Goal: Transaction & Acquisition: Purchase product/service

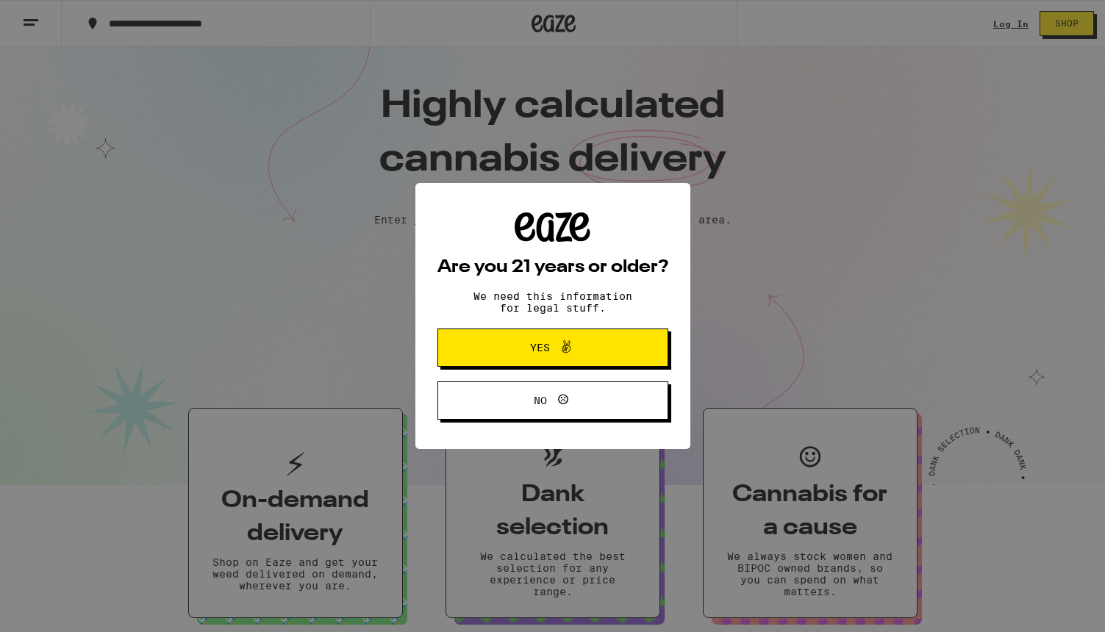
click at [598, 354] on span "Yes" at bounding box center [553, 347] width 112 height 19
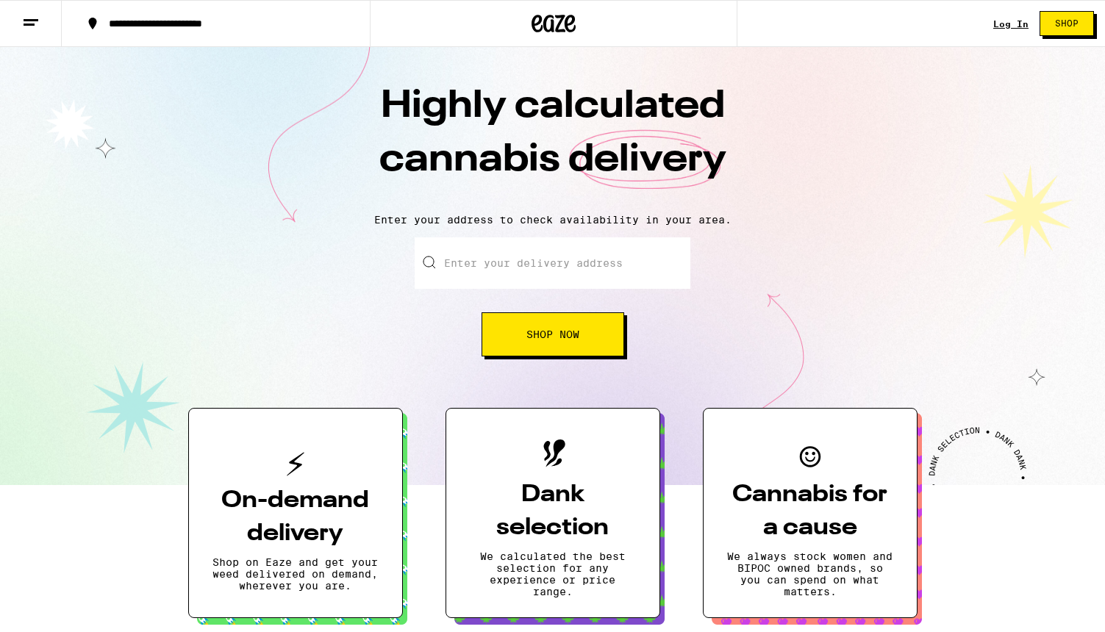
click at [587, 334] on button "Shop Now" at bounding box center [552, 334] width 143 height 44
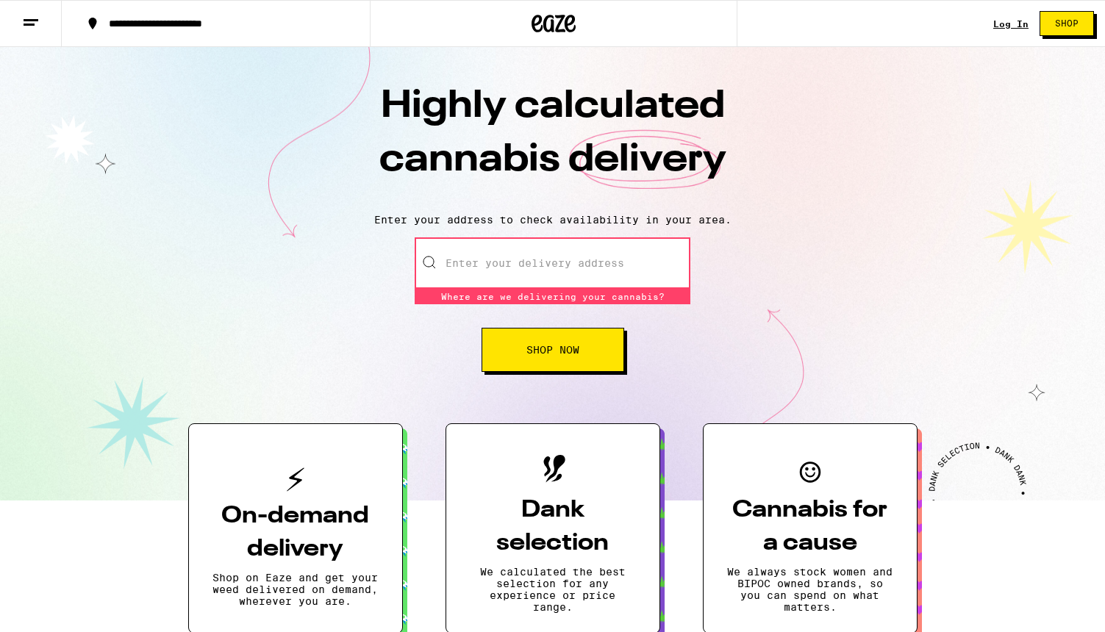
click at [1016, 17] on div "Log In Shop" at bounding box center [1049, 23] width 112 height 47
click at [1012, 28] on link "Log In" at bounding box center [1010, 24] width 35 height 10
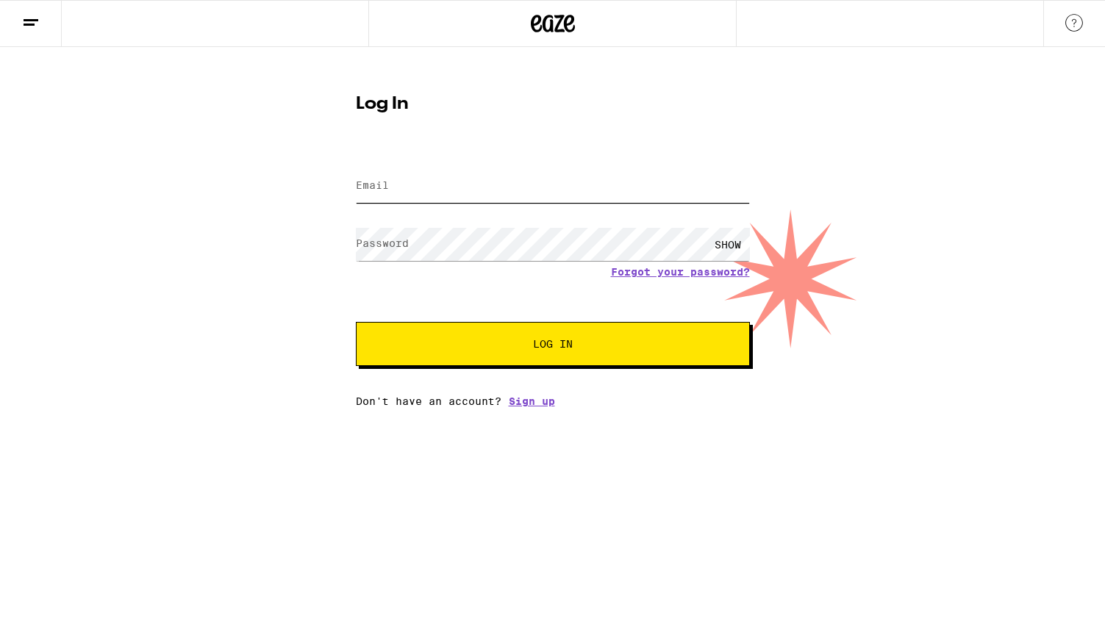
type input "[PERSON_NAME][EMAIL_ADDRESS][PERSON_NAME][DOMAIN_NAME]"
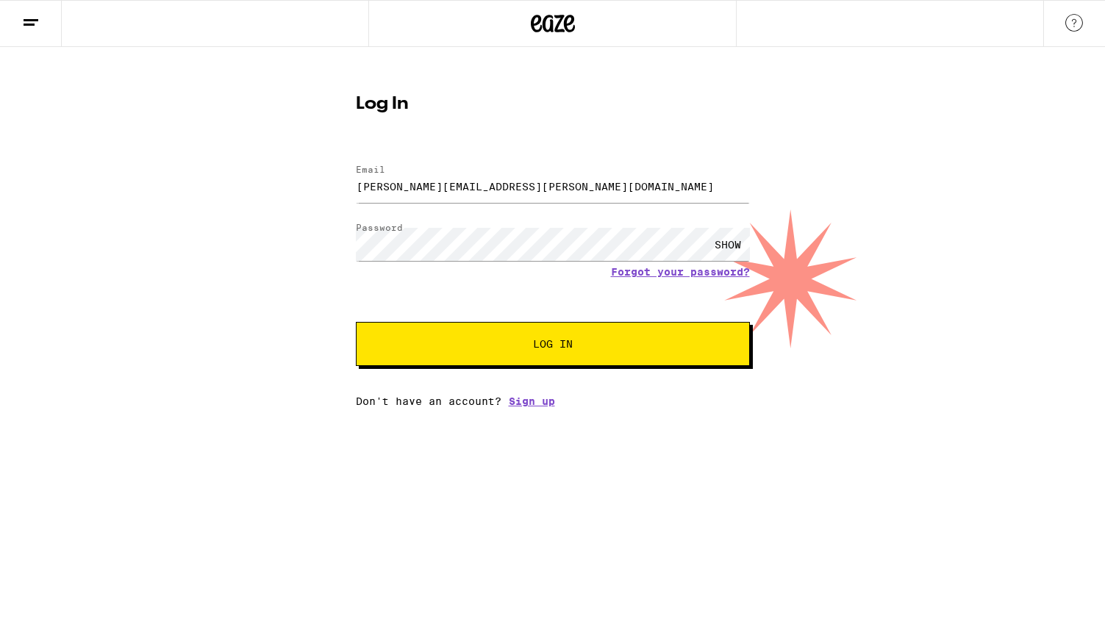
click at [595, 339] on button "Log In" at bounding box center [553, 344] width 394 height 44
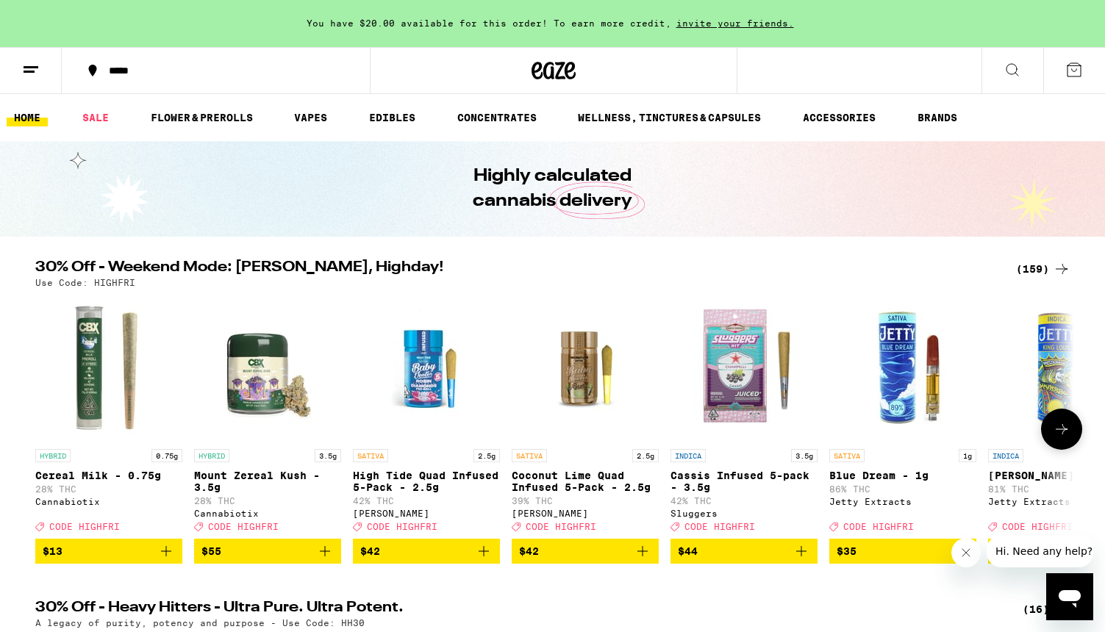
click at [1059, 438] on icon at bounding box center [1062, 429] width 18 height 18
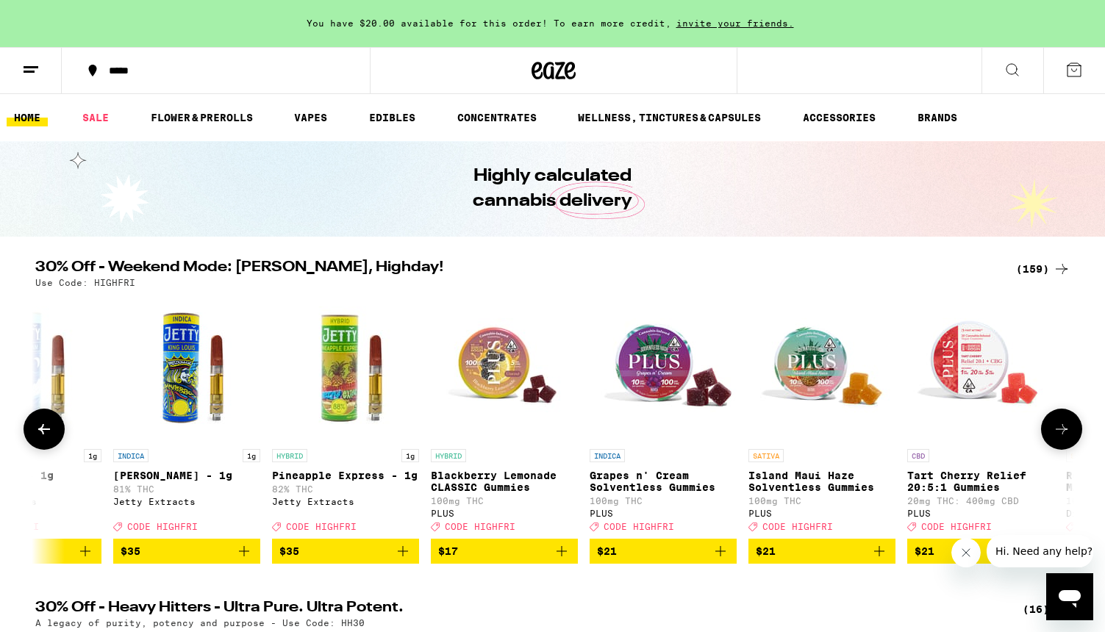
click at [1059, 438] on icon at bounding box center [1062, 429] width 18 height 18
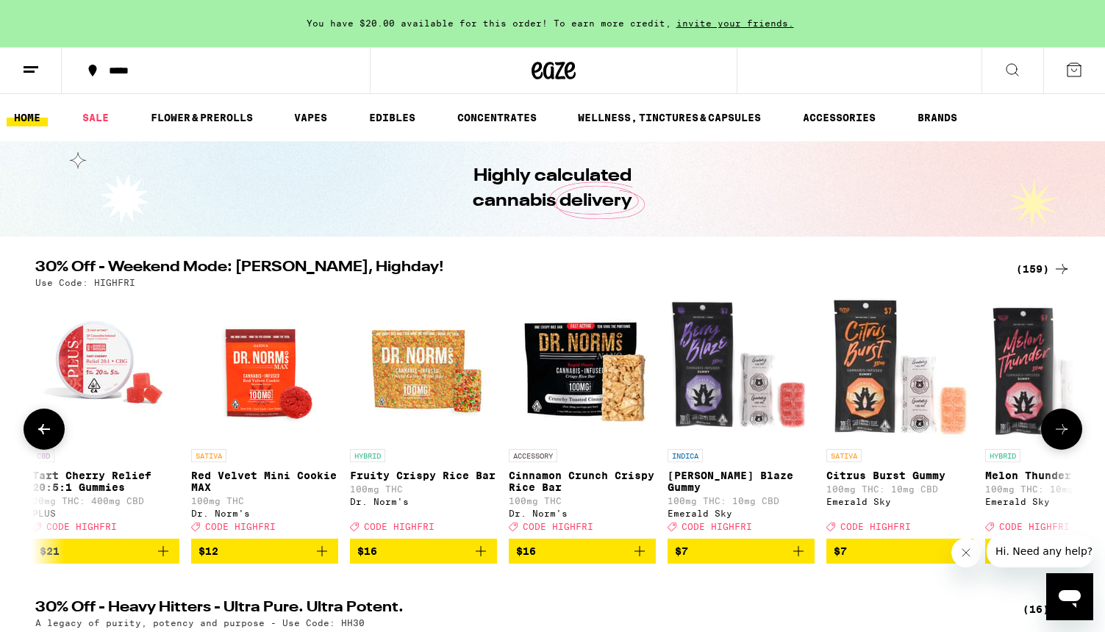
click at [1059, 438] on icon at bounding box center [1062, 429] width 18 height 18
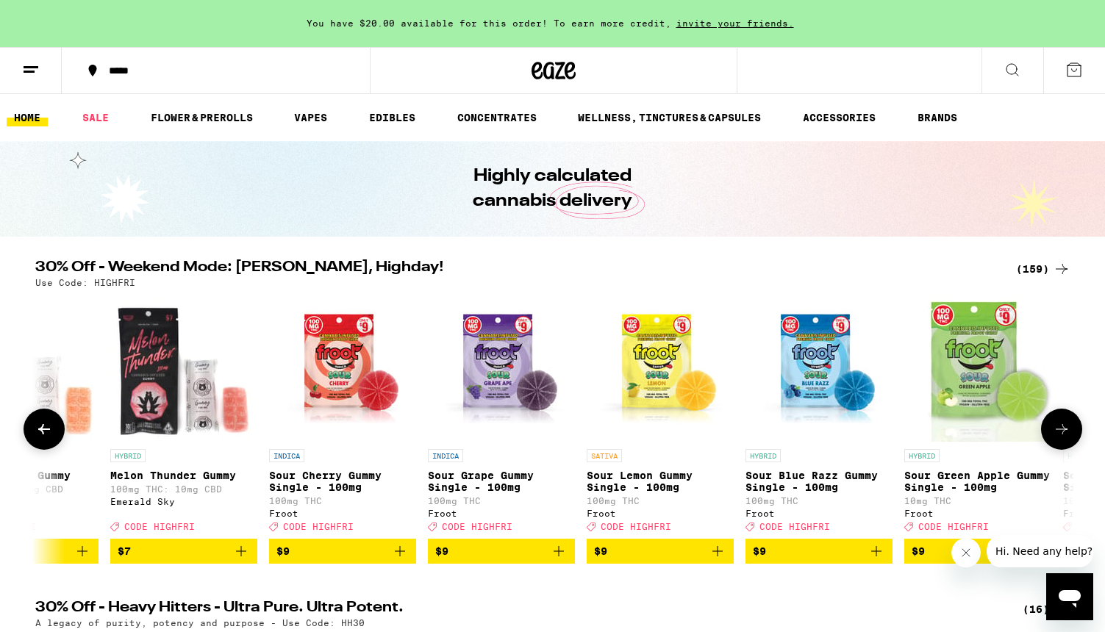
click at [1059, 438] on icon at bounding box center [1062, 429] width 18 height 18
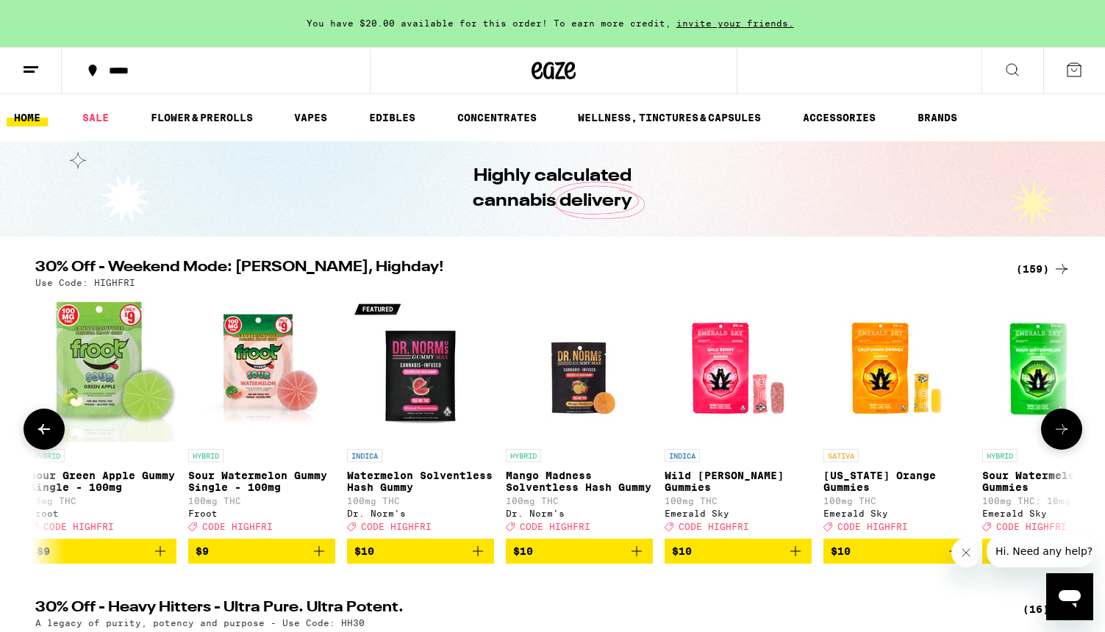
click at [1059, 438] on icon at bounding box center [1062, 429] width 18 height 18
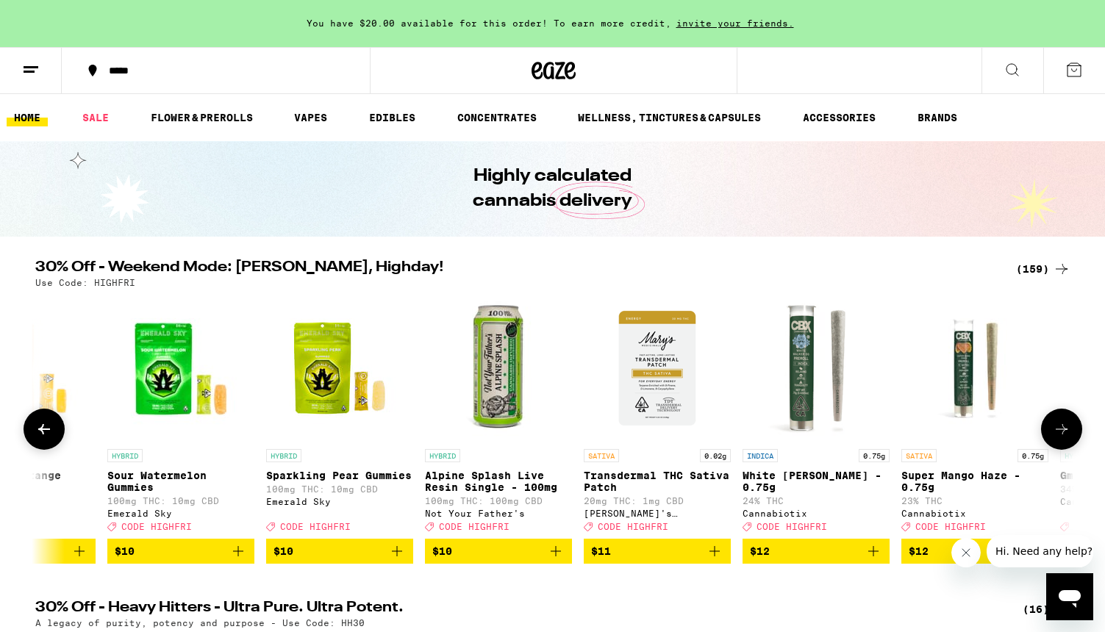
click at [1059, 438] on icon at bounding box center [1062, 429] width 18 height 18
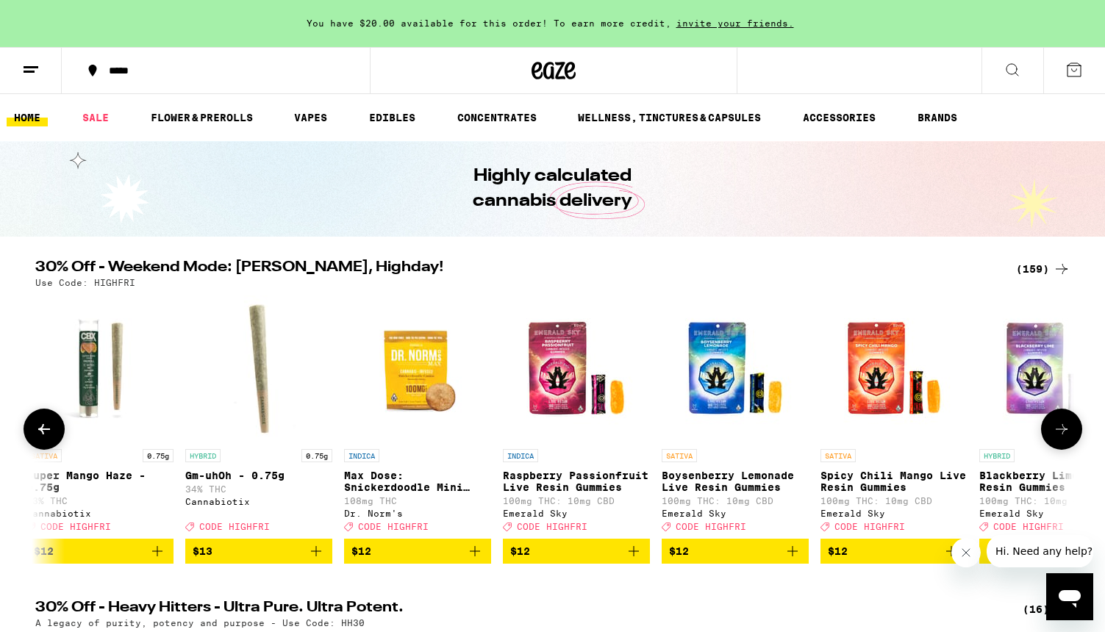
click at [1059, 438] on icon at bounding box center [1062, 429] width 18 height 18
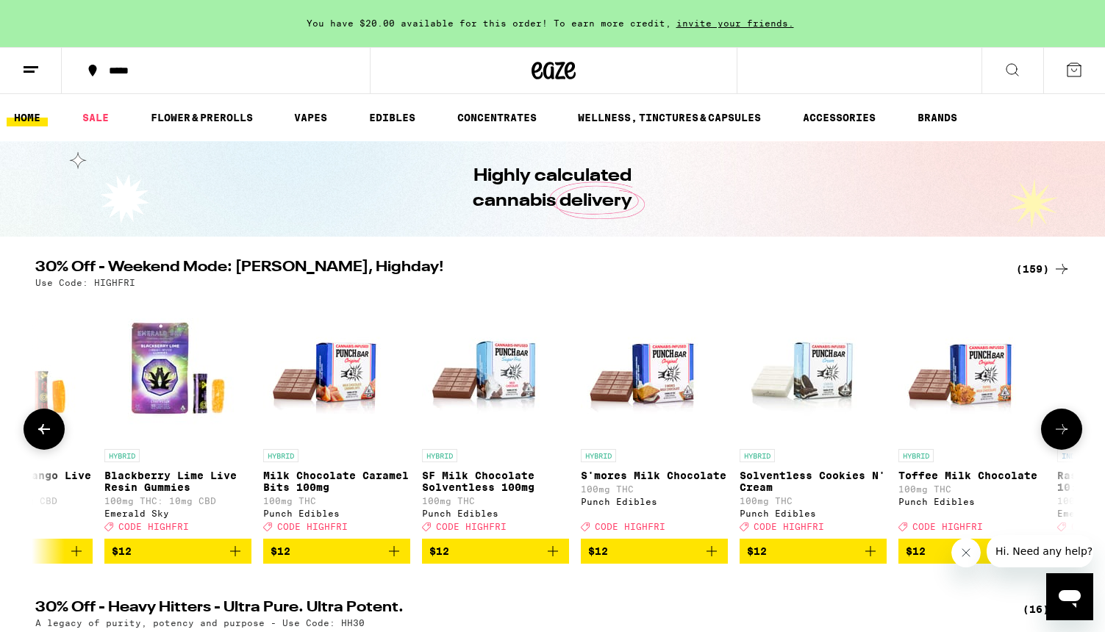
click at [1059, 438] on icon at bounding box center [1062, 429] width 18 height 18
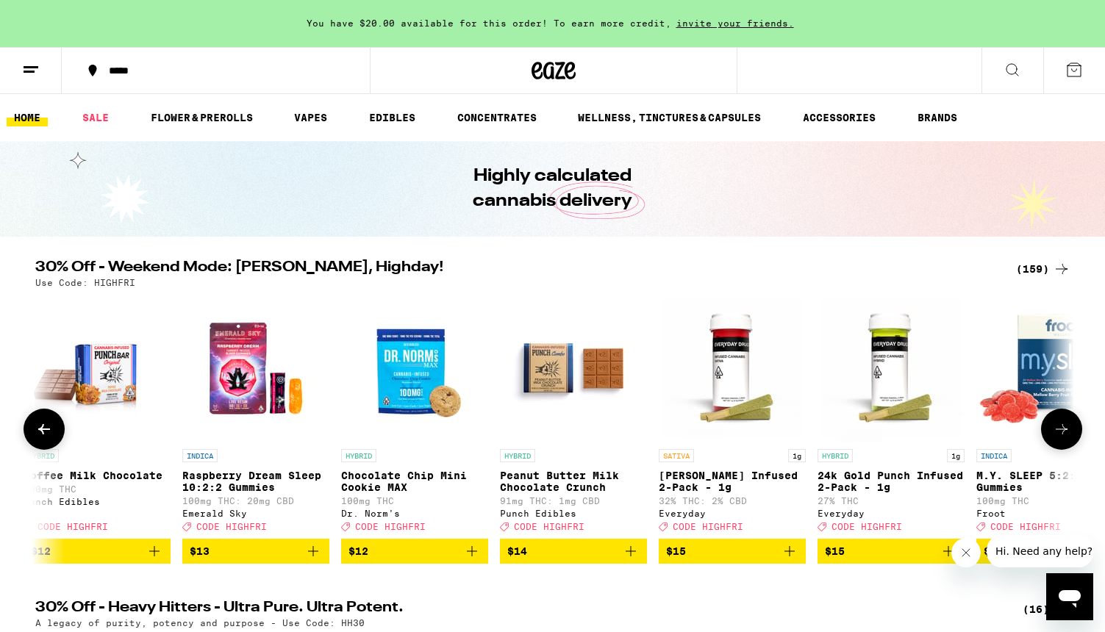
click at [1059, 438] on icon at bounding box center [1062, 429] width 18 height 18
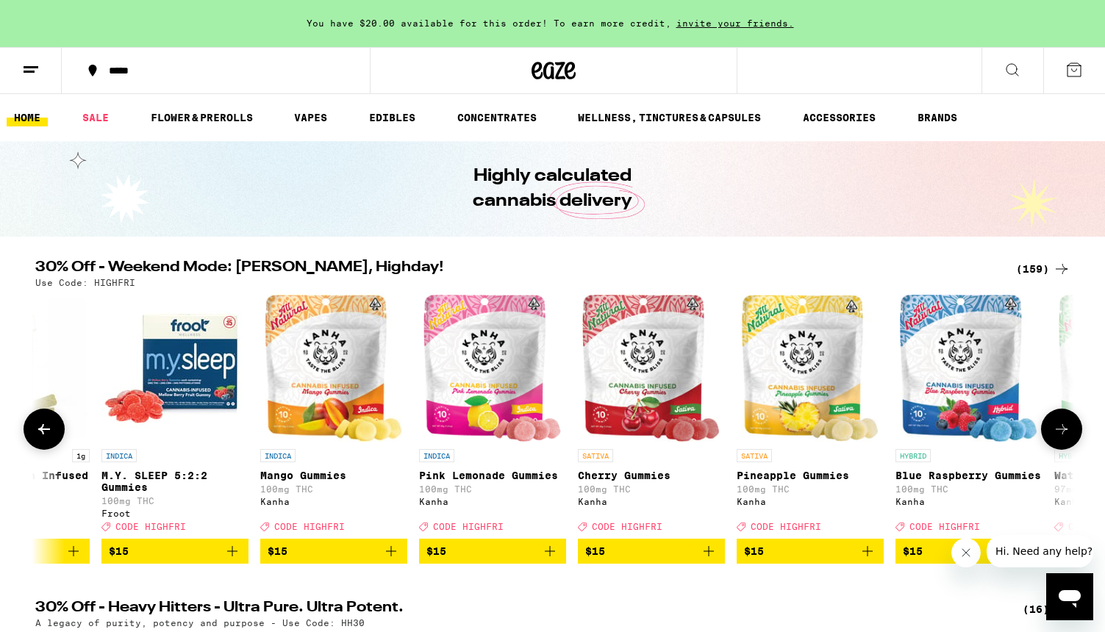
click at [1059, 438] on icon at bounding box center [1062, 429] width 18 height 18
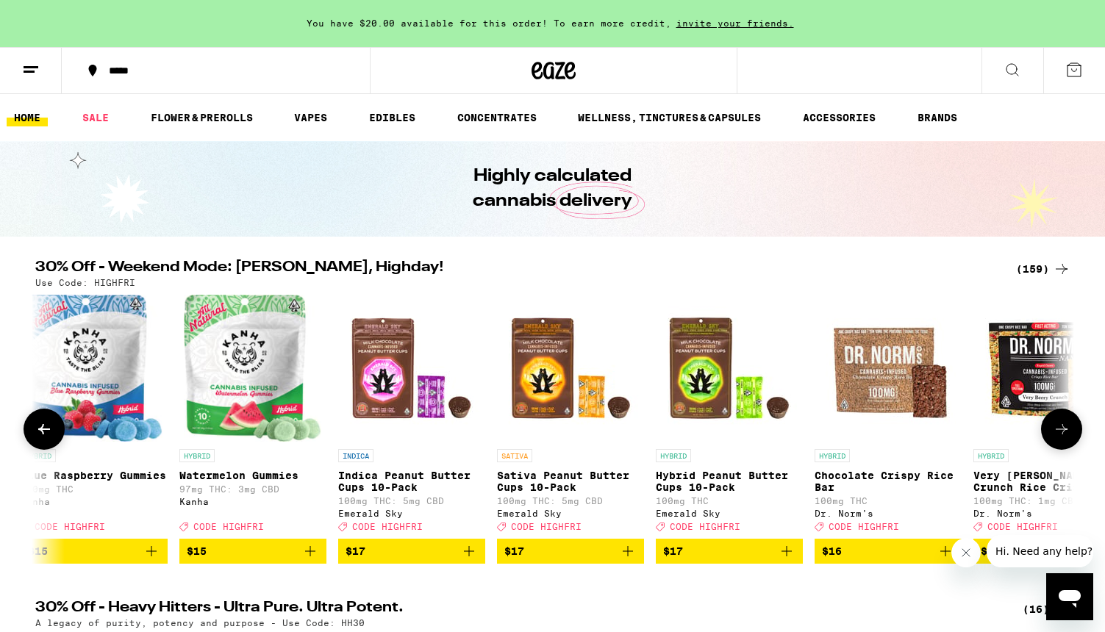
click at [1059, 438] on icon at bounding box center [1062, 429] width 18 height 18
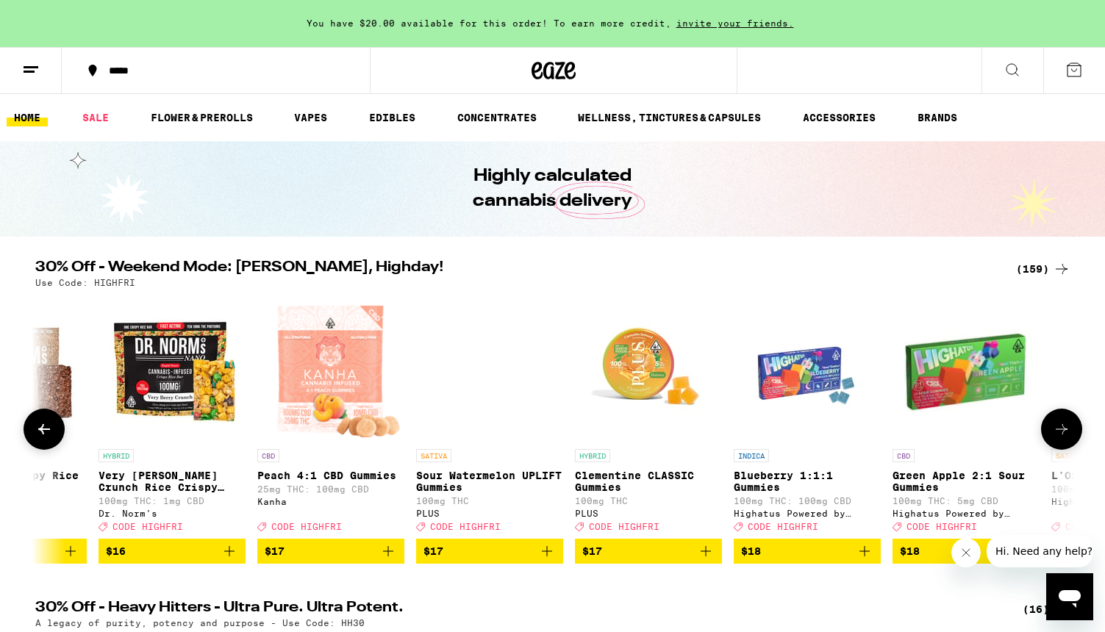
click at [1059, 438] on icon at bounding box center [1062, 429] width 18 height 18
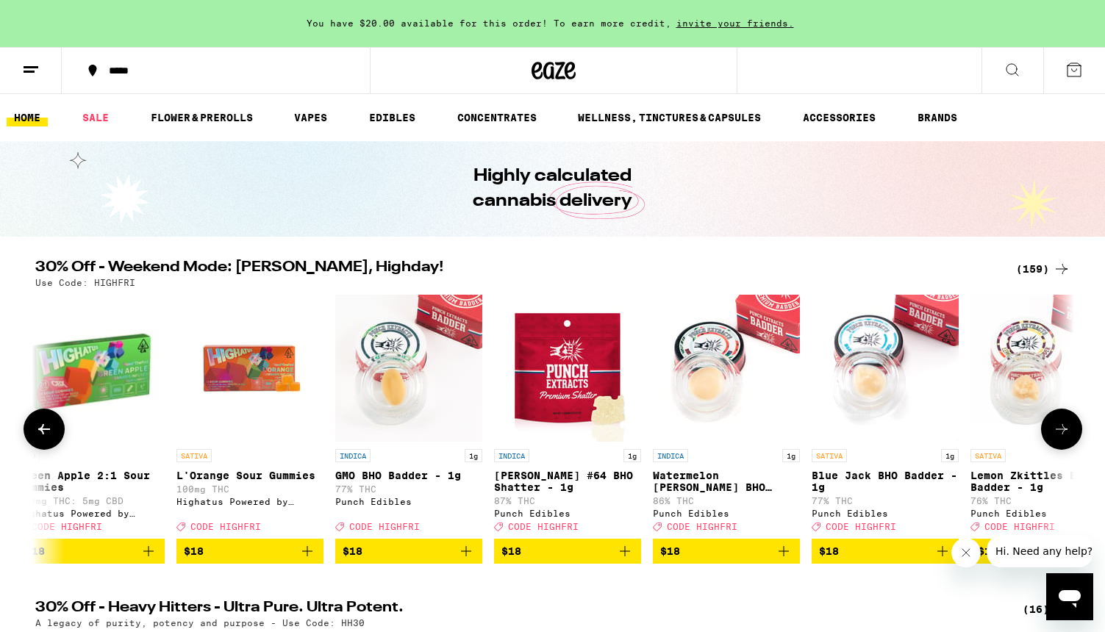
click at [1059, 438] on icon at bounding box center [1062, 429] width 18 height 18
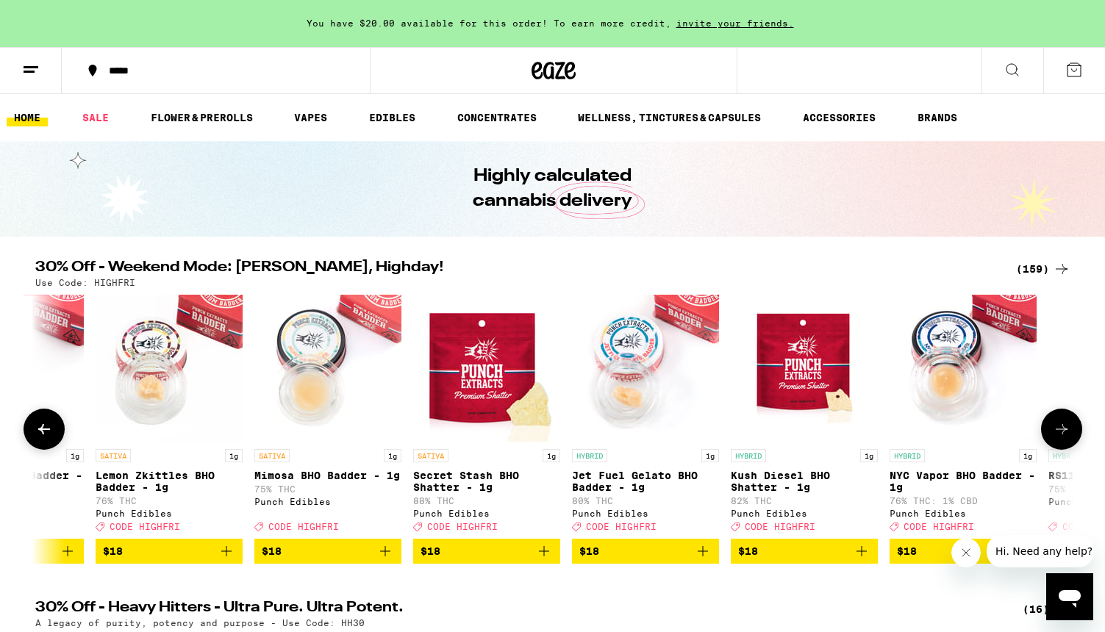
click at [1059, 438] on icon at bounding box center [1062, 429] width 18 height 18
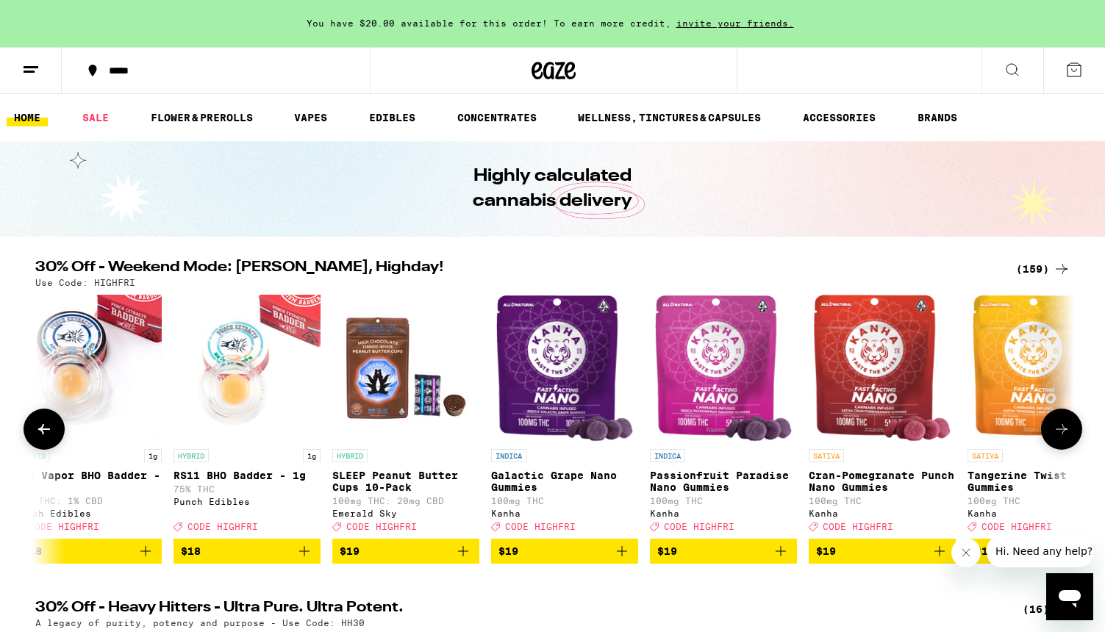
click at [1059, 438] on icon at bounding box center [1062, 429] width 18 height 18
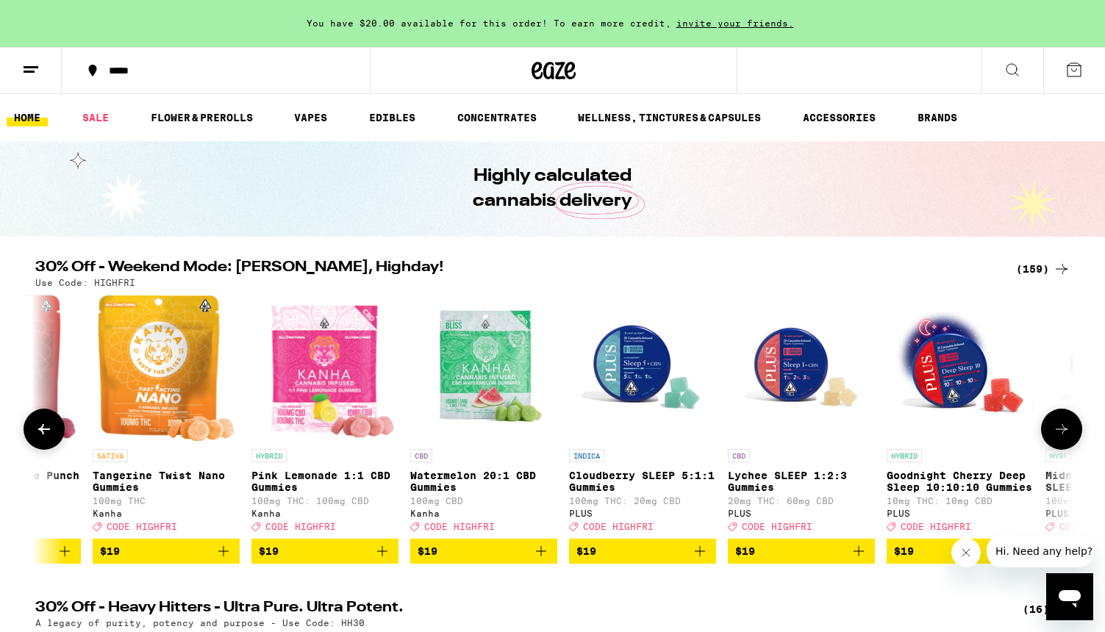
click at [1059, 438] on icon at bounding box center [1062, 429] width 18 height 18
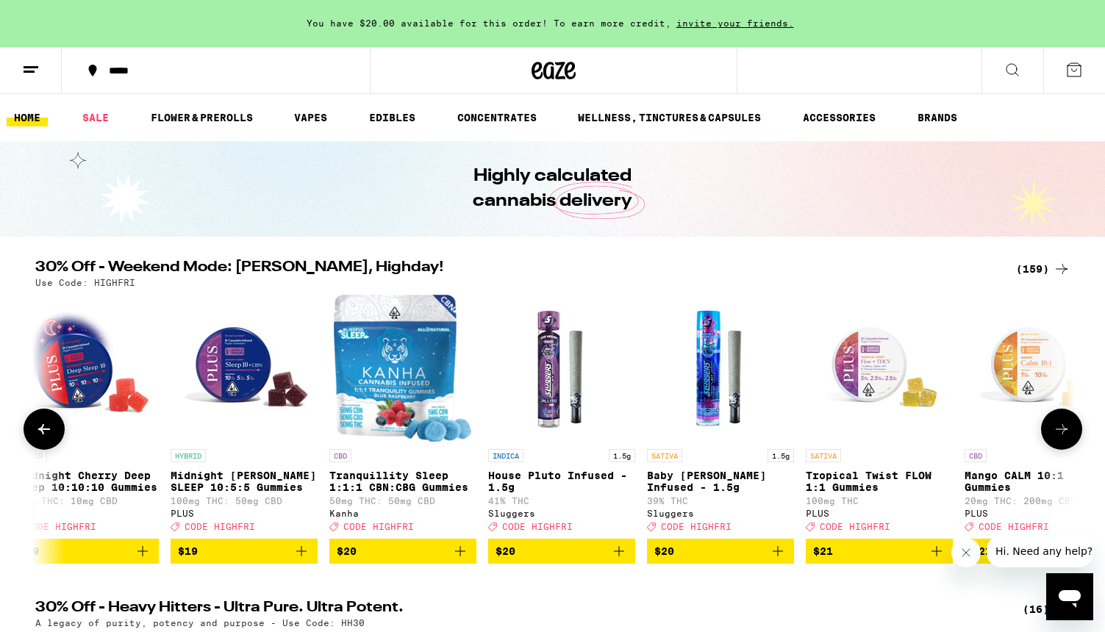
click at [1059, 438] on icon at bounding box center [1062, 429] width 18 height 18
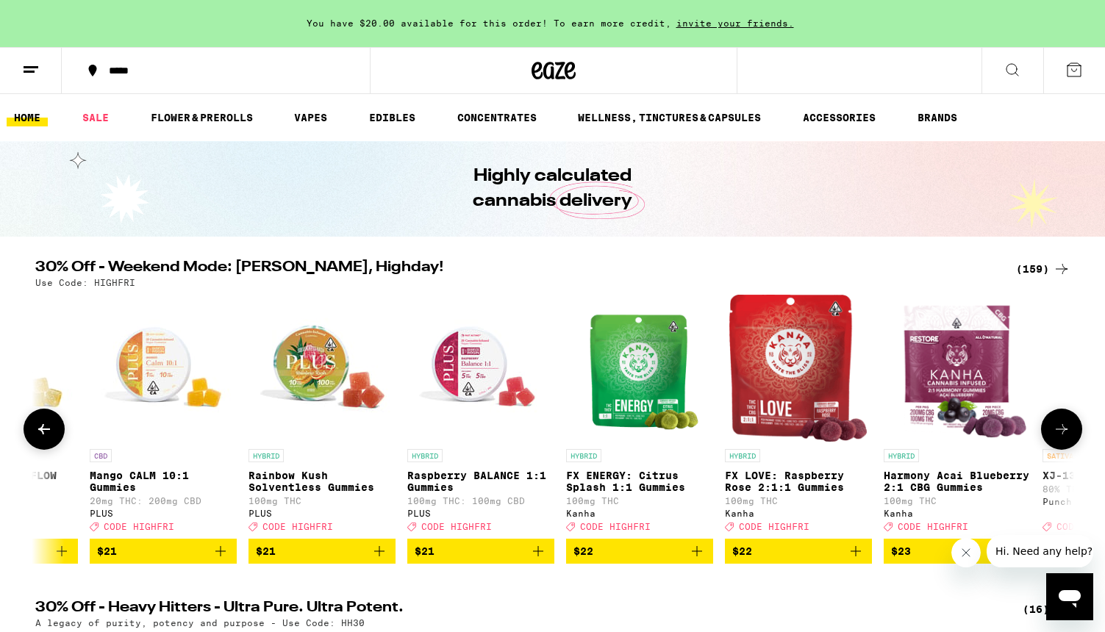
click at [1059, 438] on icon at bounding box center [1062, 429] width 18 height 18
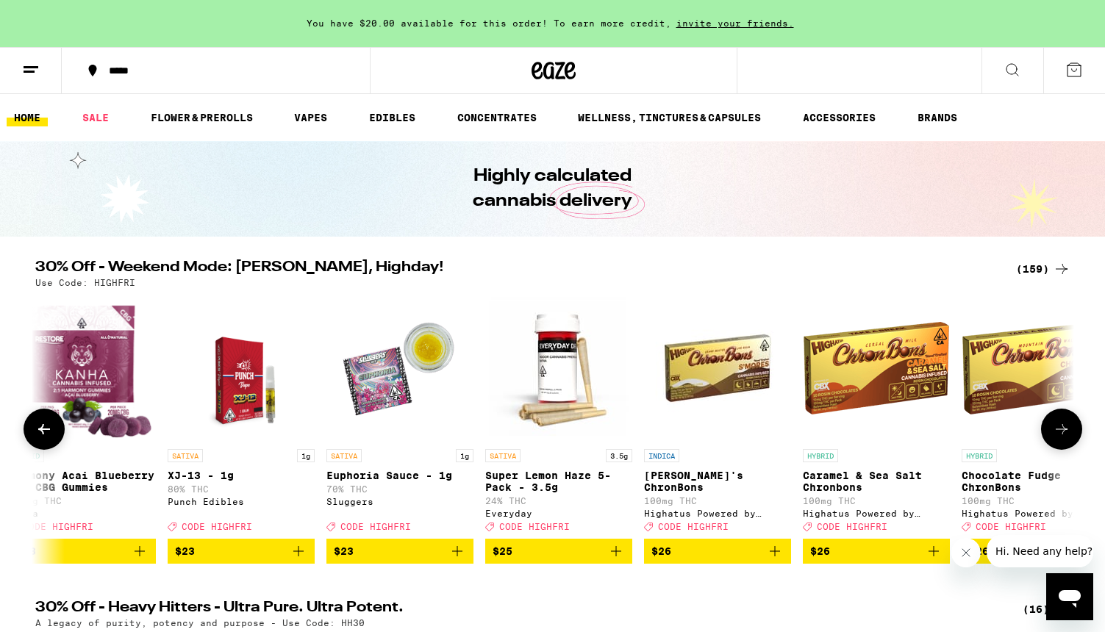
click at [1059, 438] on icon at bounding box center [1062, 429] width 18 height 18
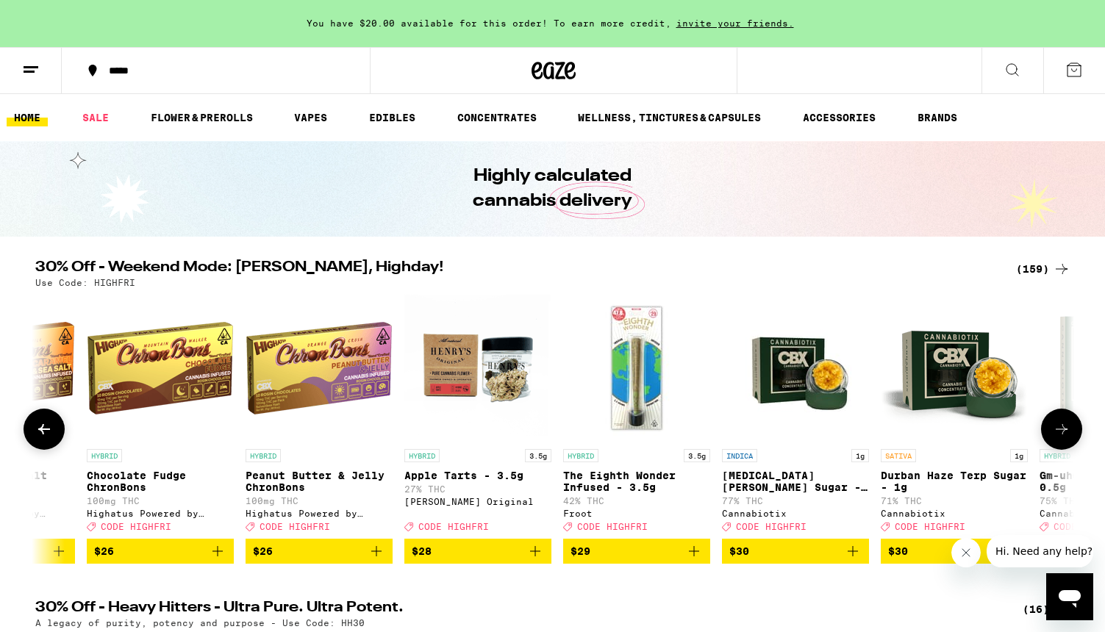
click at [1059, 438] on icon at bounding box center [1062, 429] width 18 height 18
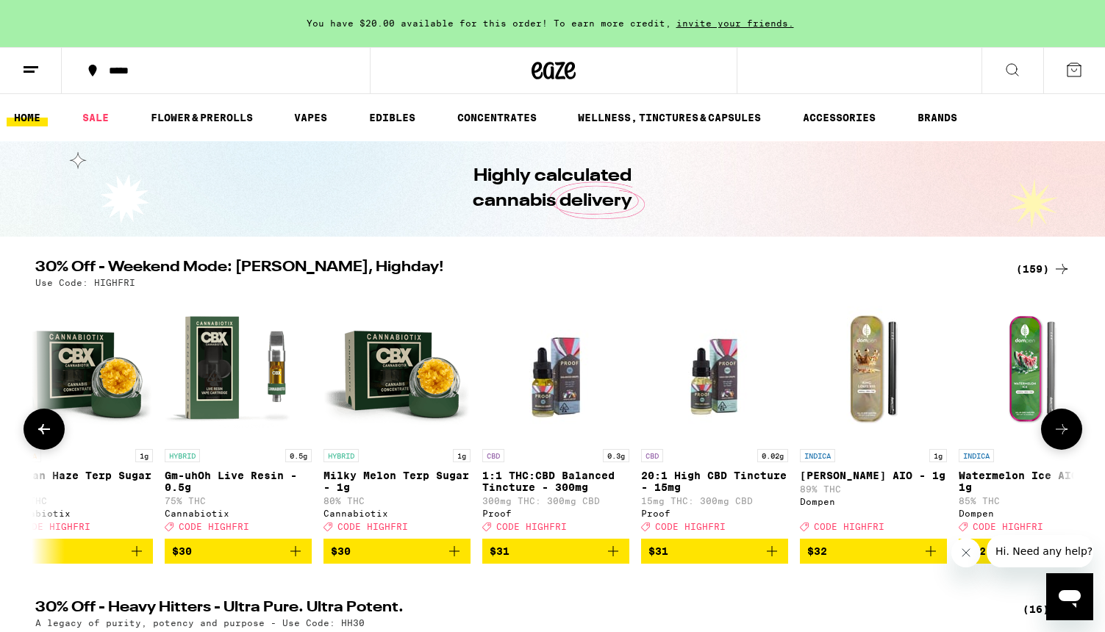
click at [1059, 438] on icon at bounding box center [1062, 429] width 18 height 18
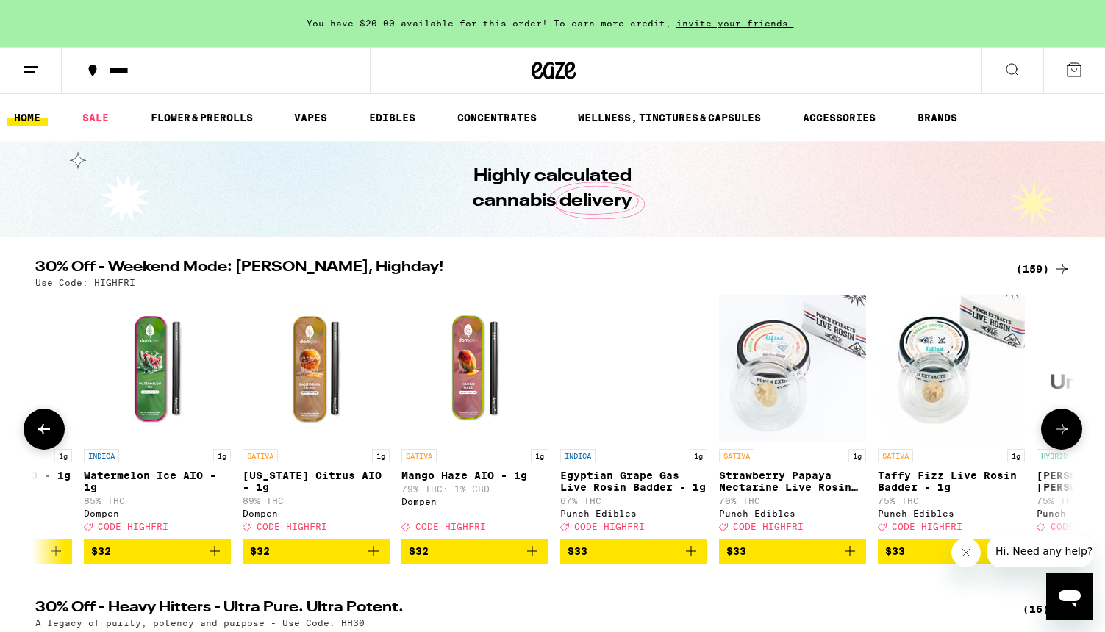
click at [1059, 438] on icon at bounding box center [1062, 429] width 18 height 18
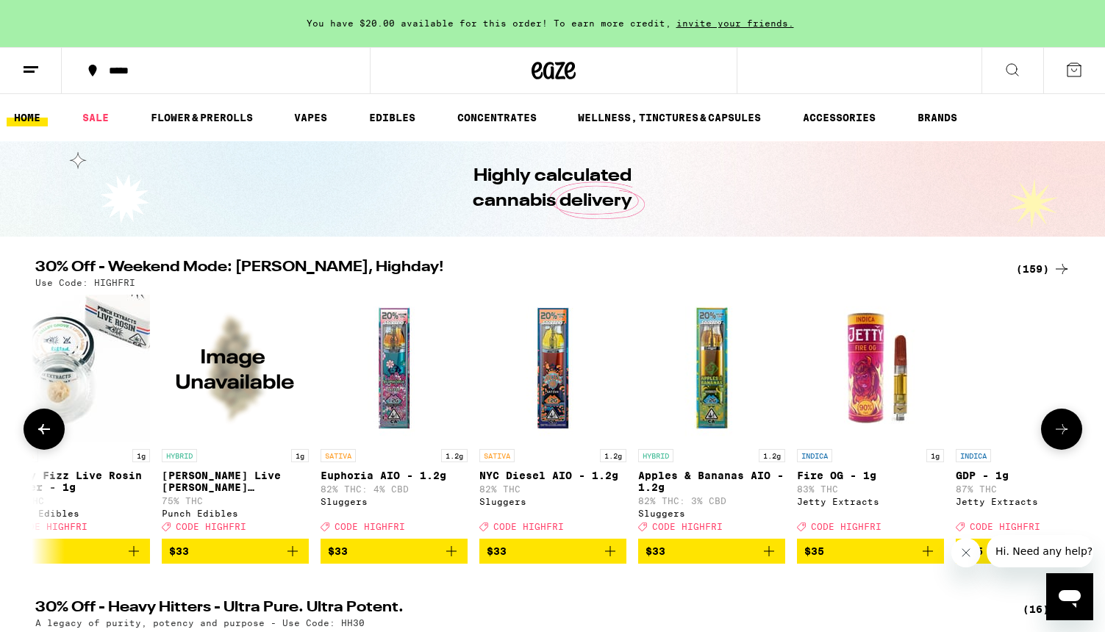
scroll to position [0, 19245]
click at [1059, 438] on icon at bounding box center [1062, 429] width 18 height 18
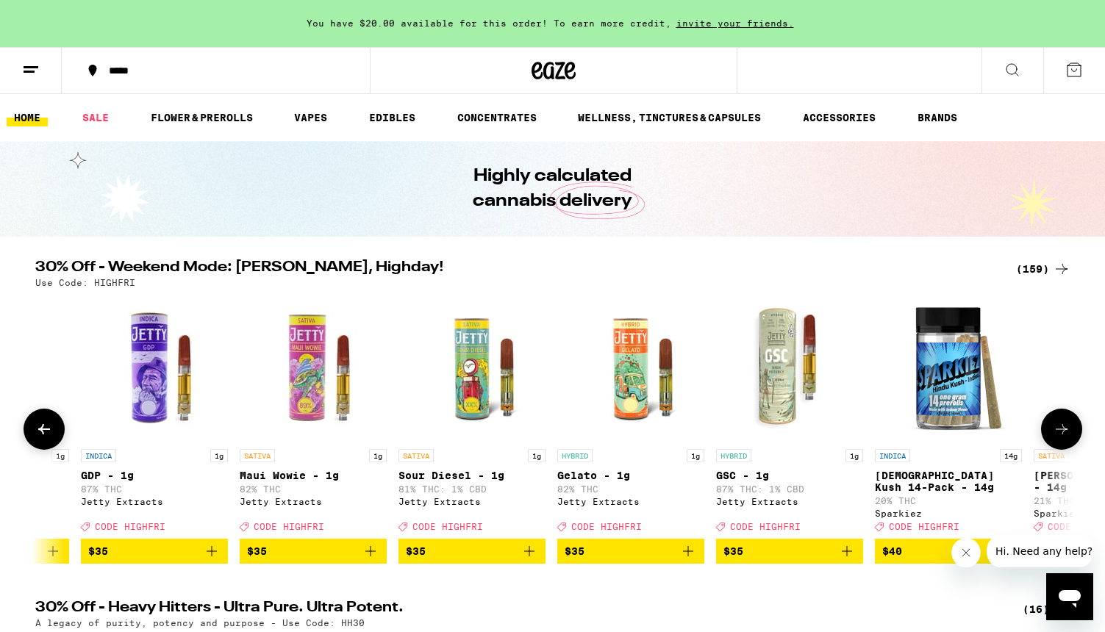
click at [1059, 438] on icon at bounding box center [1062, 429] width 18 height 18
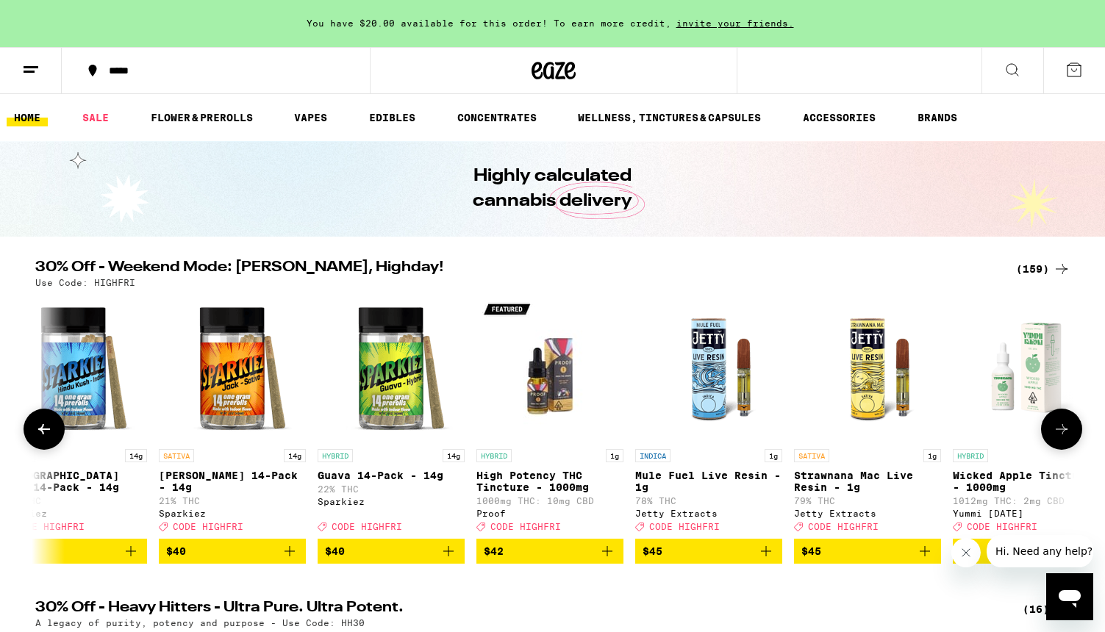
click at [1069, 447] on button at bounding box center [1061, 429] width 41 height 41
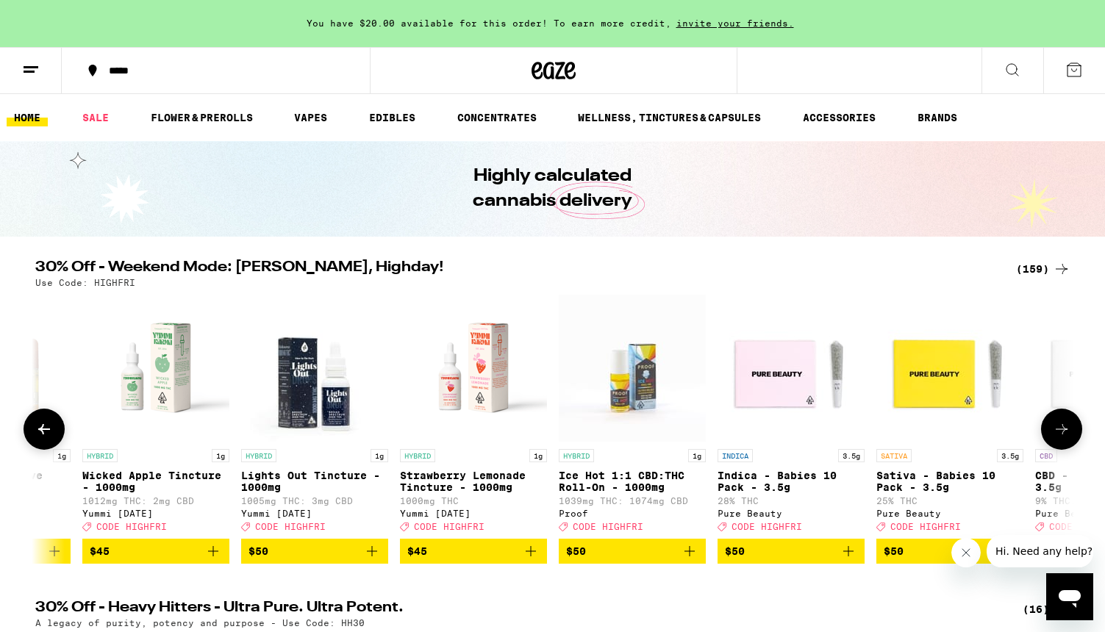
scroll to position [0, 21869]
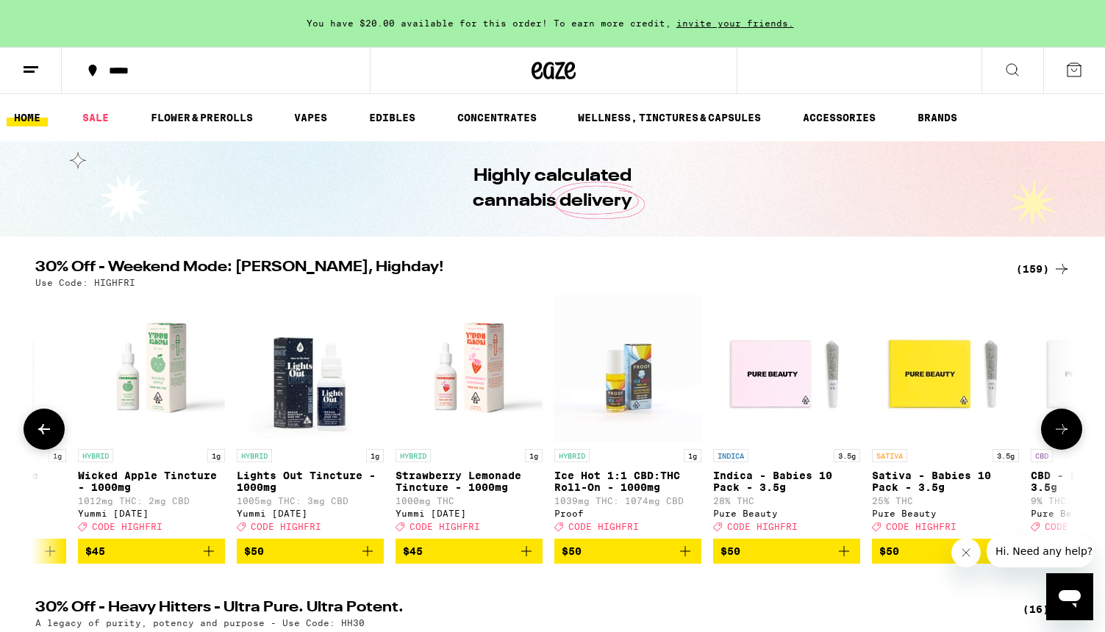
click at [1069, 447] on button at bounding box center [1061, 429] width 41 height 41
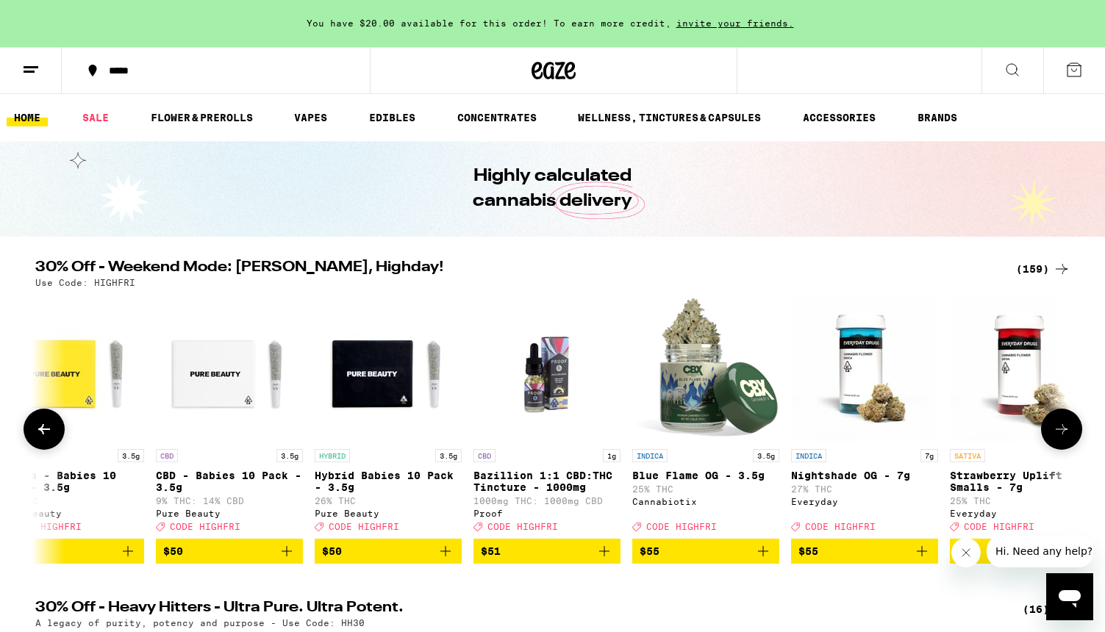
click at [1069, 447] on button at bounding box center [1061, 429] width 41 height 41
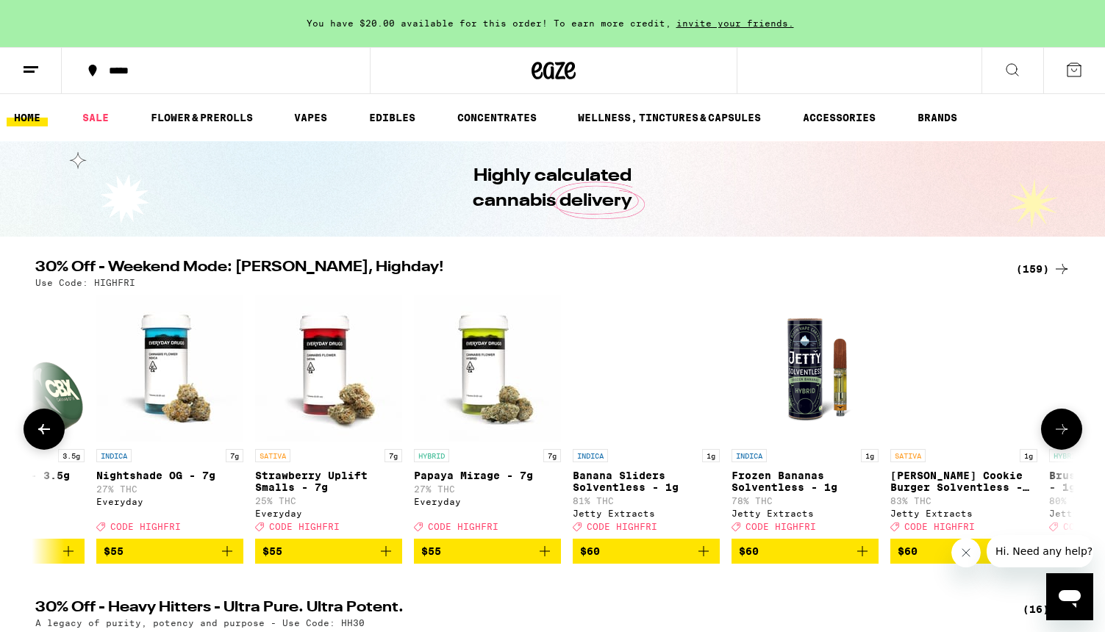
scroll to position [0, 23619]
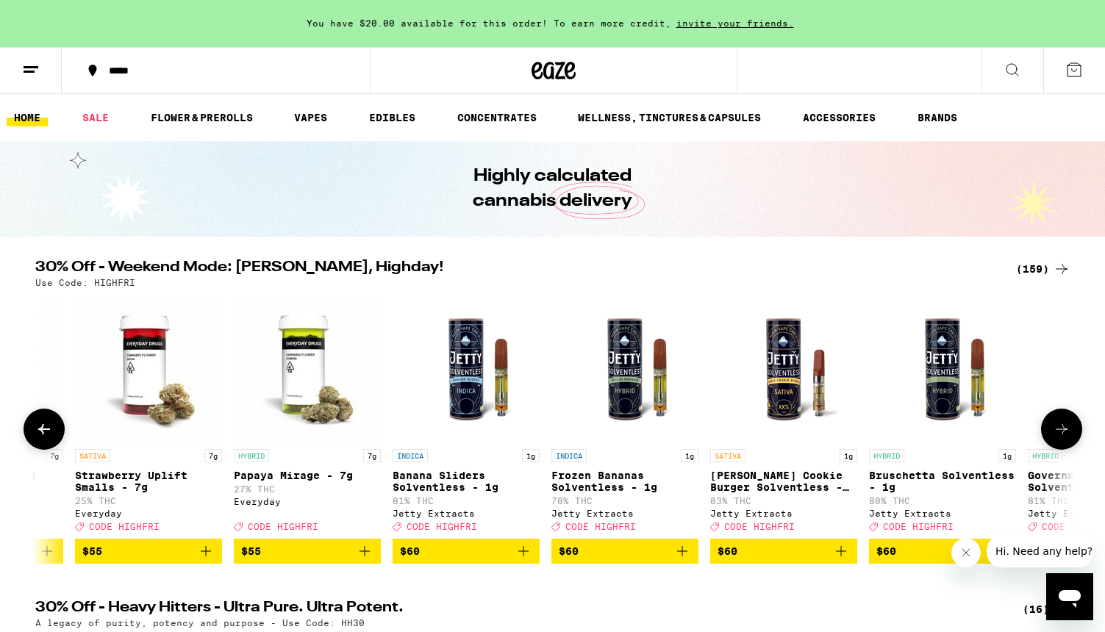
click at [1069, 447] on button at bounding box center [1061, 429] width 41 height 41
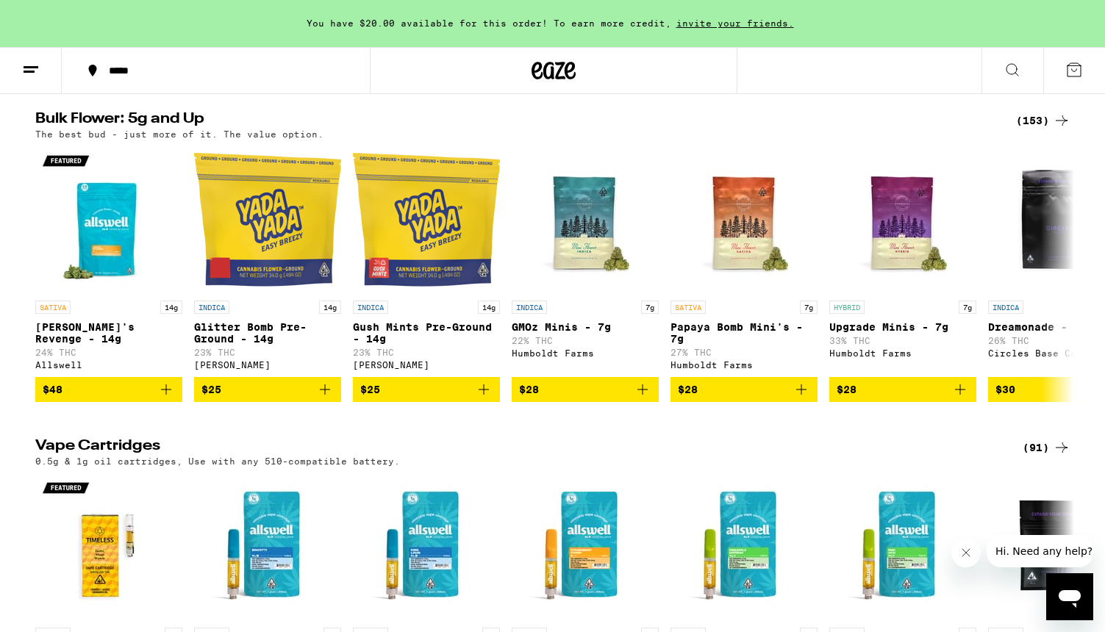
scroll to position [2203, 0]
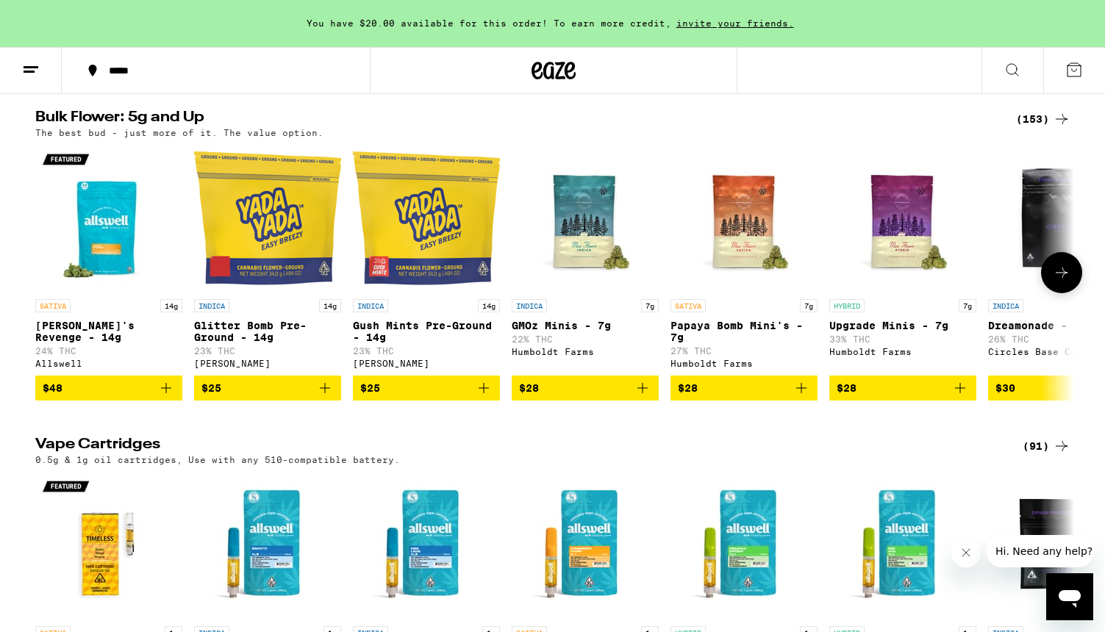
click at [1061, 282] on icon at bounding box center [1062, 273] width 18 height 18
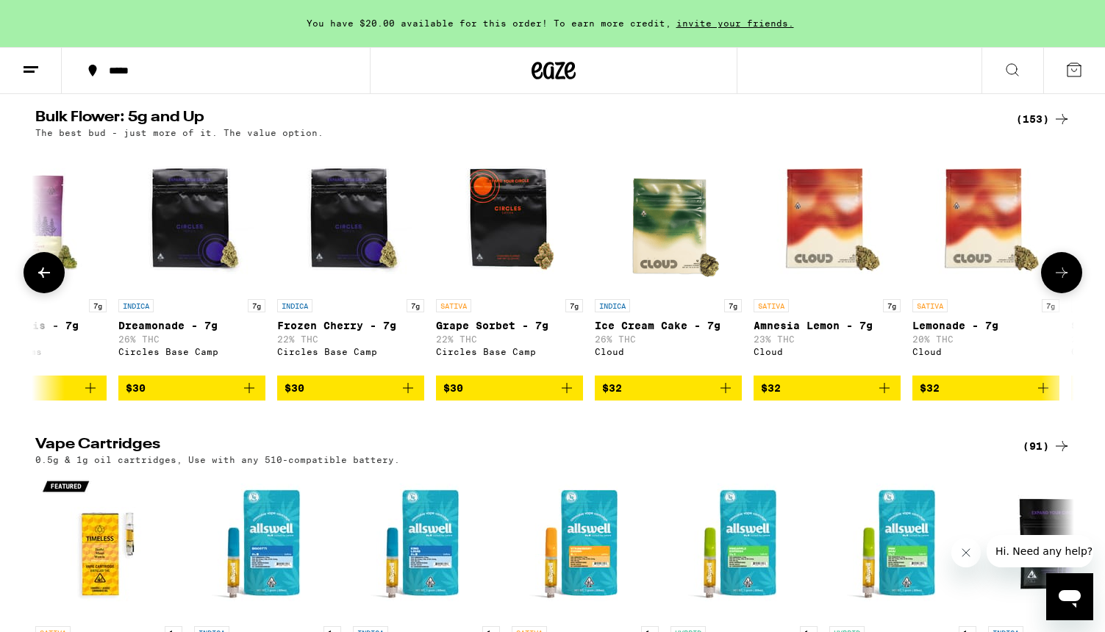
scroll to position [0, 875]
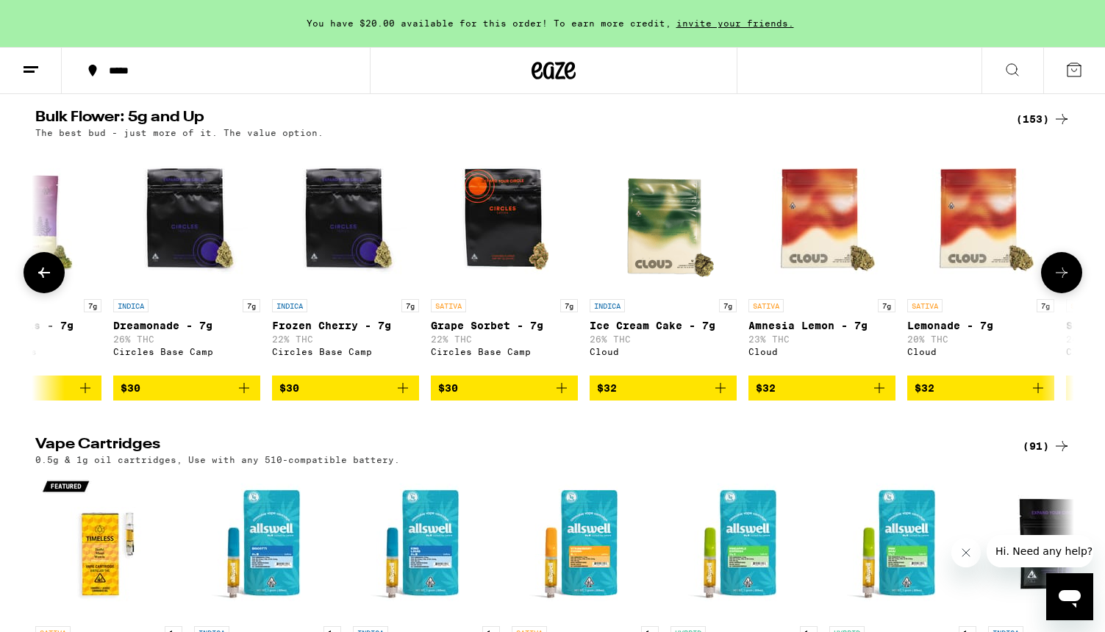
click at [1061, 282] on icon at bounding box center [1062, 273] width 18 height 18
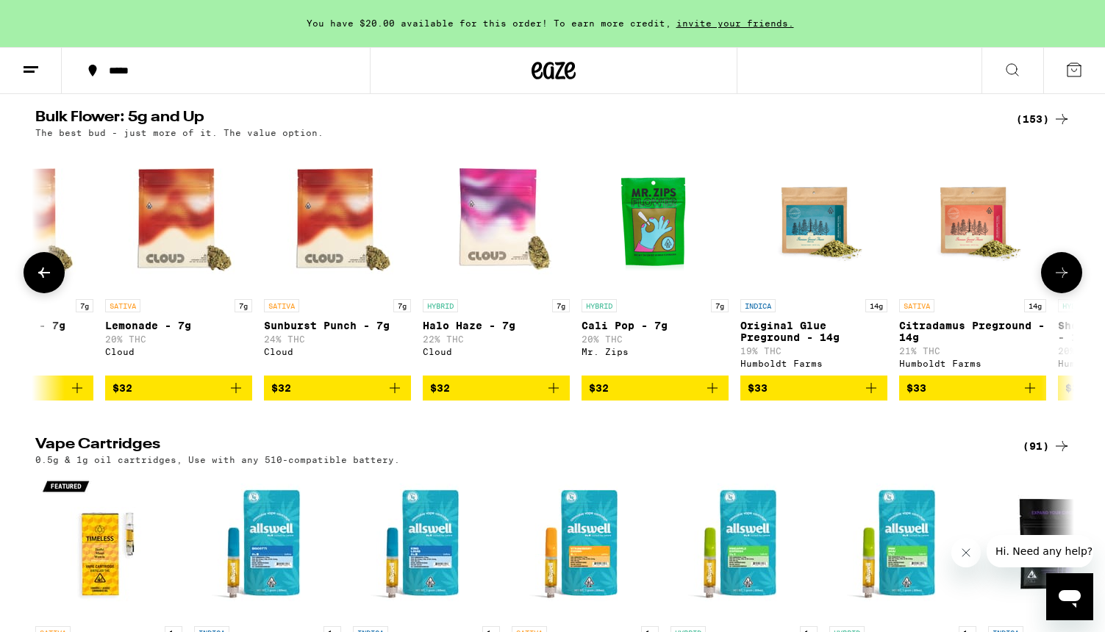
scroll to position [0, 1750]
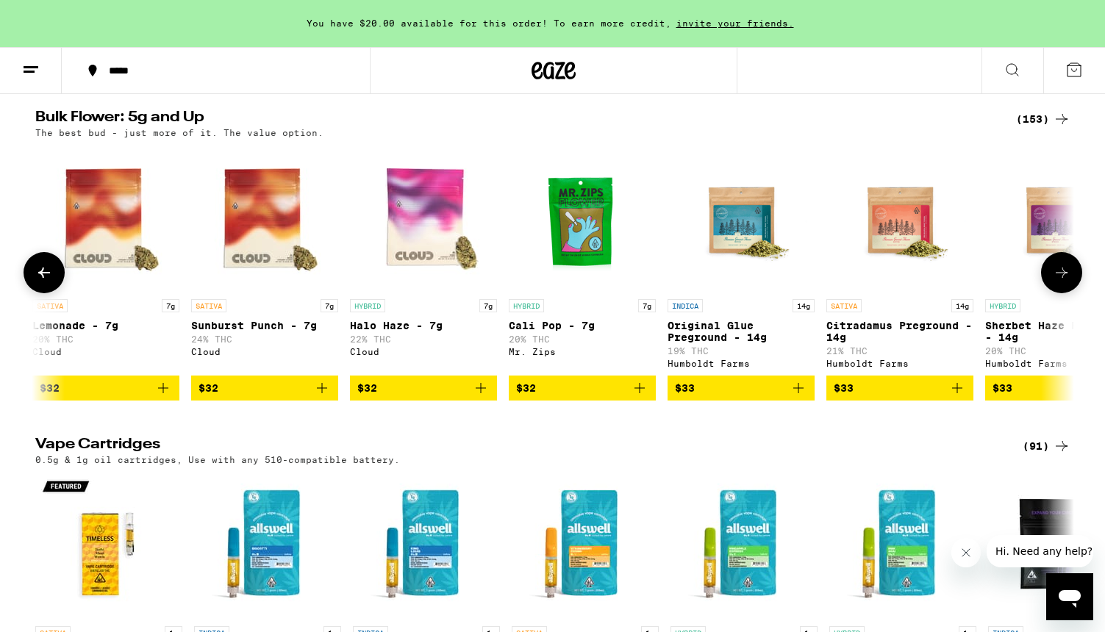
click at [1059, 282] on icon at bounding box center [1062, 273] width 18 height 18
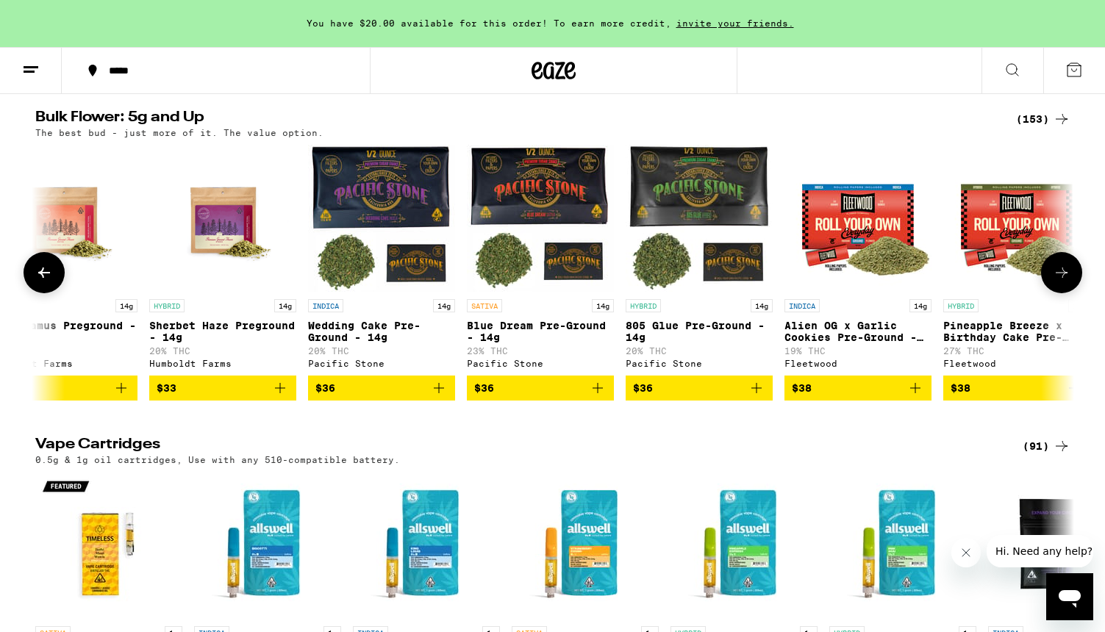
scroll to position [0, 2624]
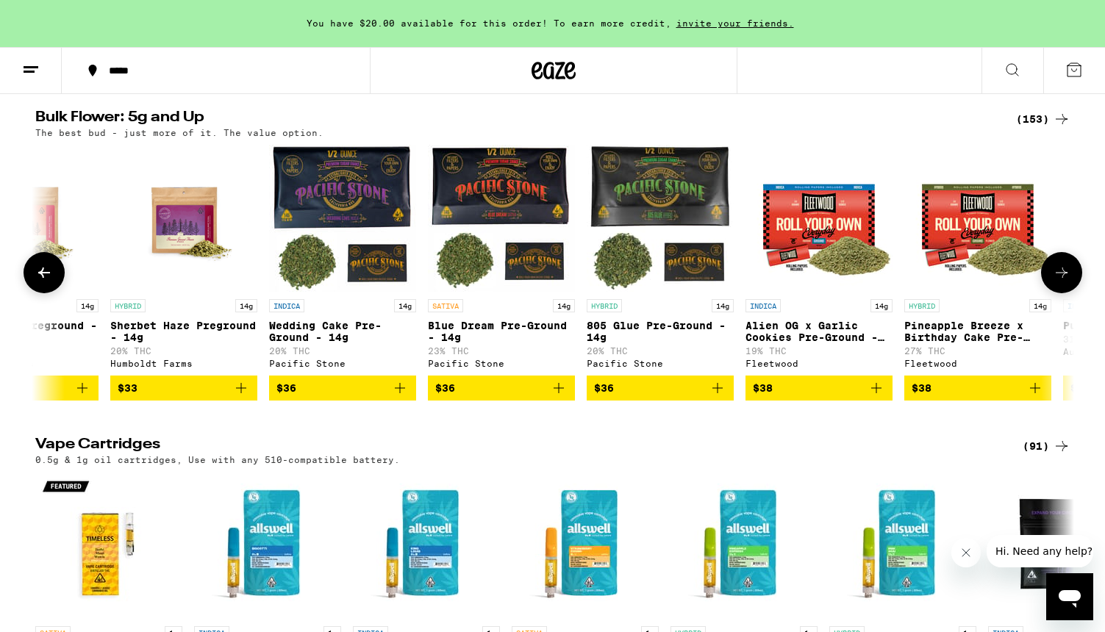
click at [1059, 282] on icon at bounding box center [1062, 273] width 18 height 18
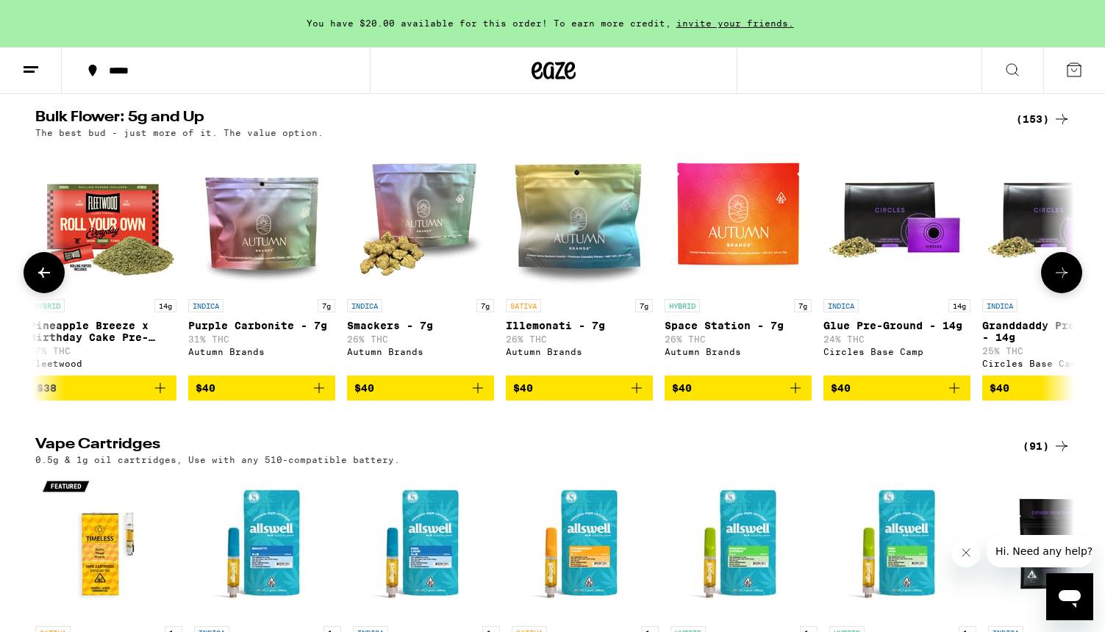
click at [1059, 282] on icon at bounding box center [1062, 273] width 18 height 18
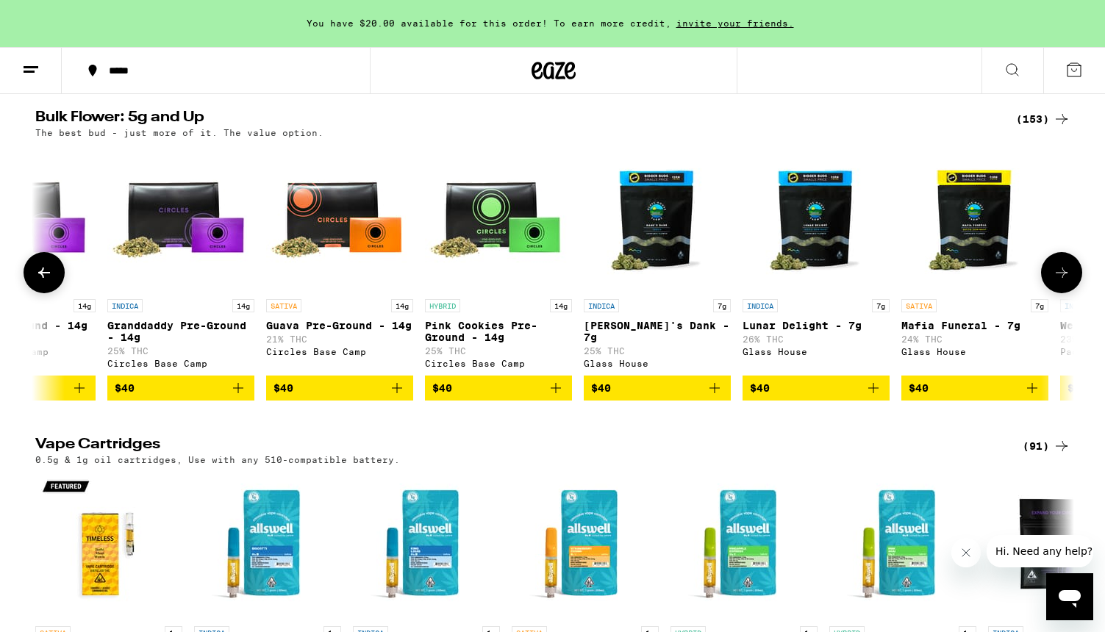
click at [1059, 282] on icon at bounding box center [1062, 273] width 18 height 18
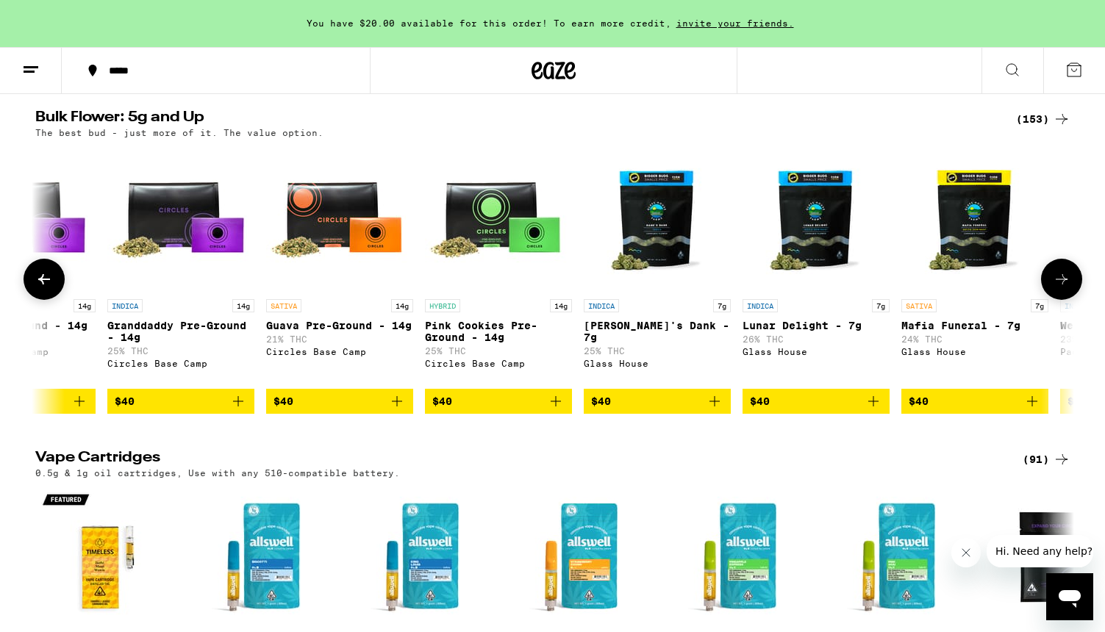
scroll to position [0, 5249]
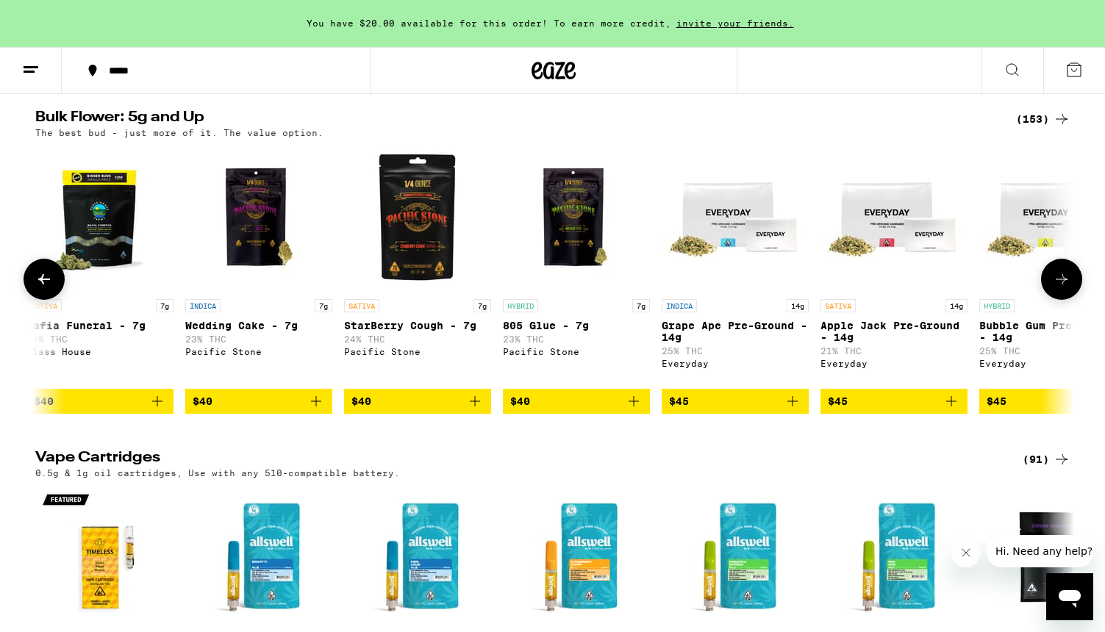
click at [1059, 288] on icon at bounding box center [1062, 280] width 18 height 18
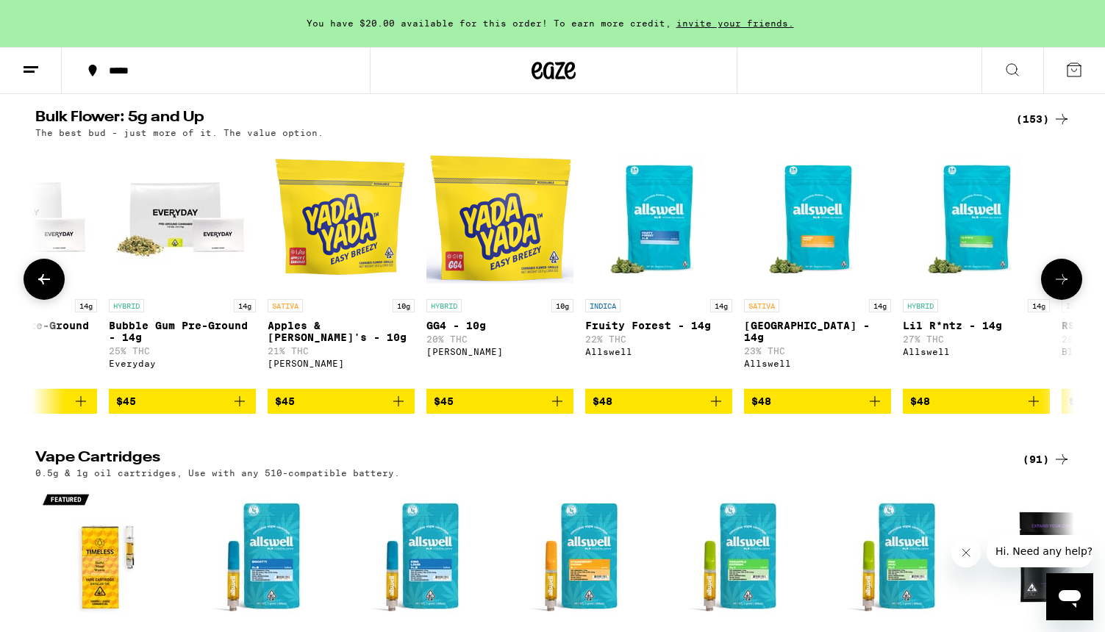
scroll to position [0, 6123]
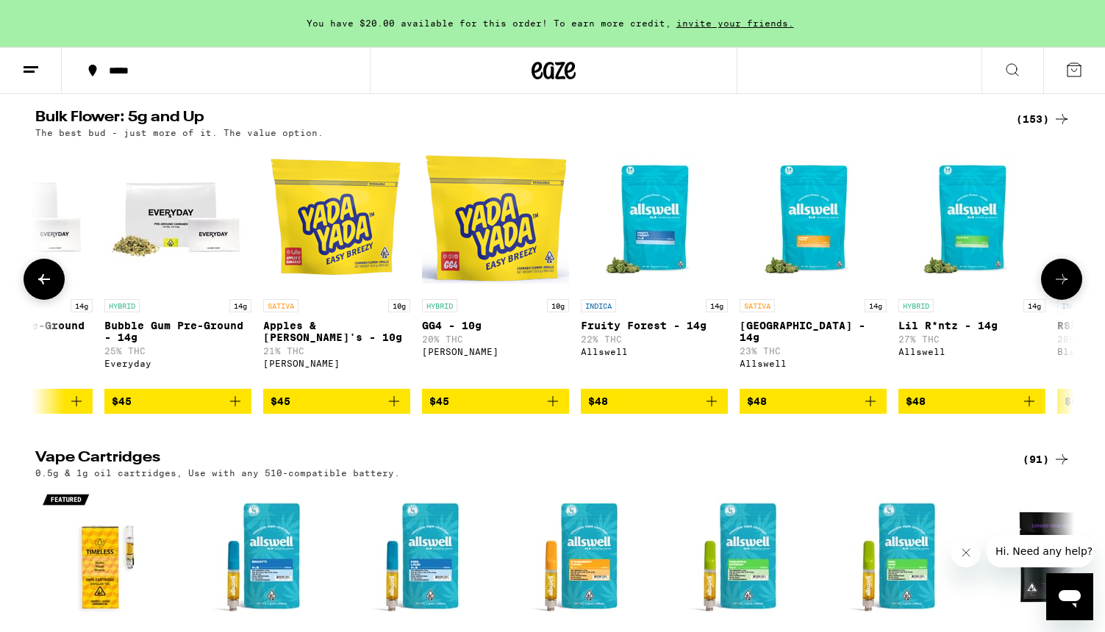
click at [1059, 288] on icon at bounding box center [1062, 280] width 18 height 18
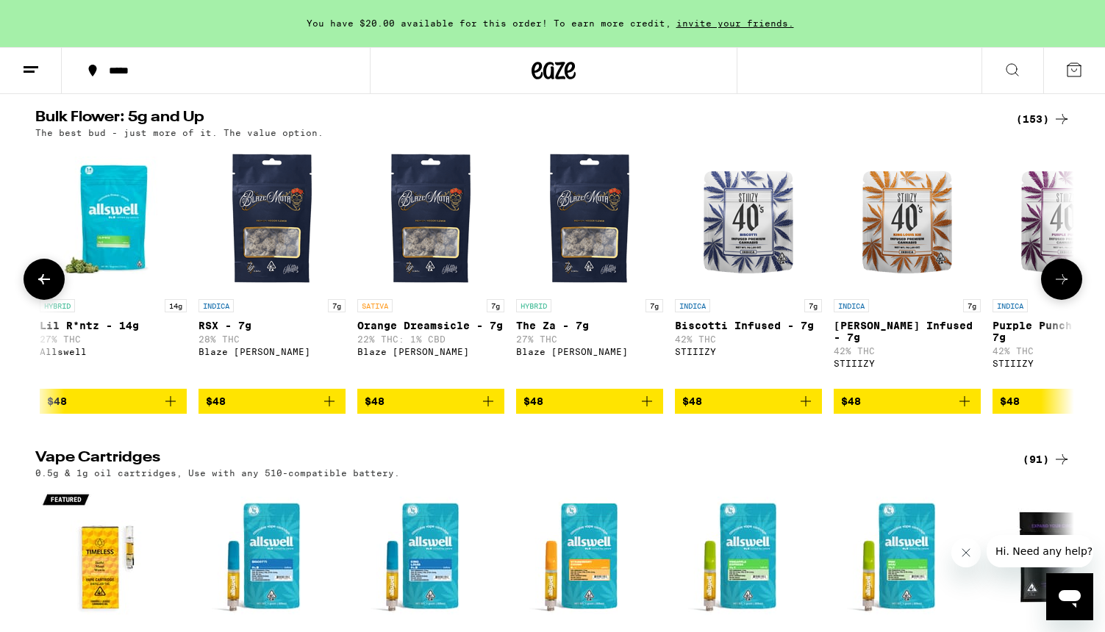
scroll to position [0, 6998]
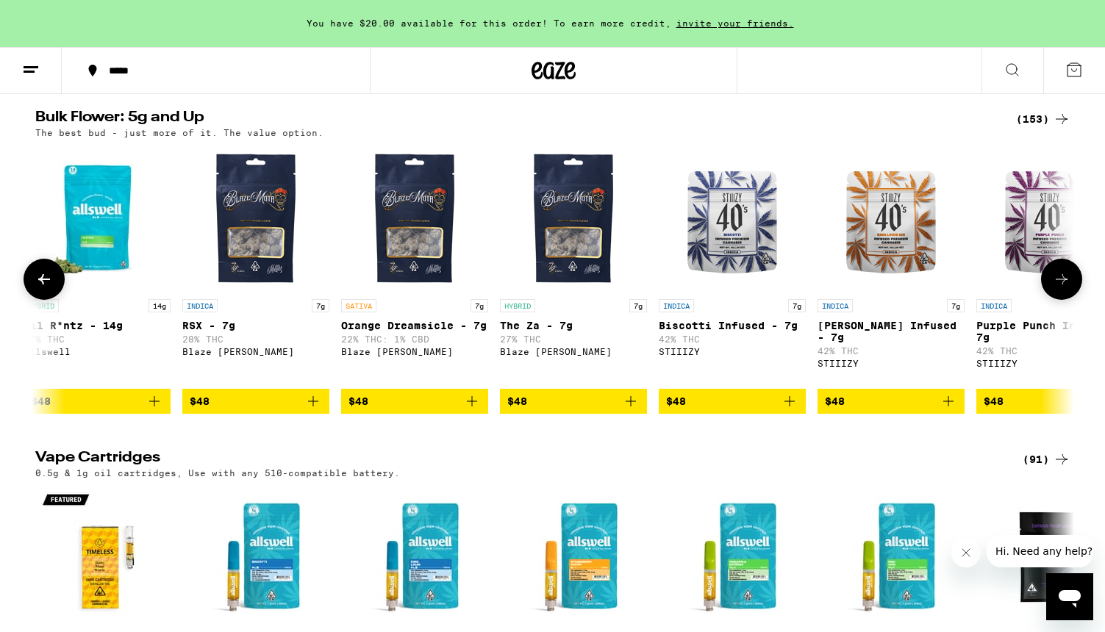
click at [1059, 288] on icon at bounding box center [1062, 280] width 18 height 18
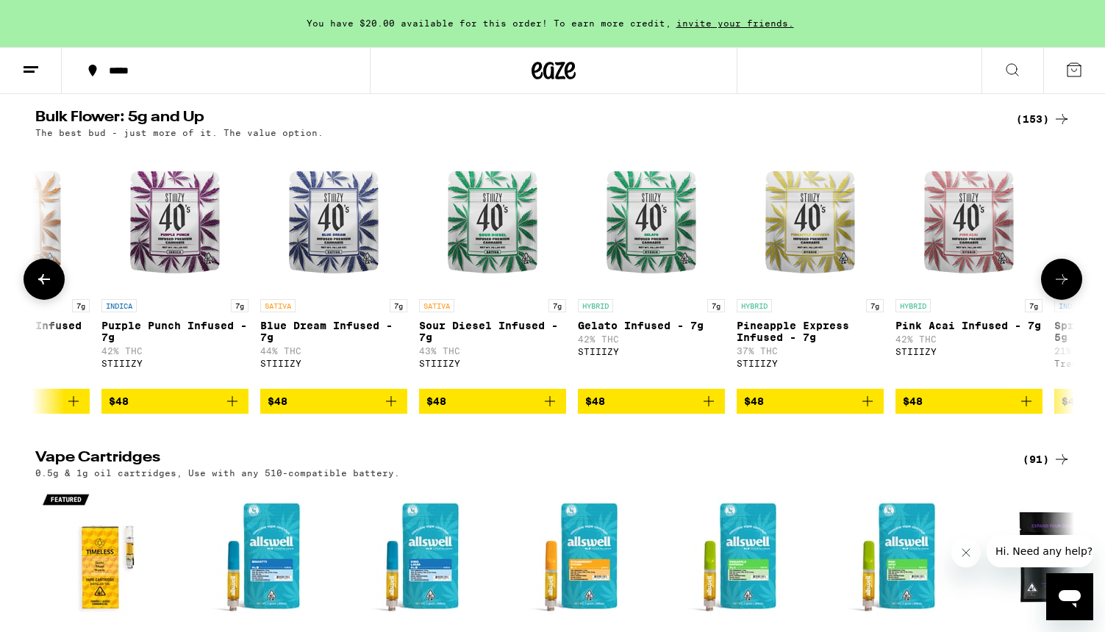
click at [1059, 288] on icon at bounding box center [1062, 280] width 18 height 18
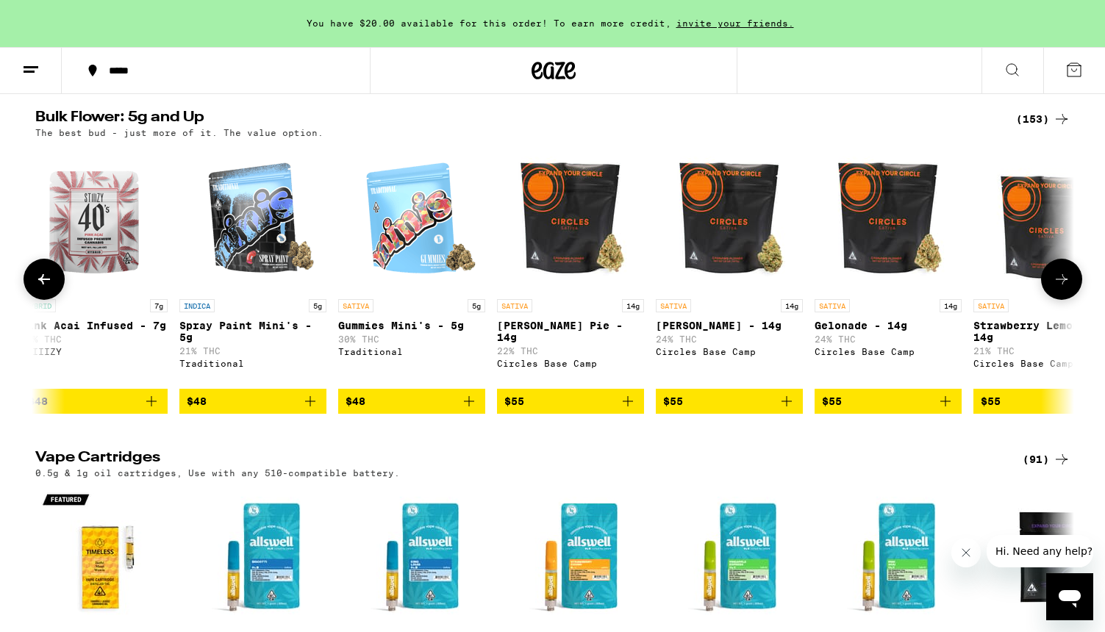
click at [1059, 288] on icon at bounding box center [1062, 280] width 18 height 18
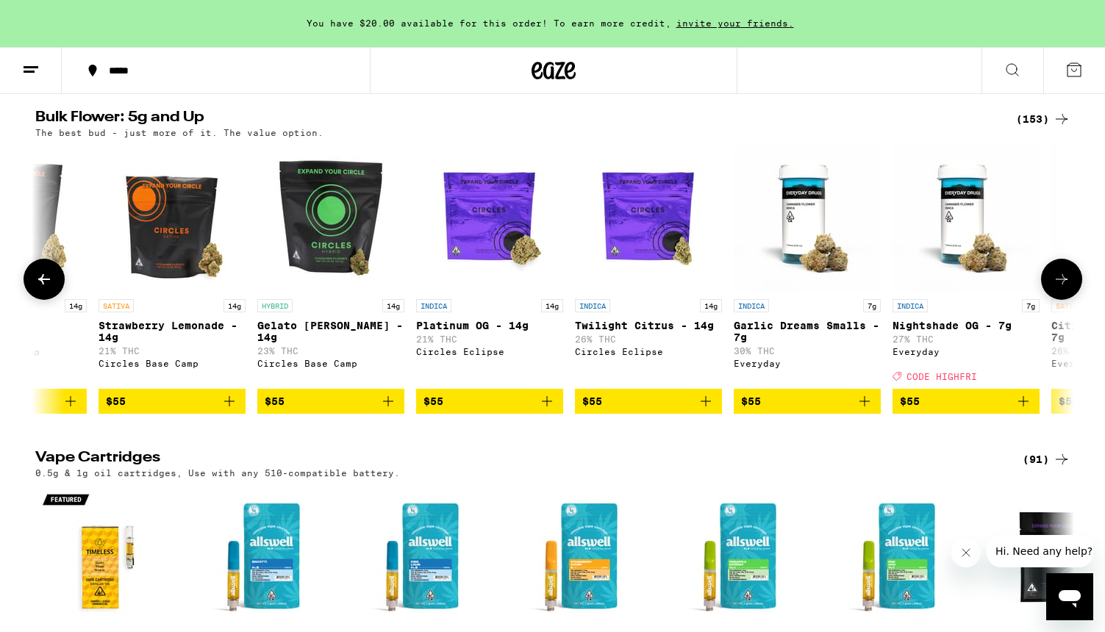
click at [1059, 288] on icon at bounding box center [1062, 280] width 18 height 18
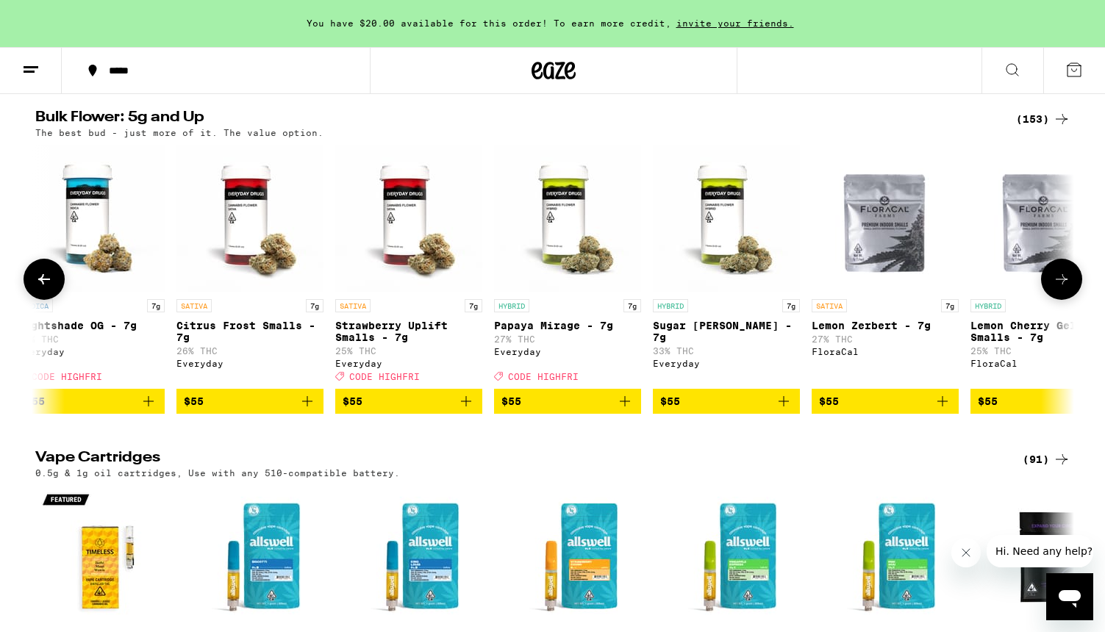
click at [1059, 288] on icon at bounding box center [1062, 280] width 18 height 18
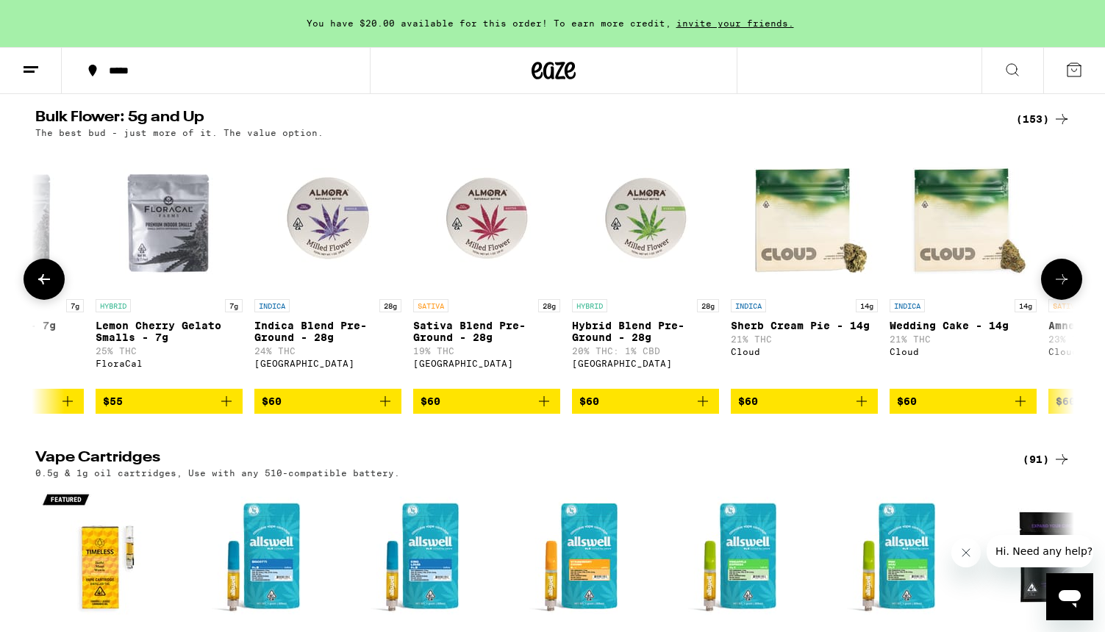
click at [1059, 288] on icon at bounding box center [1062, 280] width 18 height 18
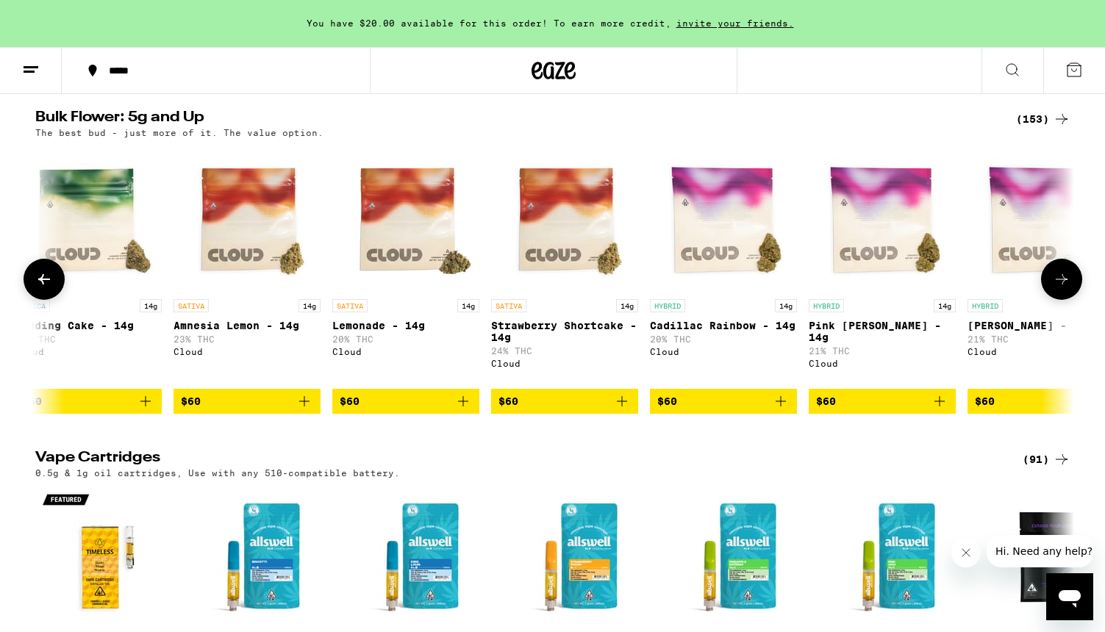
click at [1059, 288] on icon at bounding box center [1062, 280] width 18 height 18
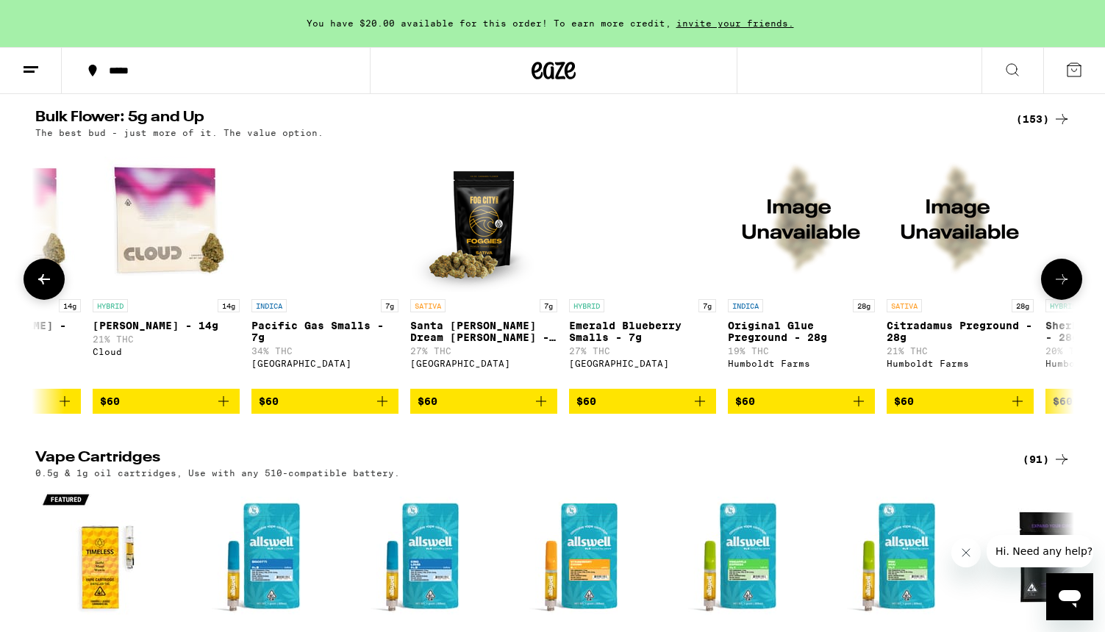
click at [1059, 288] on icon at bounding box center [1062, 280] width 18 height 18
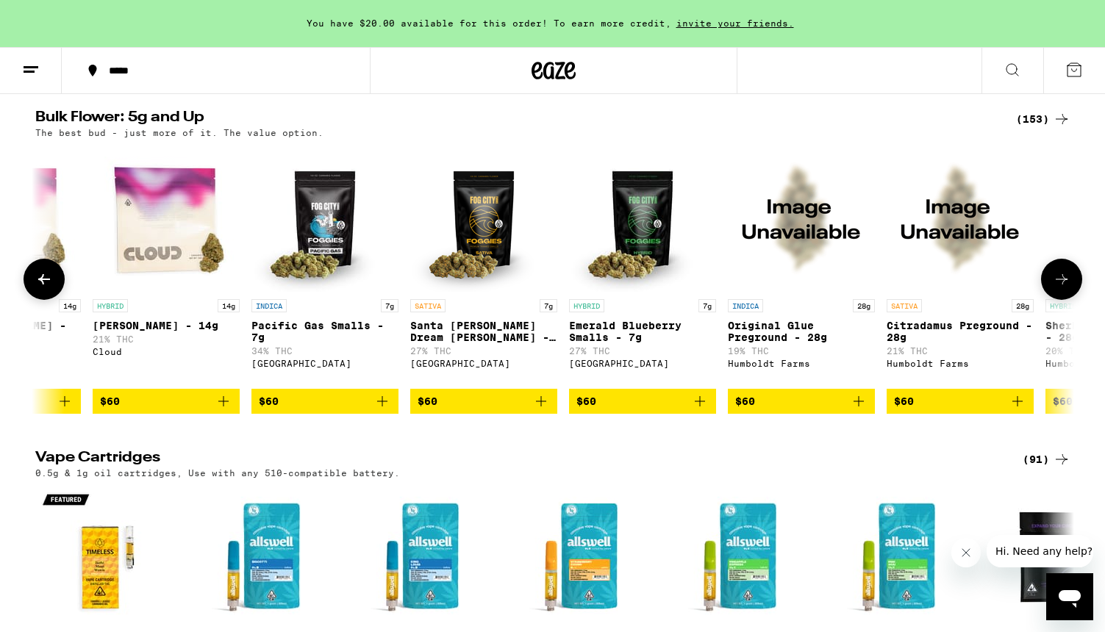
scroll to position [0, 13996]
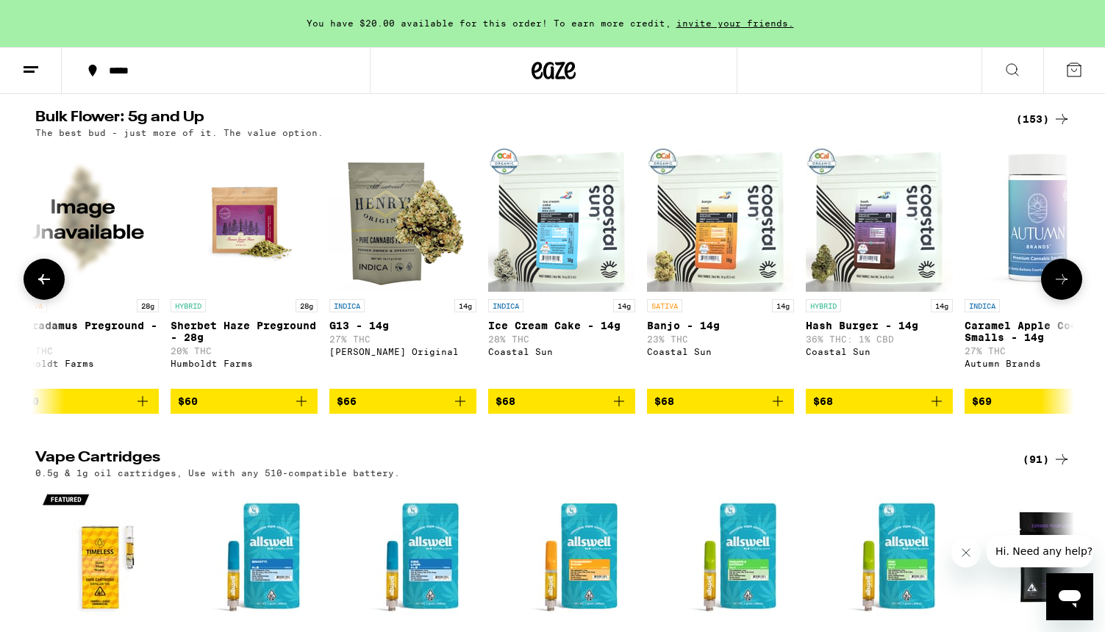
click at [1059, 288] on icon at bounding box center [1062, 280] width 18 height 18
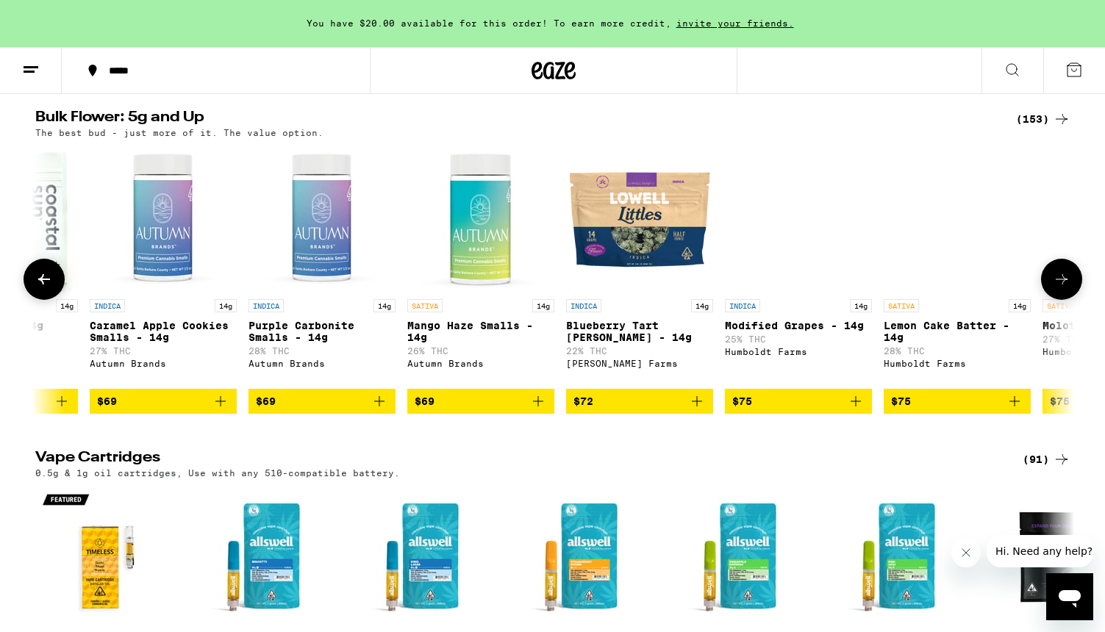
click at [1070, 288] on icon at bounding box center [1062, 280] width 18 height 18
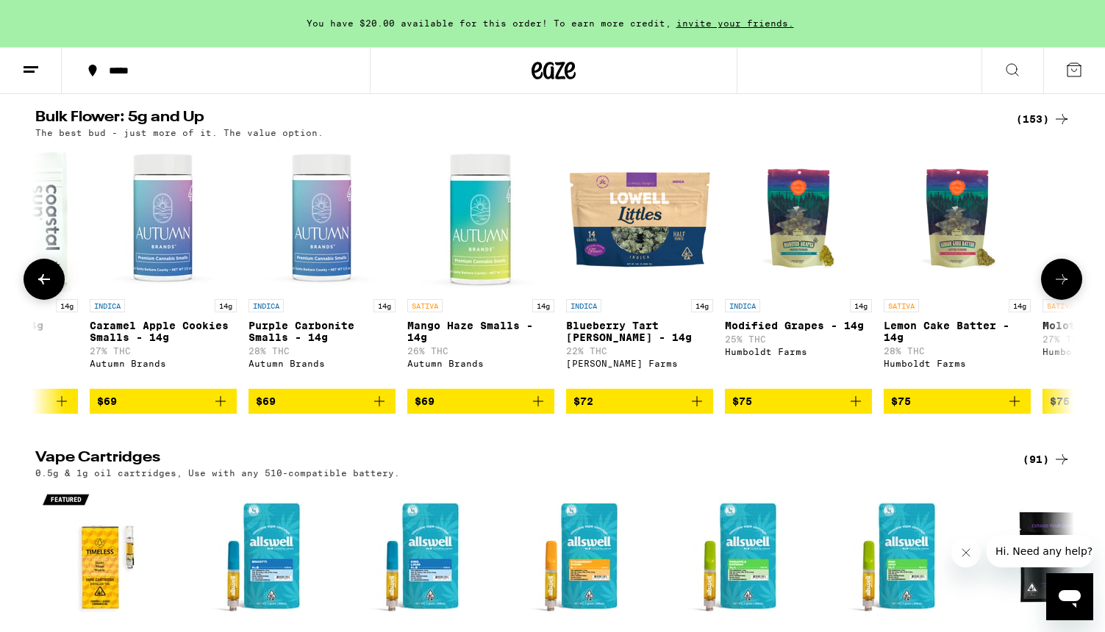
scroll to position [0, 15746]
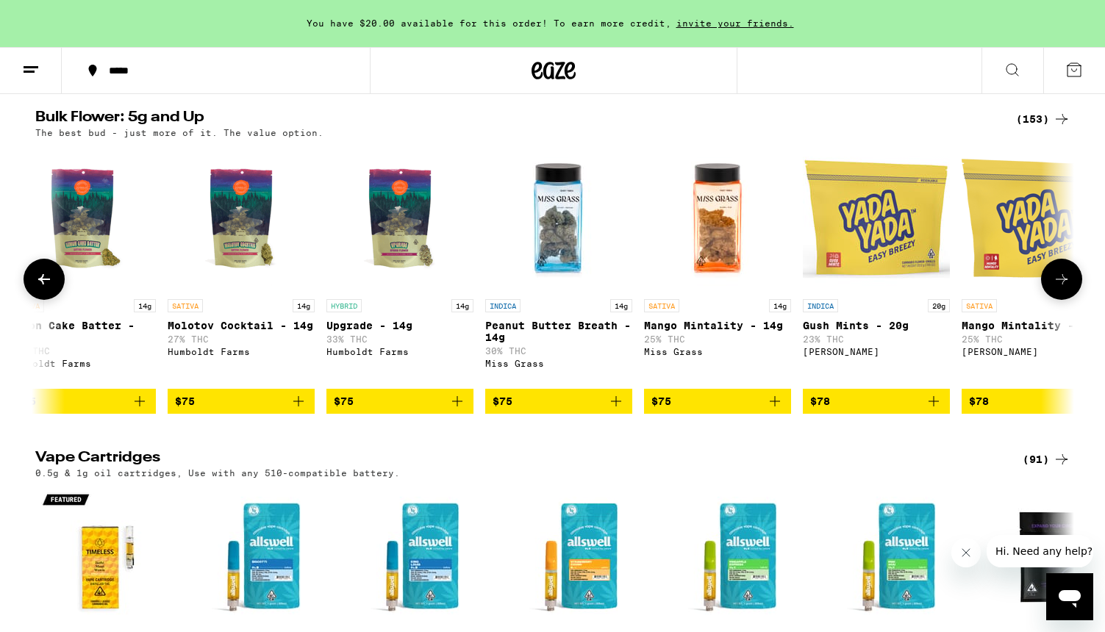
click at [1070, 288] on icon at bounding box center [1062, 280] width 18 height 18
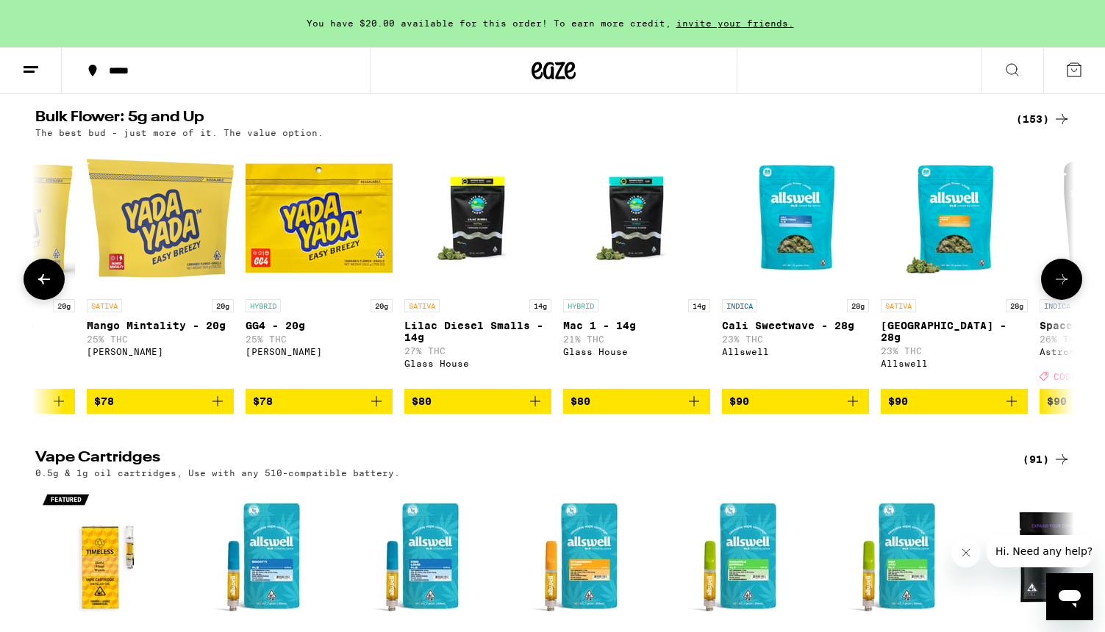
click at [1070, 288] on icon at bounding box center [1062, 280] width 18 height 18
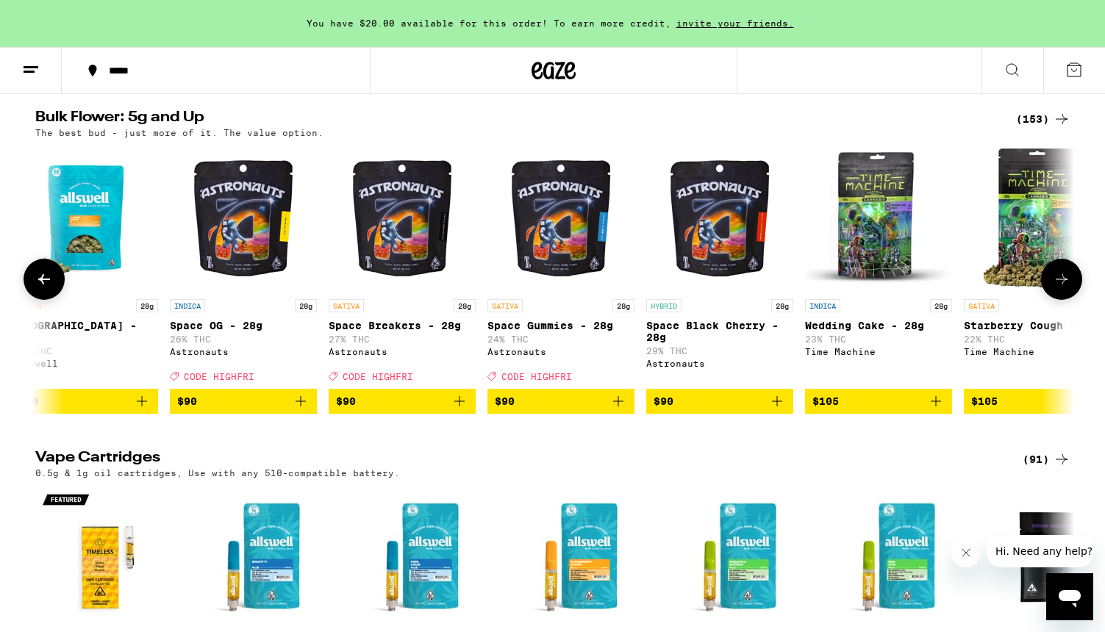
scroll to position [0, 17496]
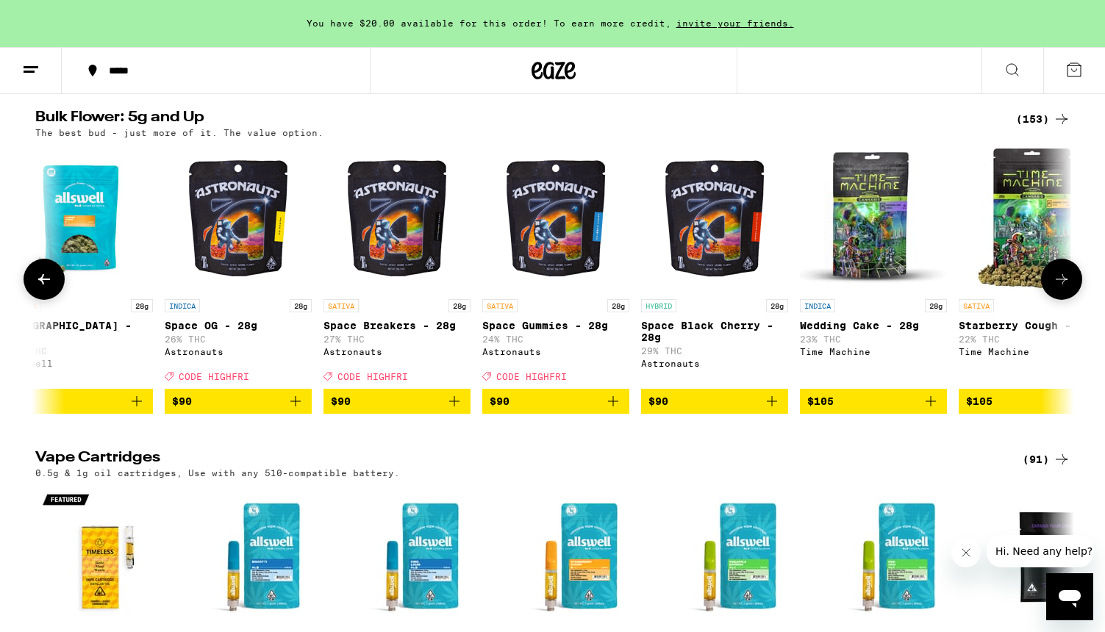
click at [1070, 288] on icon at bounding box center [1062, 280] width 18 height 18
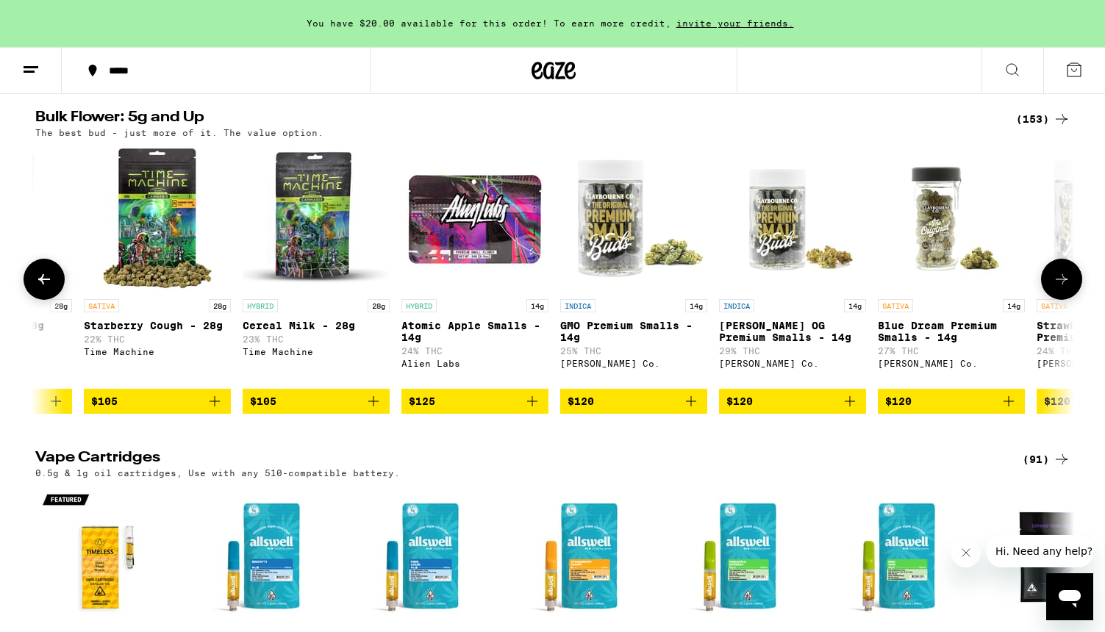
click at [1070, 288] on icon at bounding box center [1062, 280] width 18 height 18
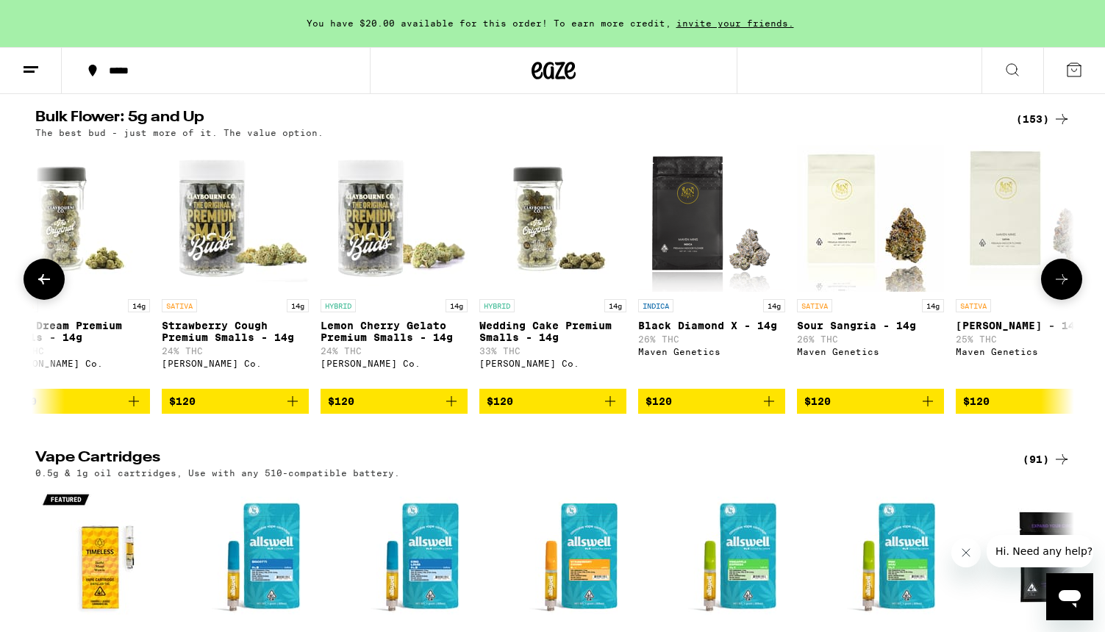
click at [55, 300] on button at bounding box center [44, 279] width 41 height 41
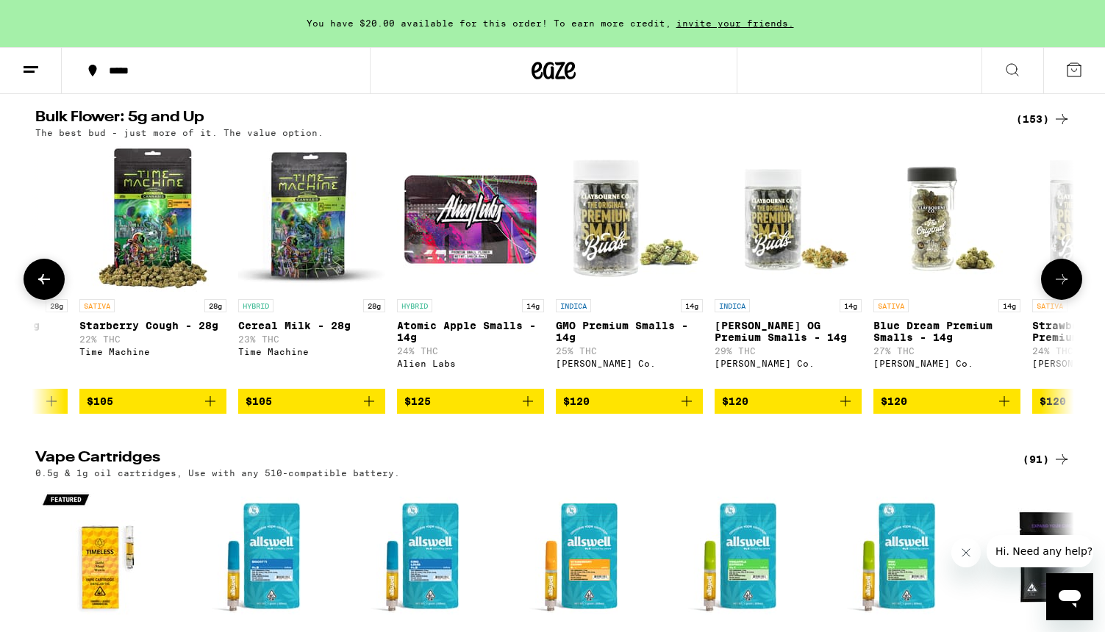
scroll to position [0, 18370]
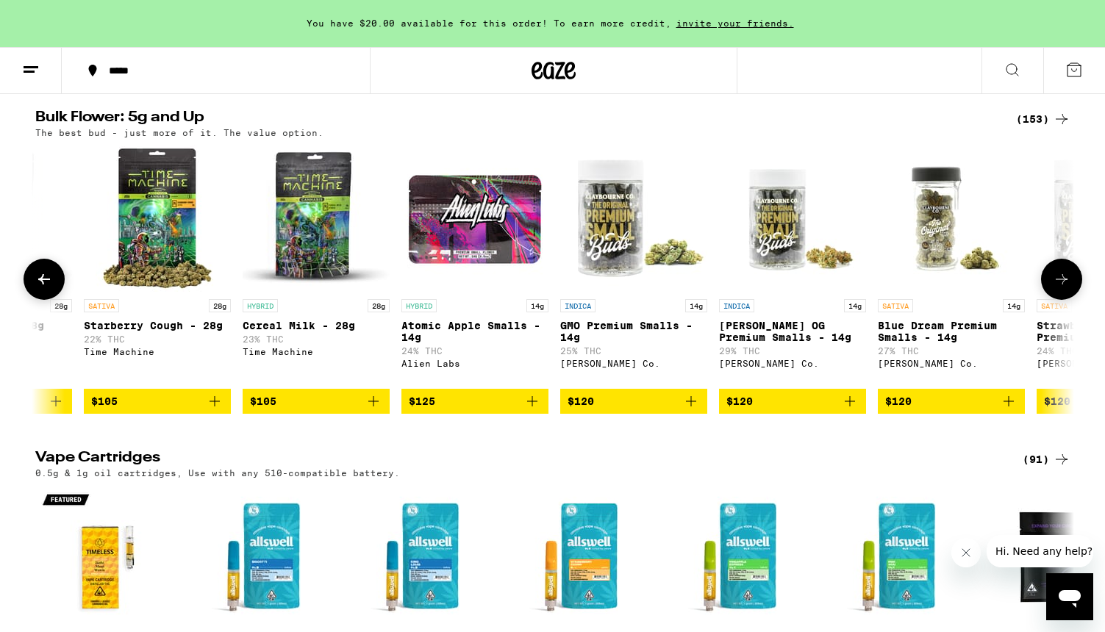
click at [879, 248] on img "Open page for Blue Dream Premium Smalls - 14g from Claybourne Co." at bounding box center [951, 218] width 147 height 147
click at [1071, 300] on button at bounding box center [1061, 279] width 41 height 41
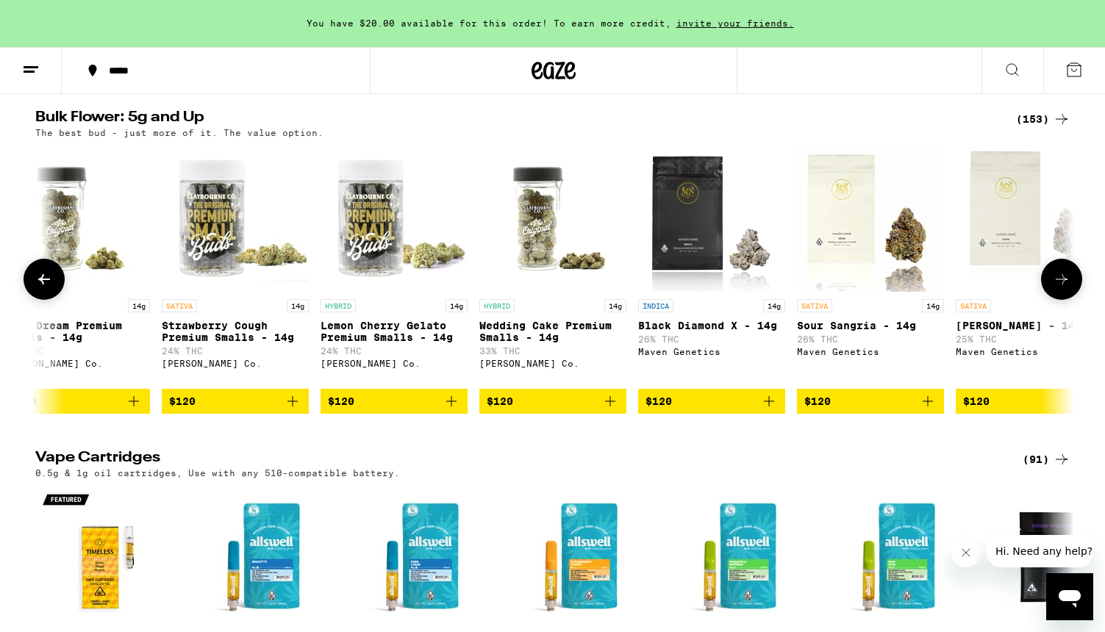
click at [1061, 288] on icon at bounding box center [1062, 280] width 18 height 18
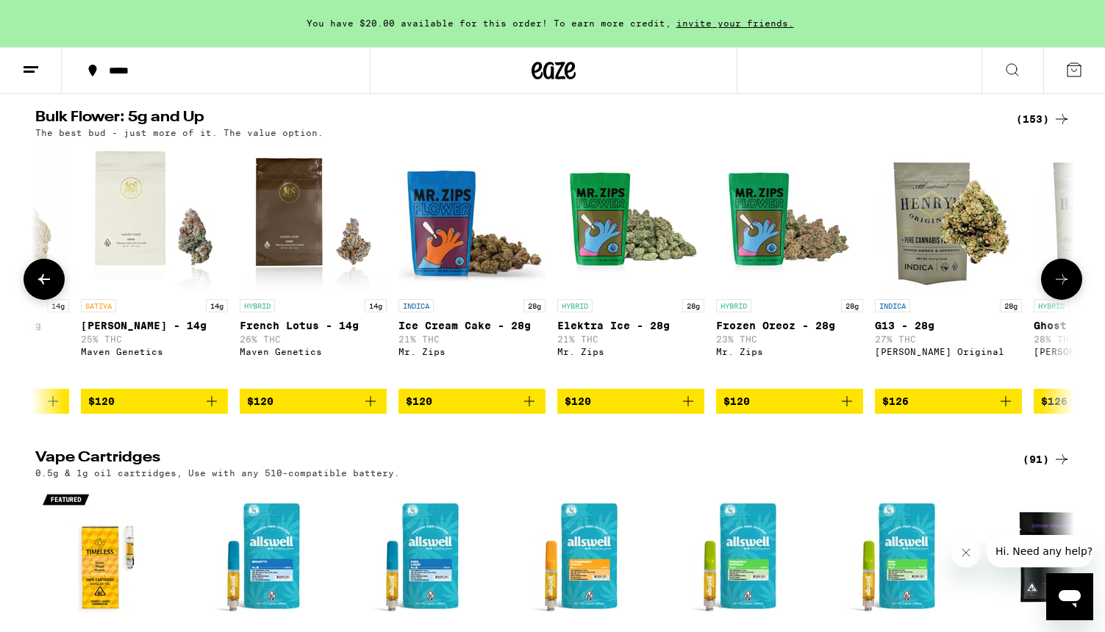
click at [1061, 288] on icon at bounding box center [1062, 280] width 18 height 18
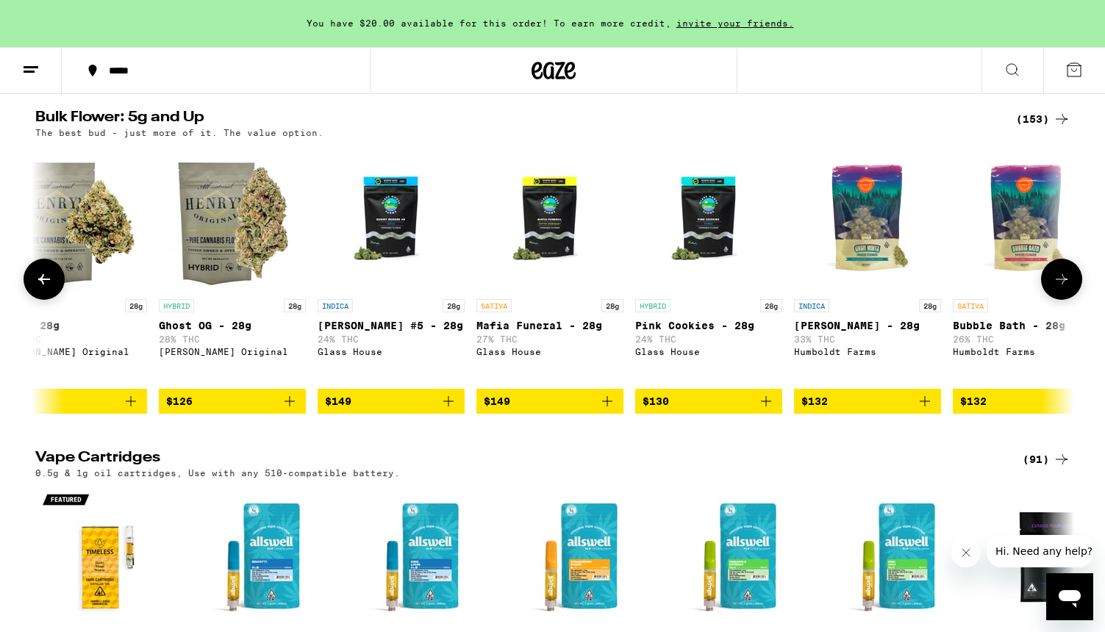
click at [1061, 288] on icon at bounding box center [1062, 280] width 18 height 18
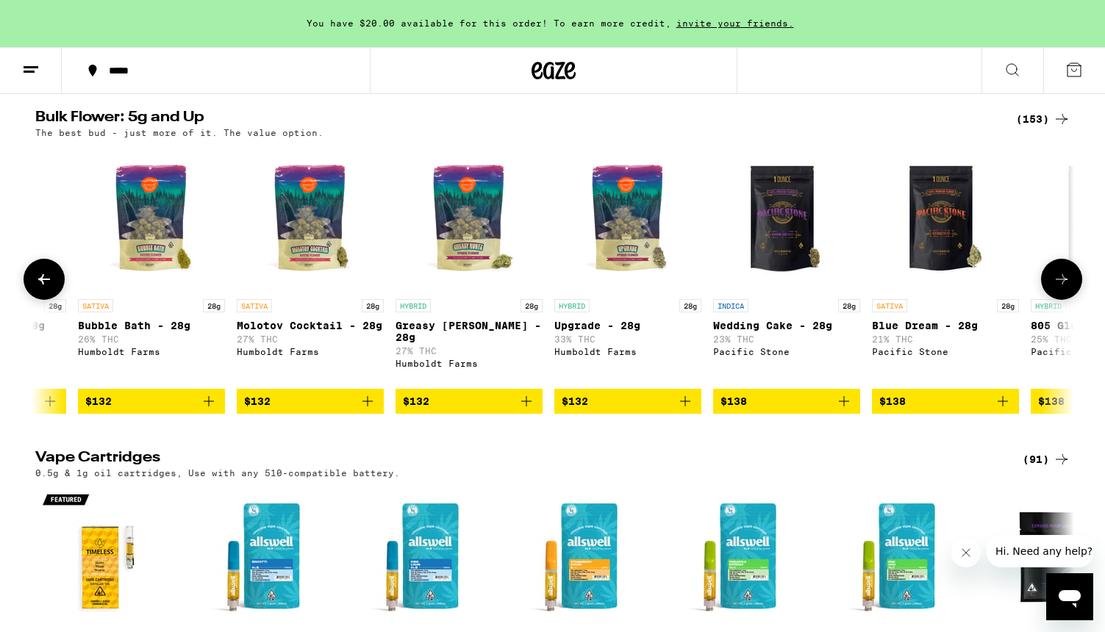
click at [1061, 288] on icon at bounding box center [1062, 280] width 18 height 18
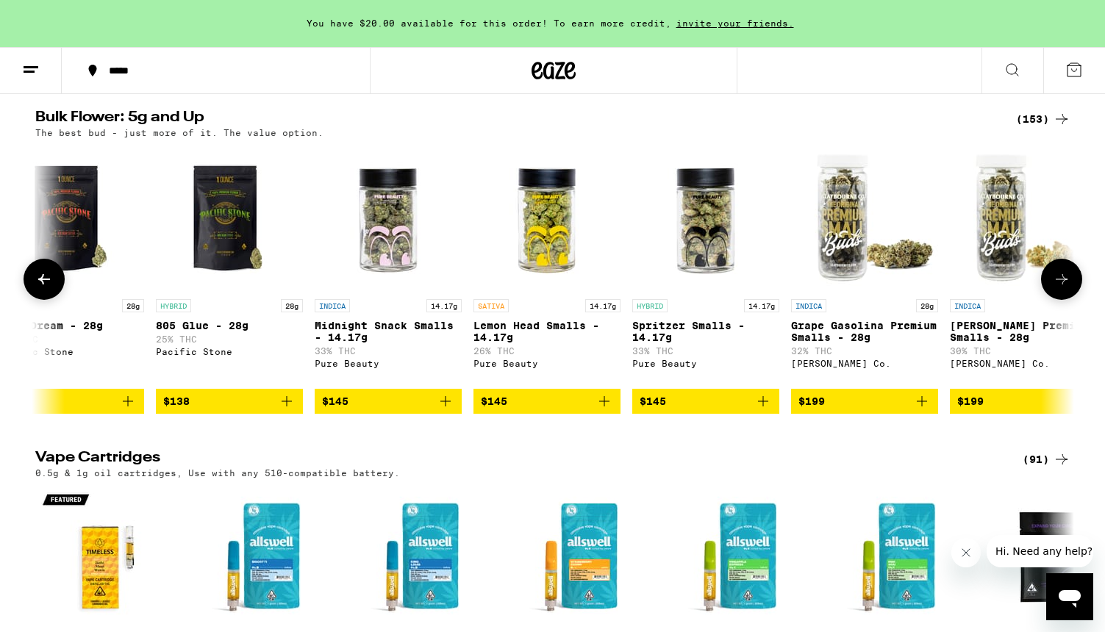
click at [1061, 288] on icon at bounding box center [1062, 280] width 18 height 18
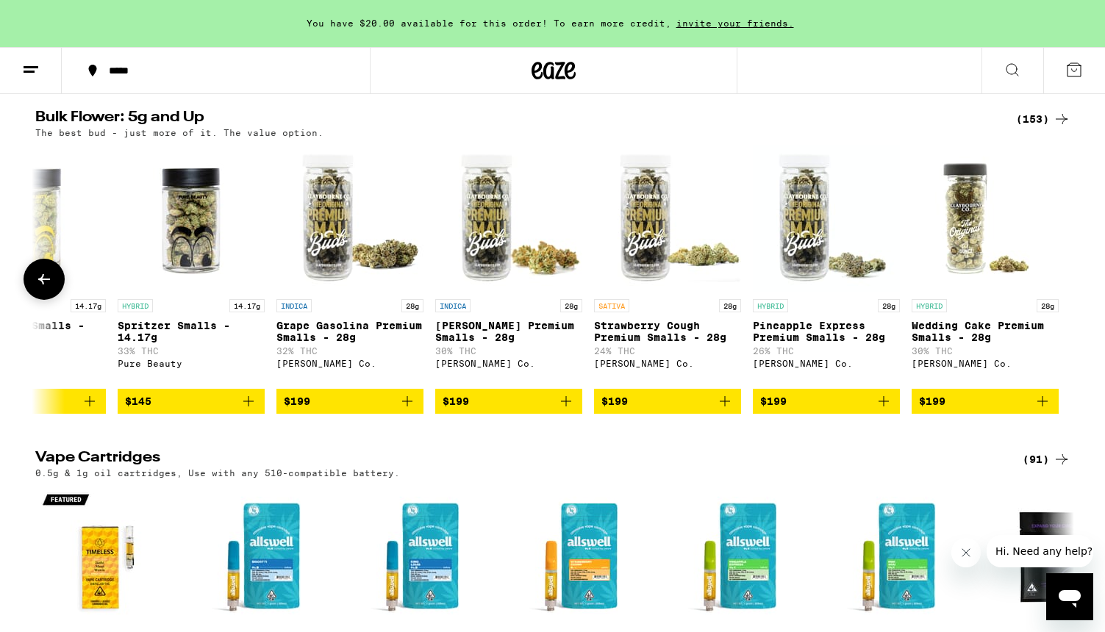
click at [1015, 410] on span "$199" at bounding box center [985, 402] width 132 height 18
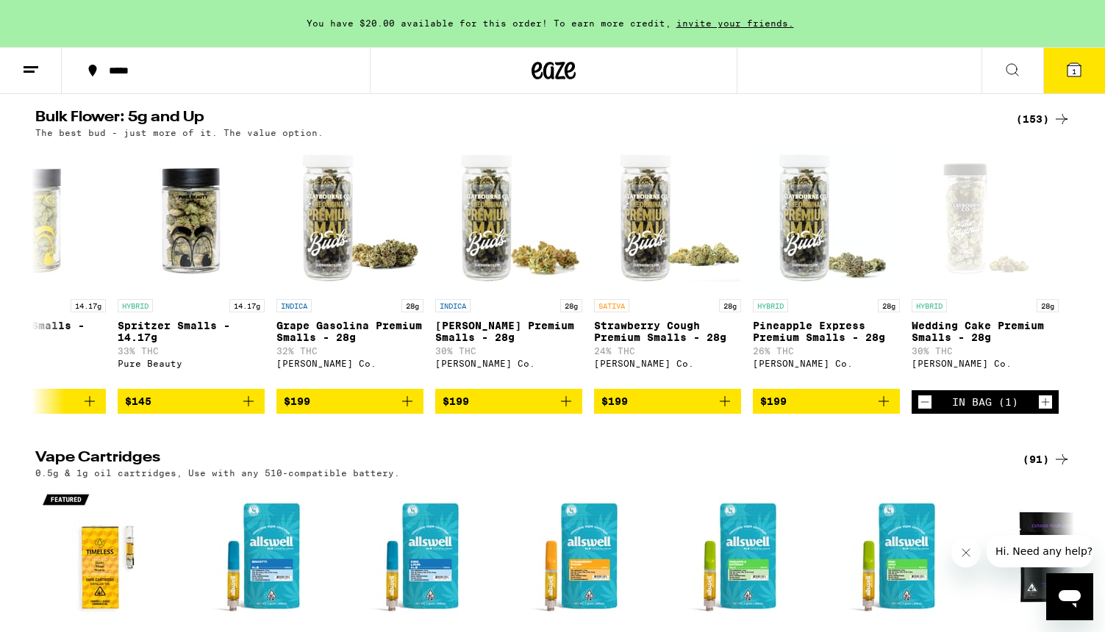
click at [1075, 72] on span "1" at bounding box center [1074, 71] width 4 height 9
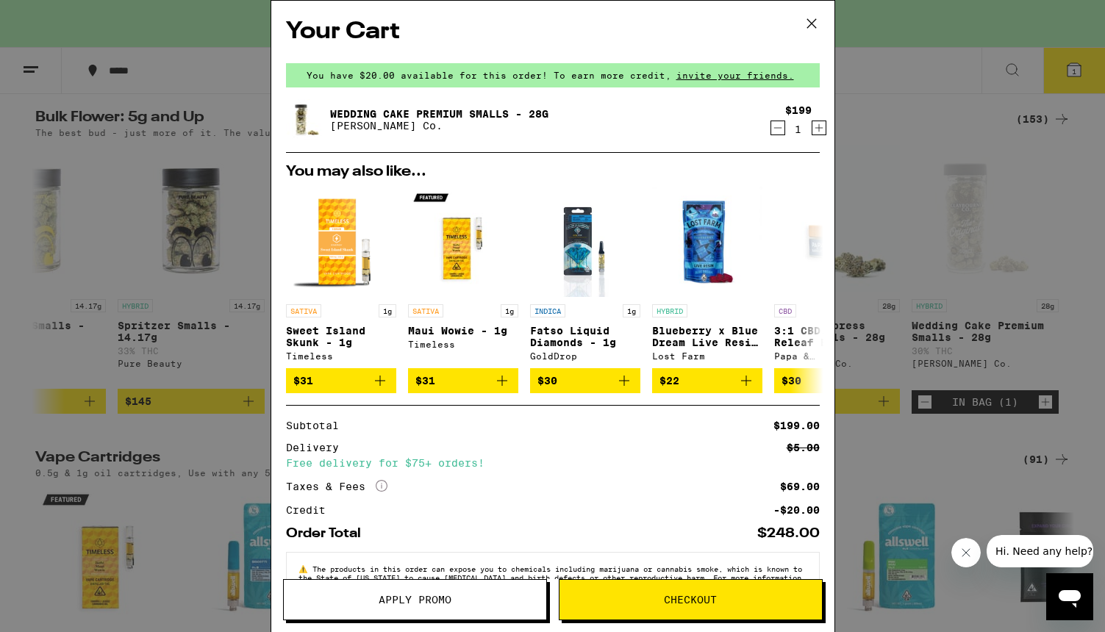
click at [811, 18] on icon at bounding box center [812, 23] width 22 height 22
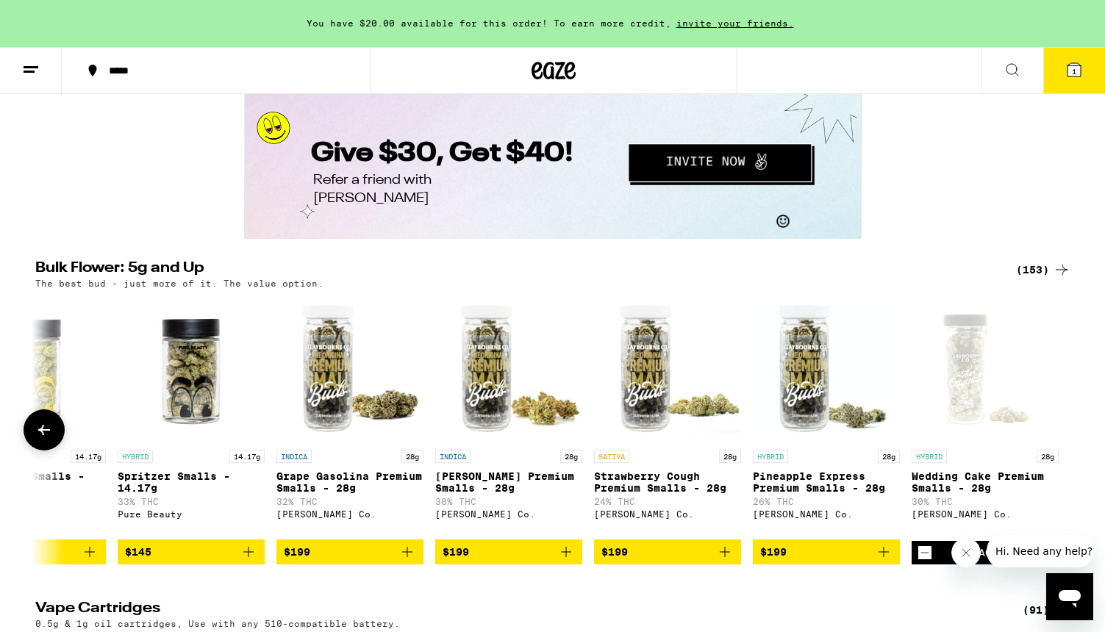
click at [49, 439] on icon at bounding box center [44, 430] width 18 height 18
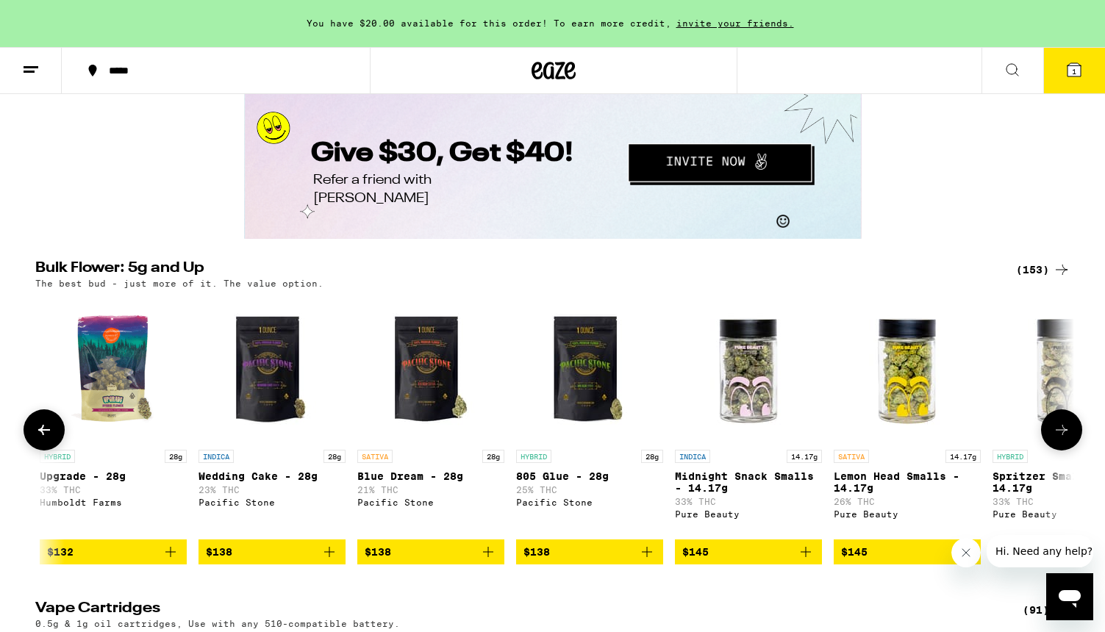
click at [49, 435] on icon at bounding box center [44, 430] width 12 height 10
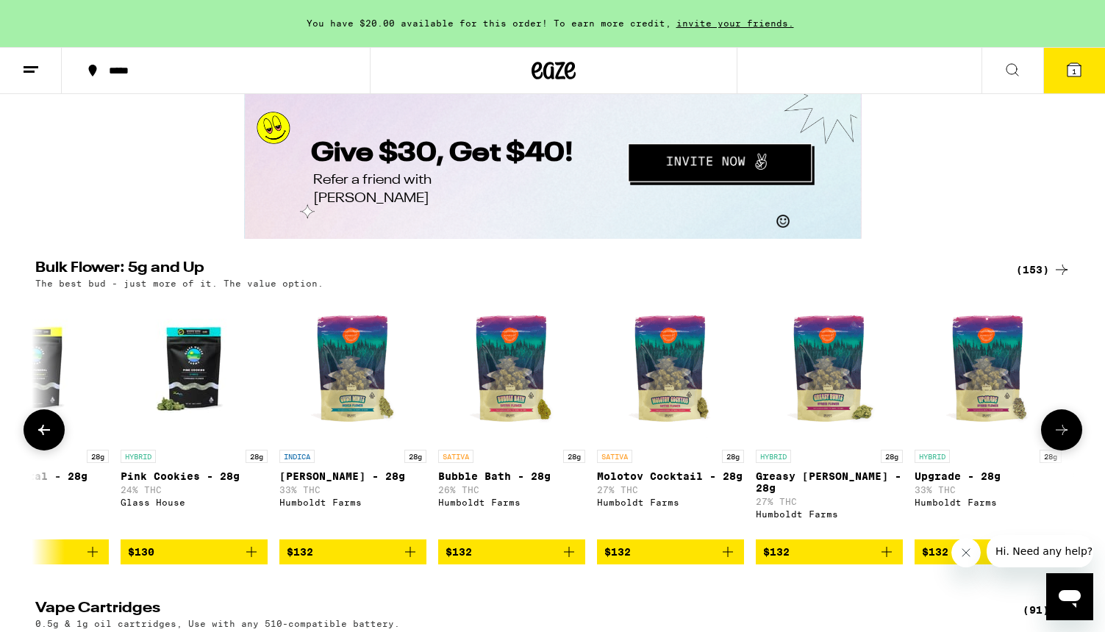
click at [49, 435] on icon at bounding box center [44, 430] width 12 height 10
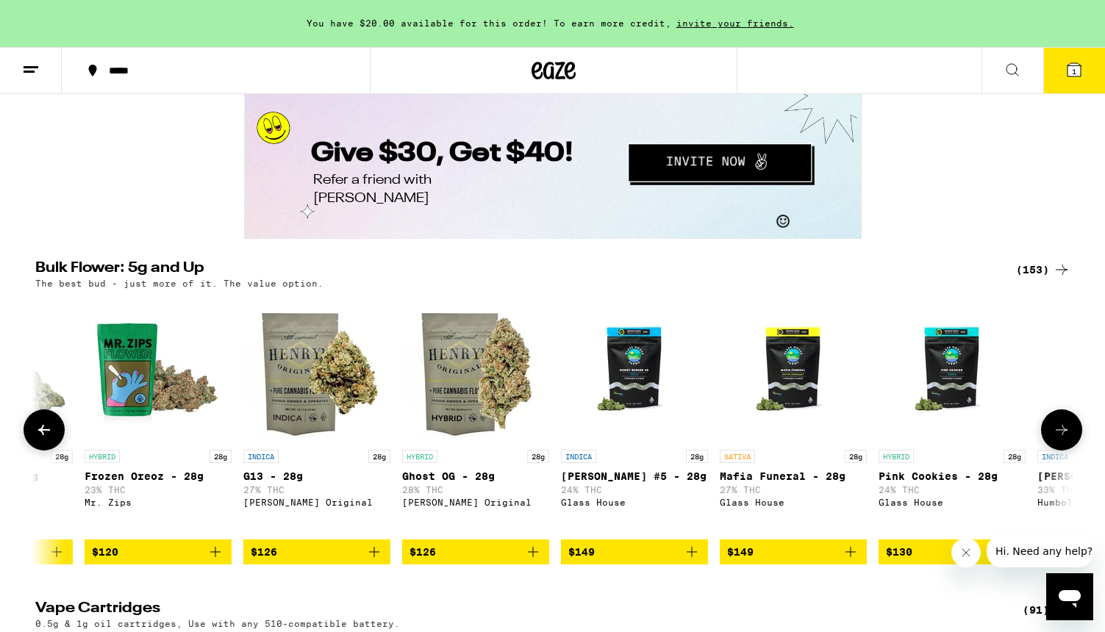
click at [49, 435] on icon at bounding box center [44, 430] width 12 height 10
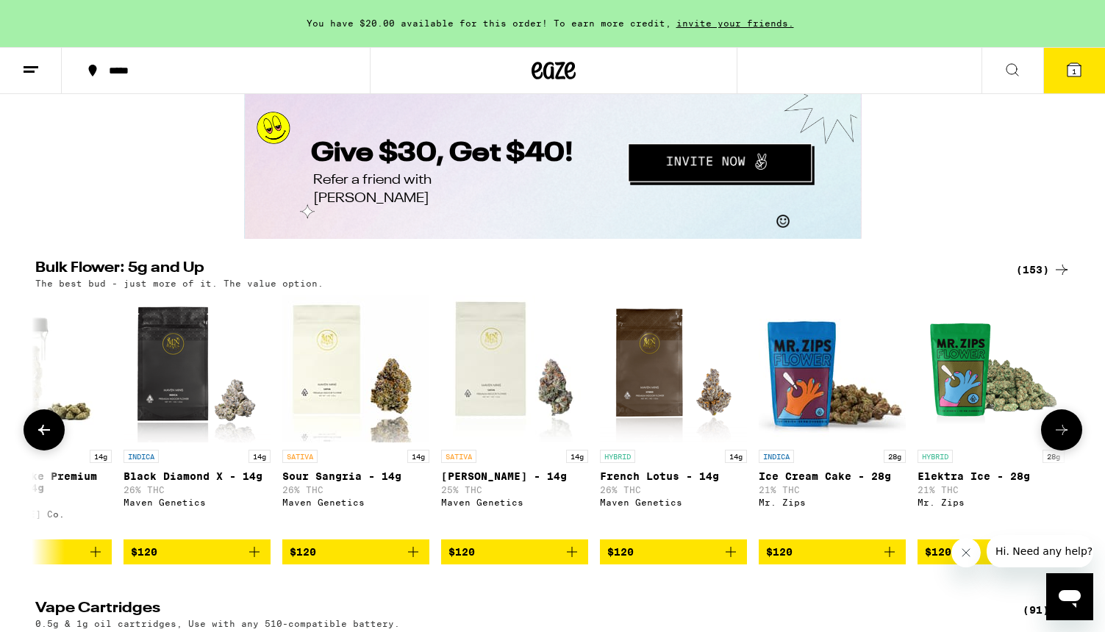
click at [49, 435] on icon at bounding box center [44, 430] width 12 height 10
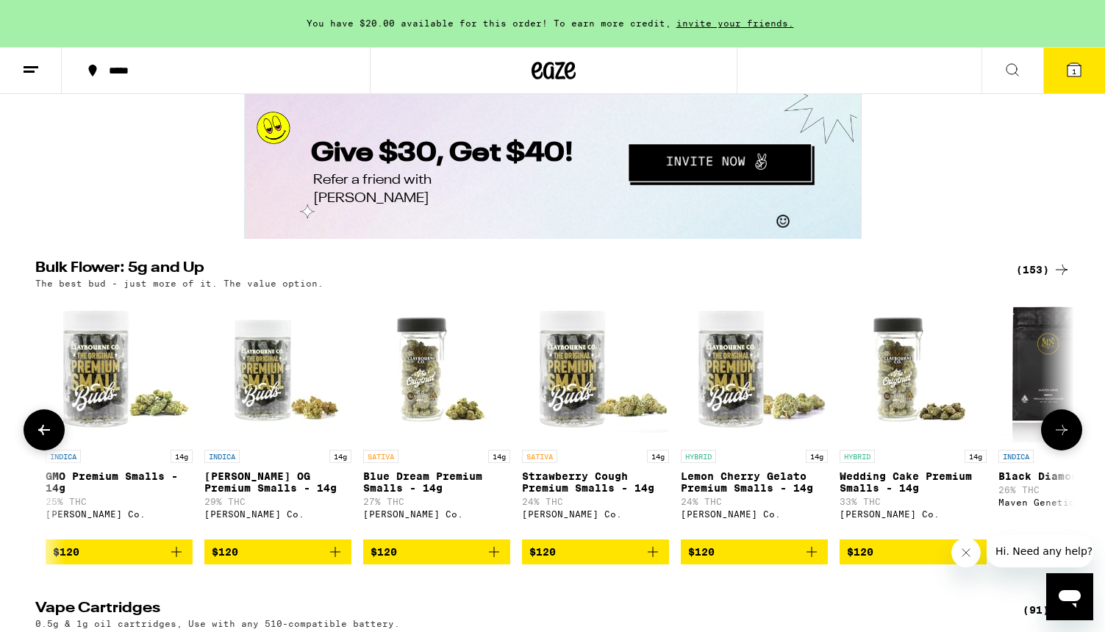
click at [49, 435] on icon at bounding box center [44, 430] width 12 height 10
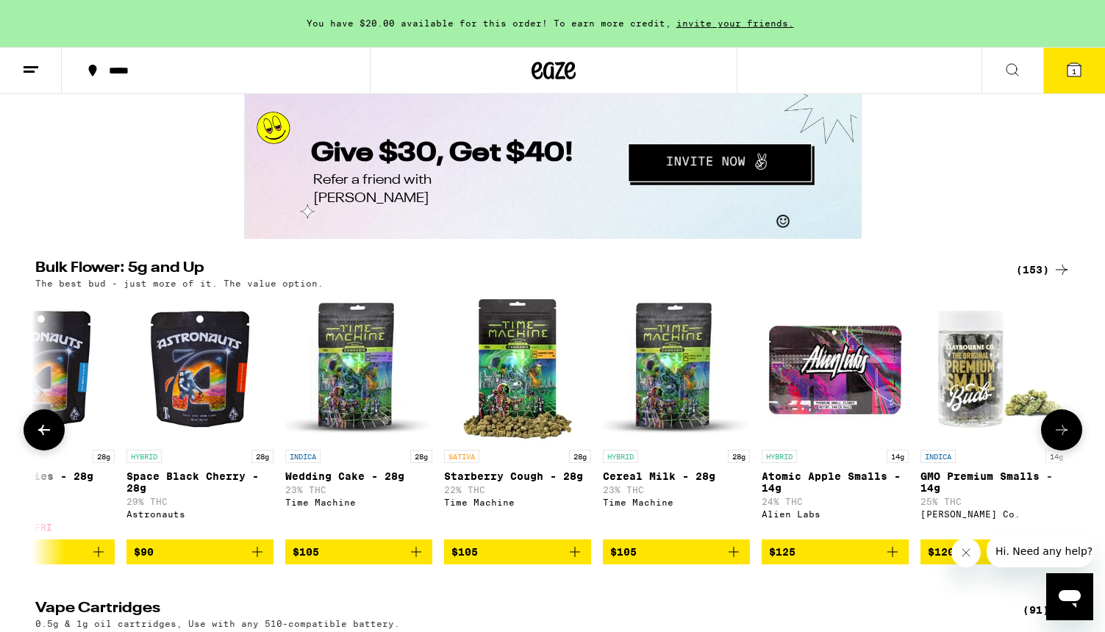
click at [49, 435] on icon at bounding box center [44, 430] width 12 height 10
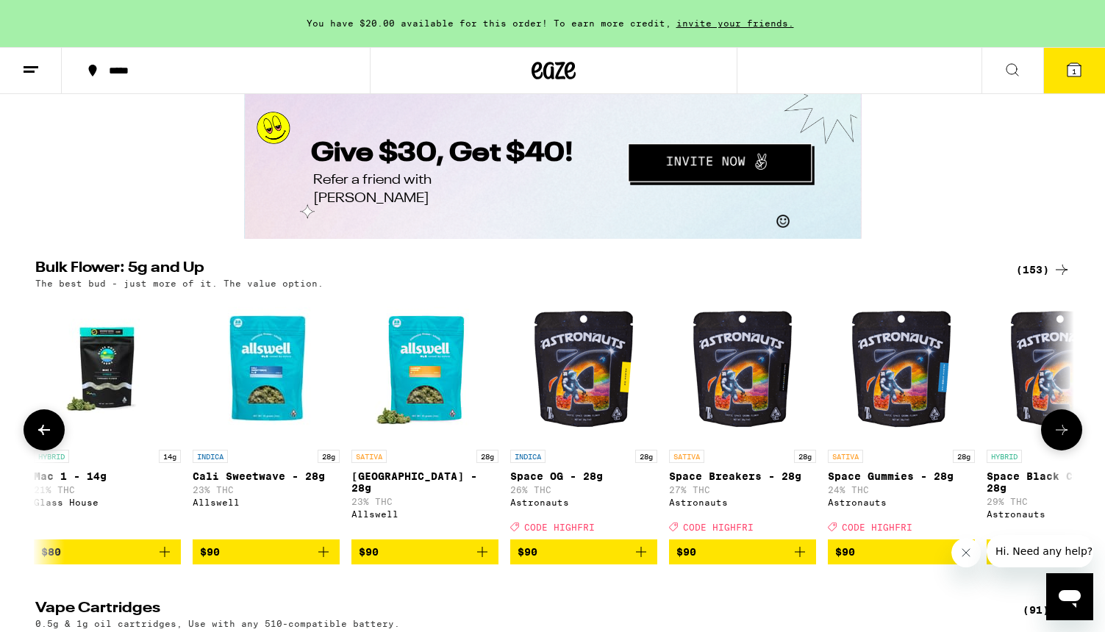
click at [49, 435] on icon at bounding box center [44, 430] width 12 height 10
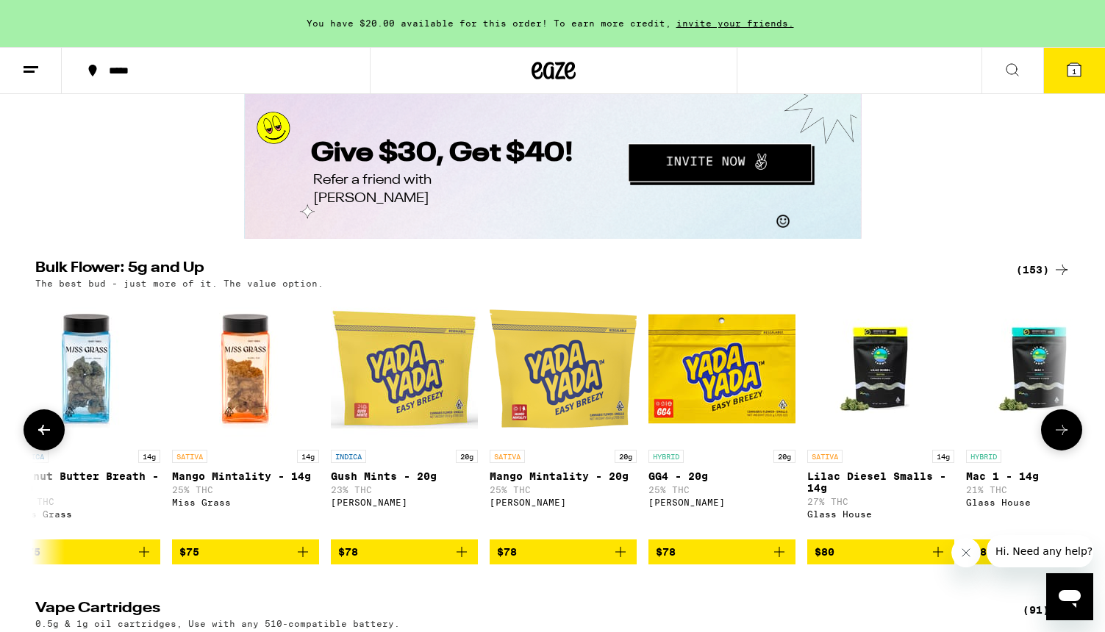
click at [49, 435] on icon at bounding box center [44, 430] width 12 height 10
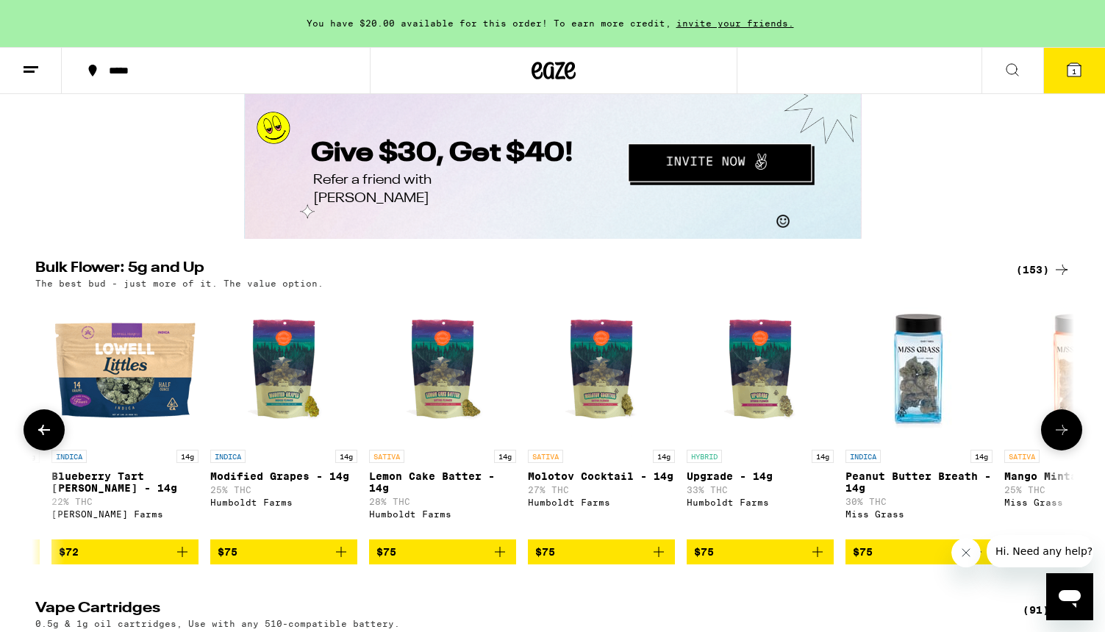
click at [49, 435] on icon at bounding box center [44, 430] width 12 height 10
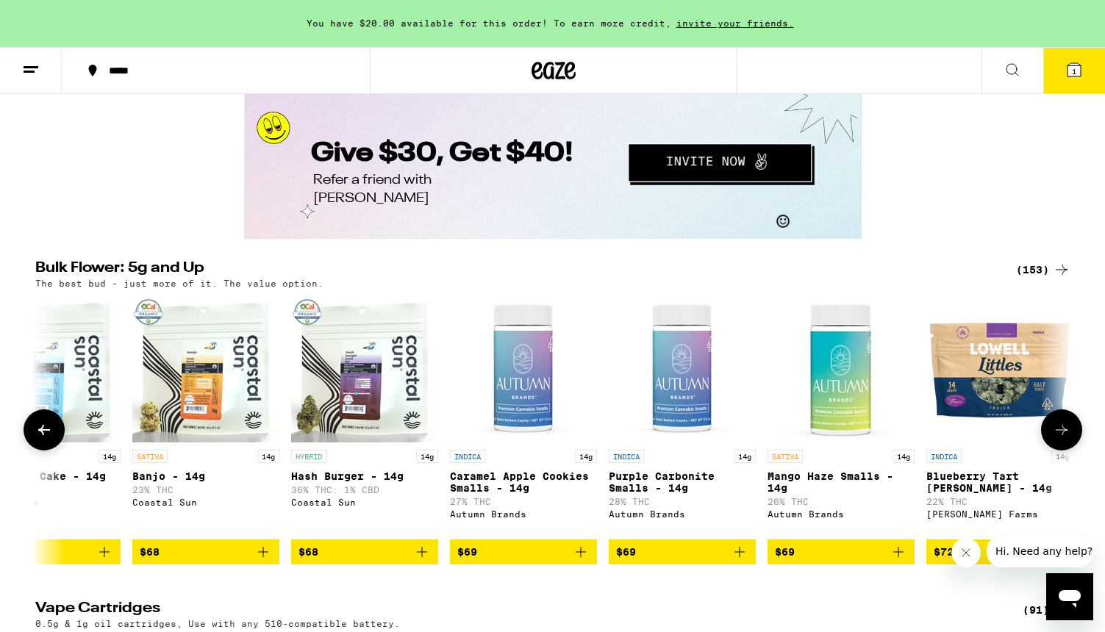
click at [49, 435] on icon at bounding box center [44, 430] width 12 height 10
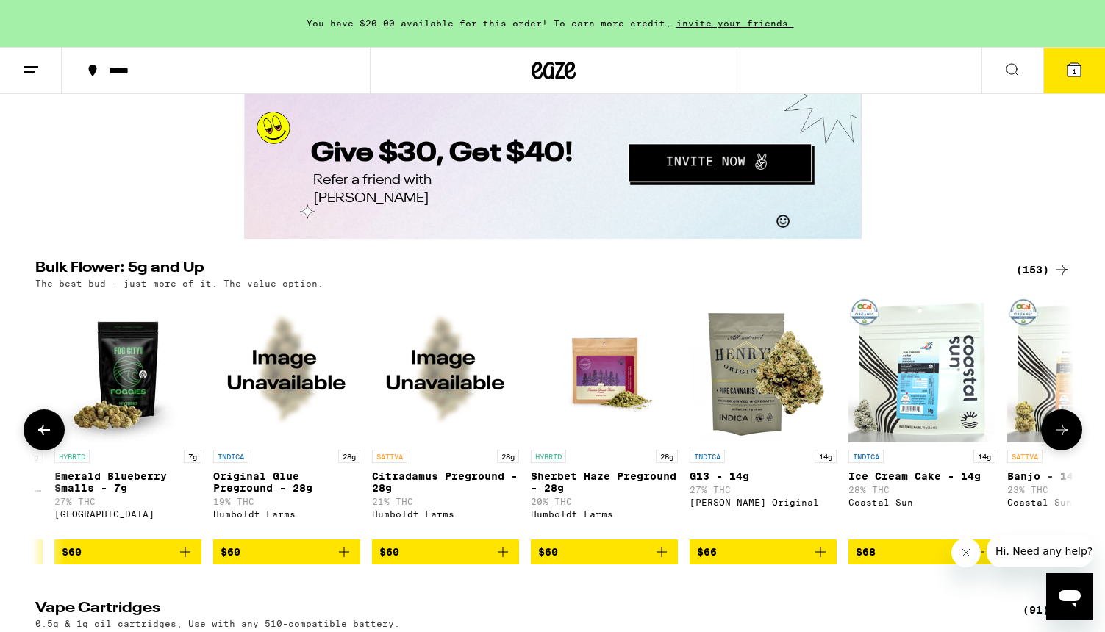
click at [49, 435] on icon at bounding box center [44, 430] width 12 height 10
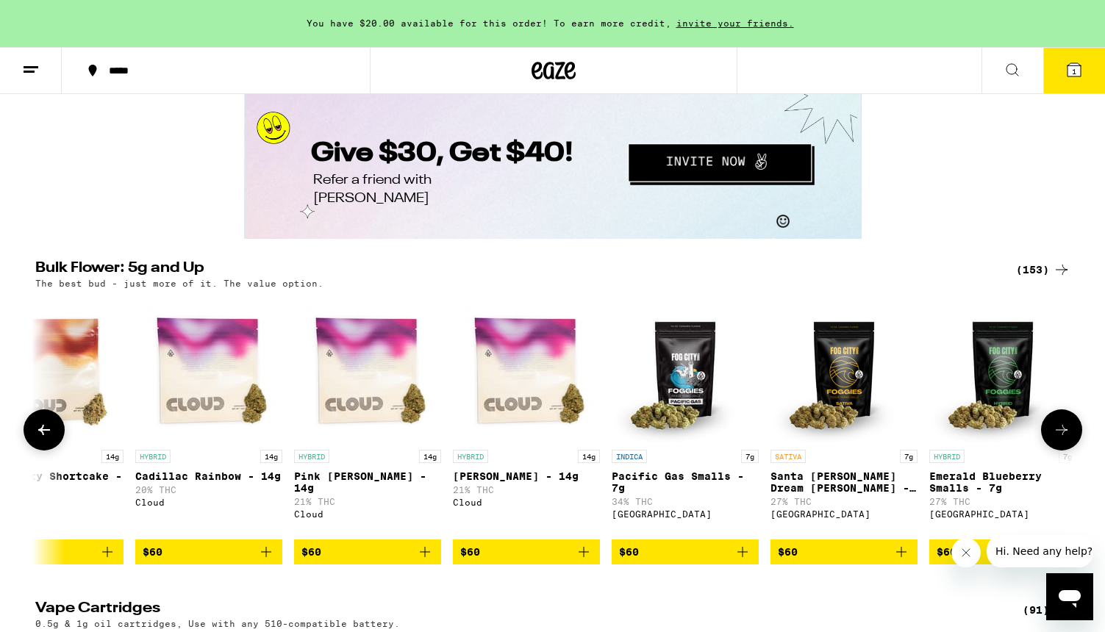
click at [49, 435] on icon at bounding box center [44, 430] width 12 height 10
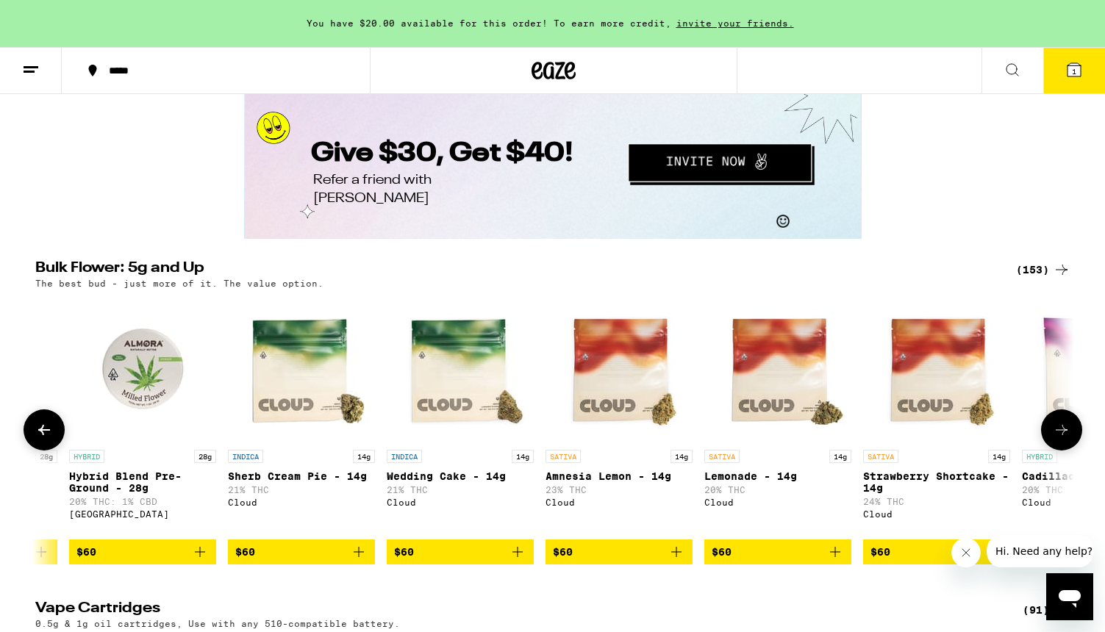
click at [49, 435] on icon at bounding box center [44, 430] width 12 height 10
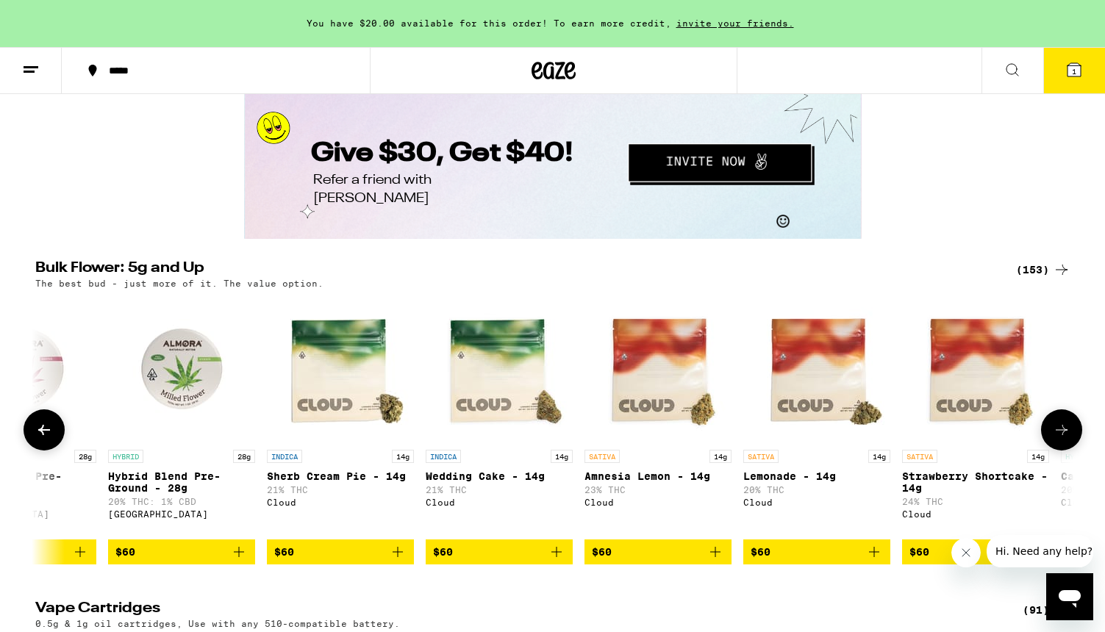
scroll to position [0, 11012]
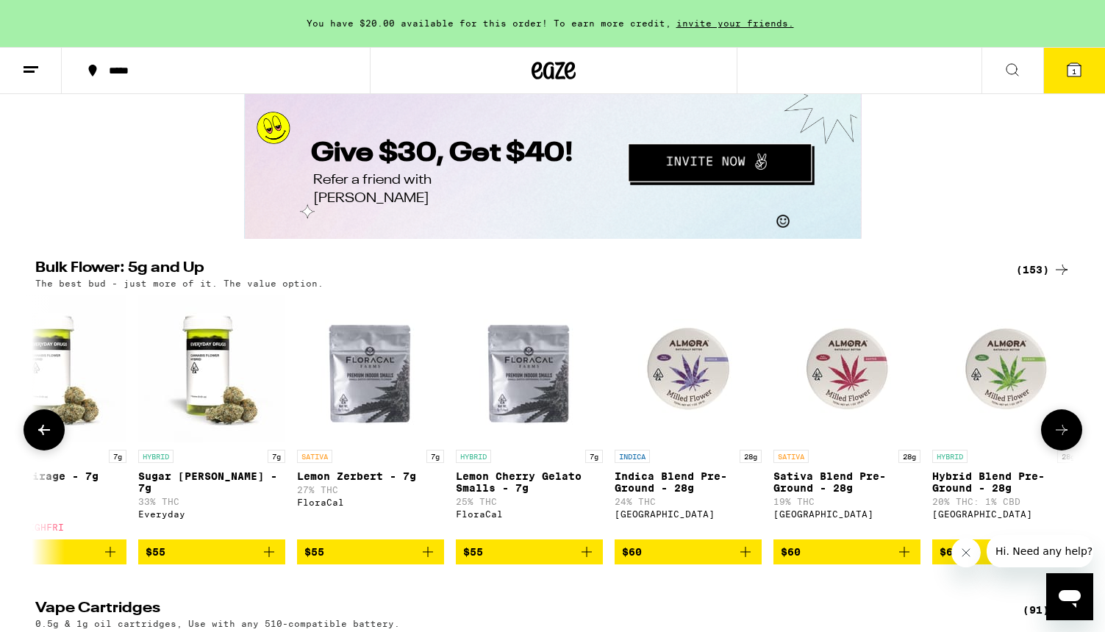
click at [49, 435] on icon at bounding box center [44, 430] width 12 height 10
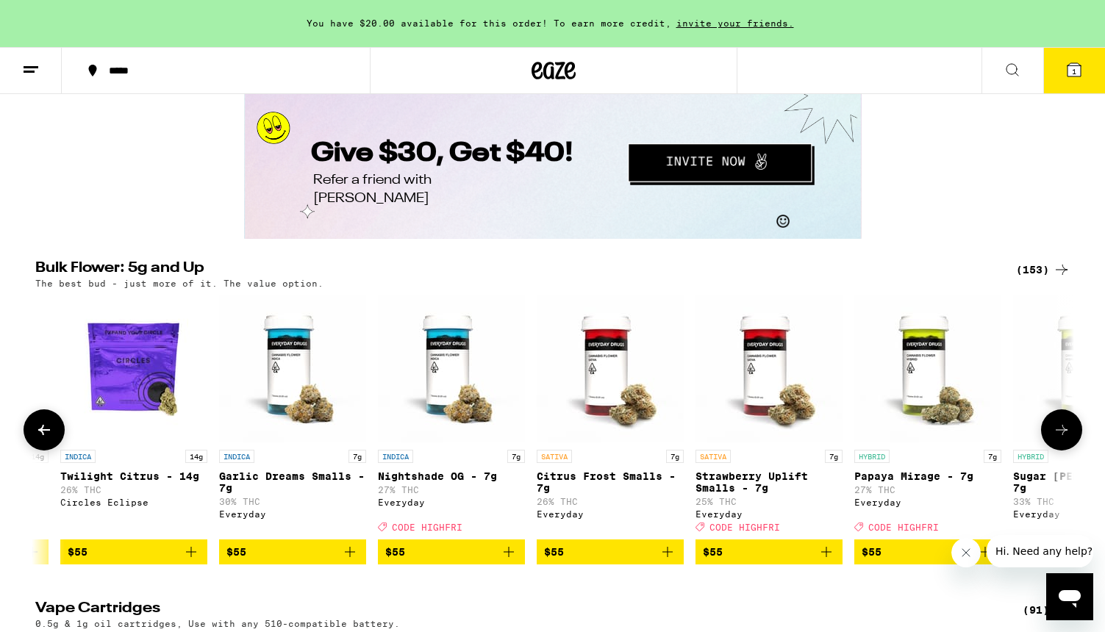
click at [49, 435] on icon at bounding box center [44, 430] width 12 height 10
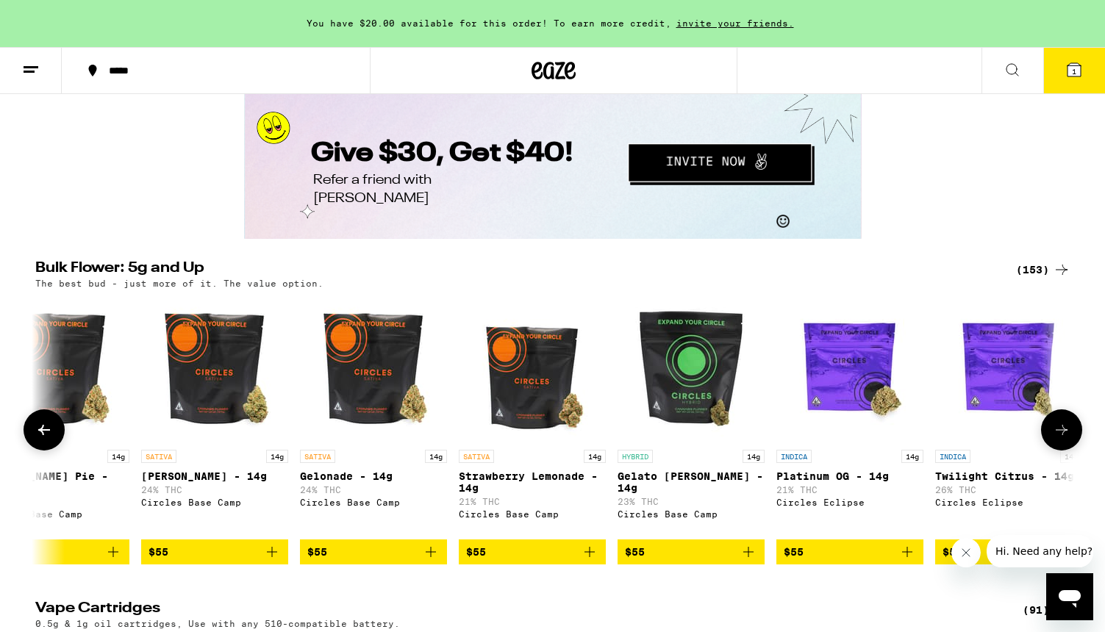
click at [49, 435] on icon at bounding box center [44, 430] width 12 height 10
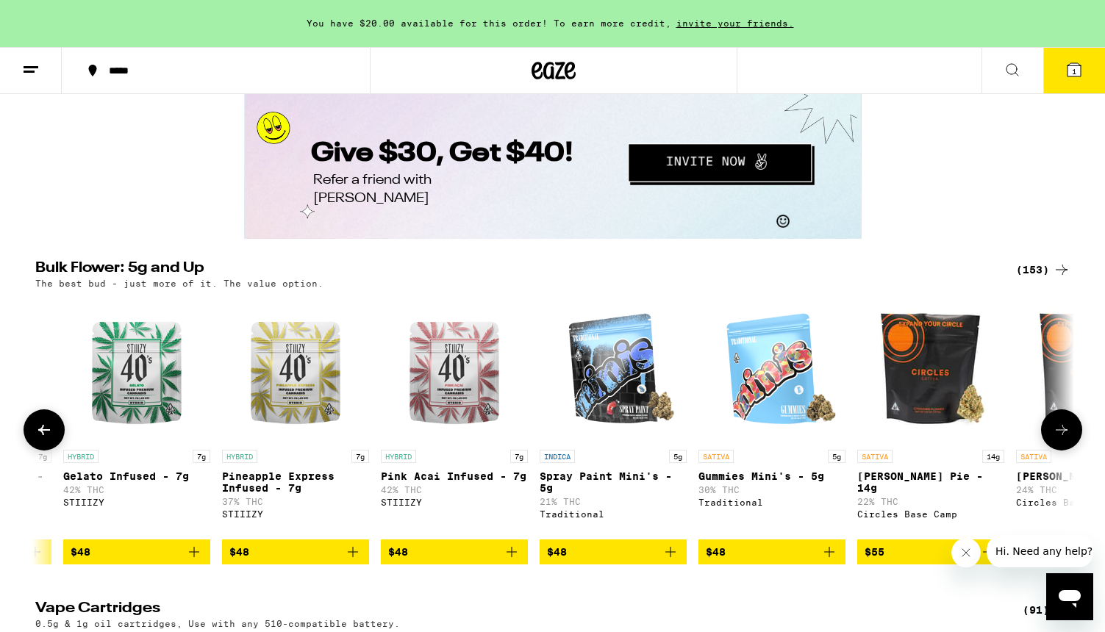
click at [49, 435] on icon at bounding box center [44, 430] width 12 height 10
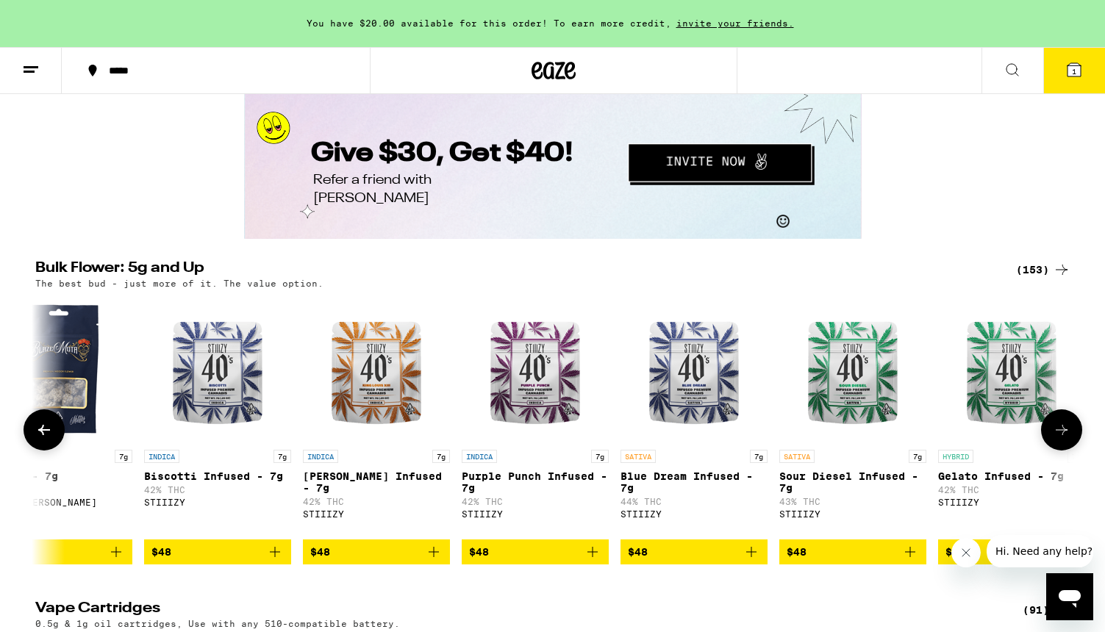
click at [49, 435] on icon at bounding box center [44, 430] width 12 height 10
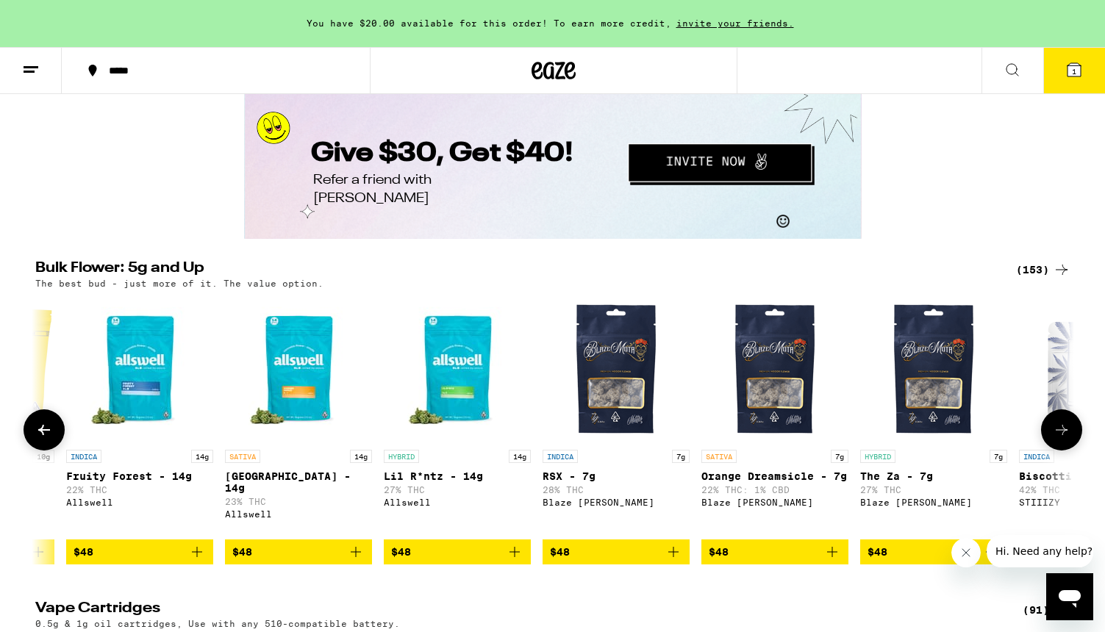
click at [49, 435] on icon at bounding box center [44, 430] width 12 height 10
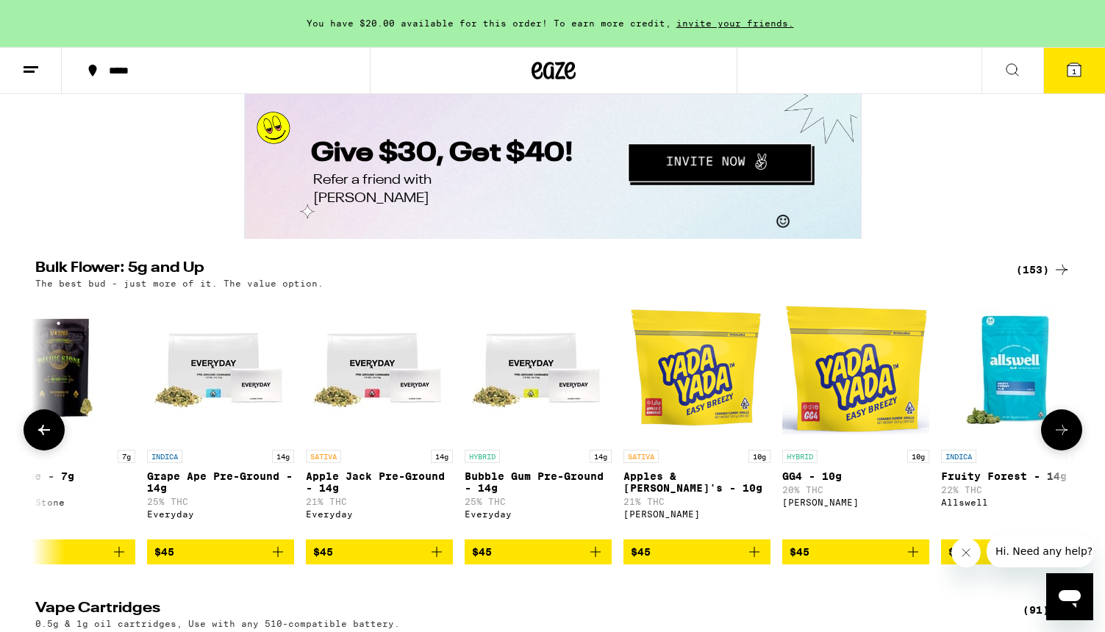
click at [49, 435] on icon at bounding box center [44, 430] width 12 height 10
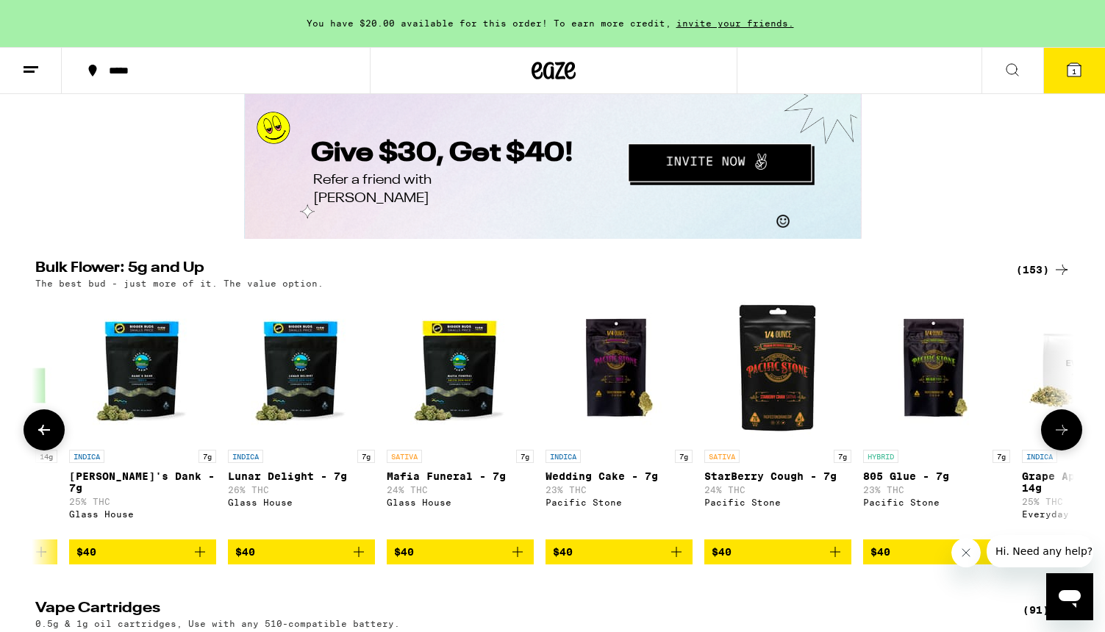
click at [49, 435] on icon at bounding box center [44, 430] width 12 height 10
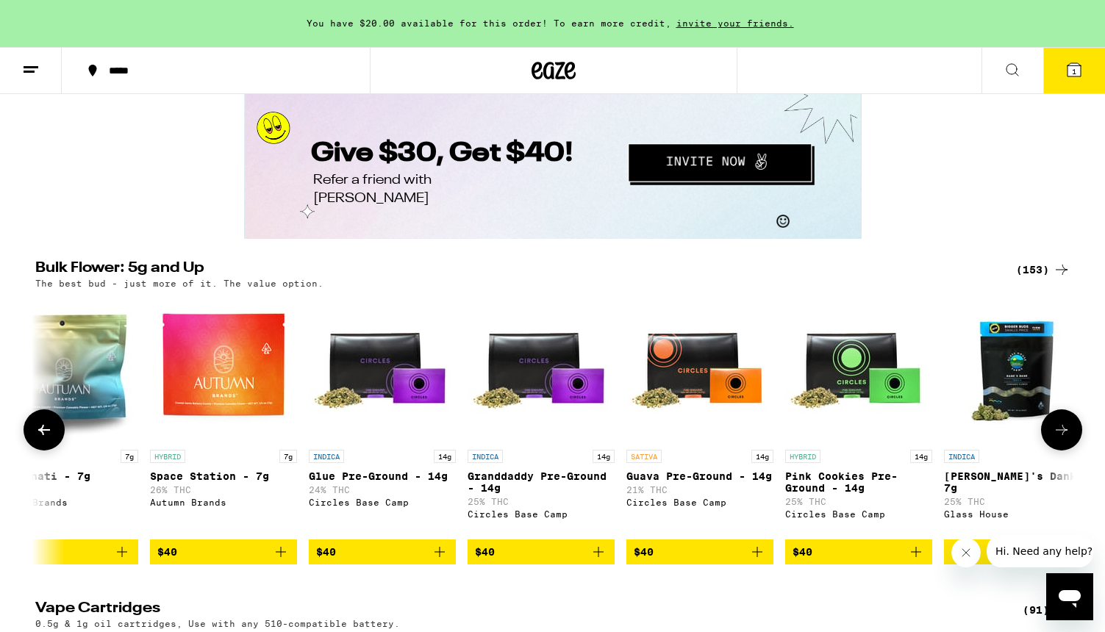
click at [49, 435] on icon at bounding box center [44, 430] width 12 height 10
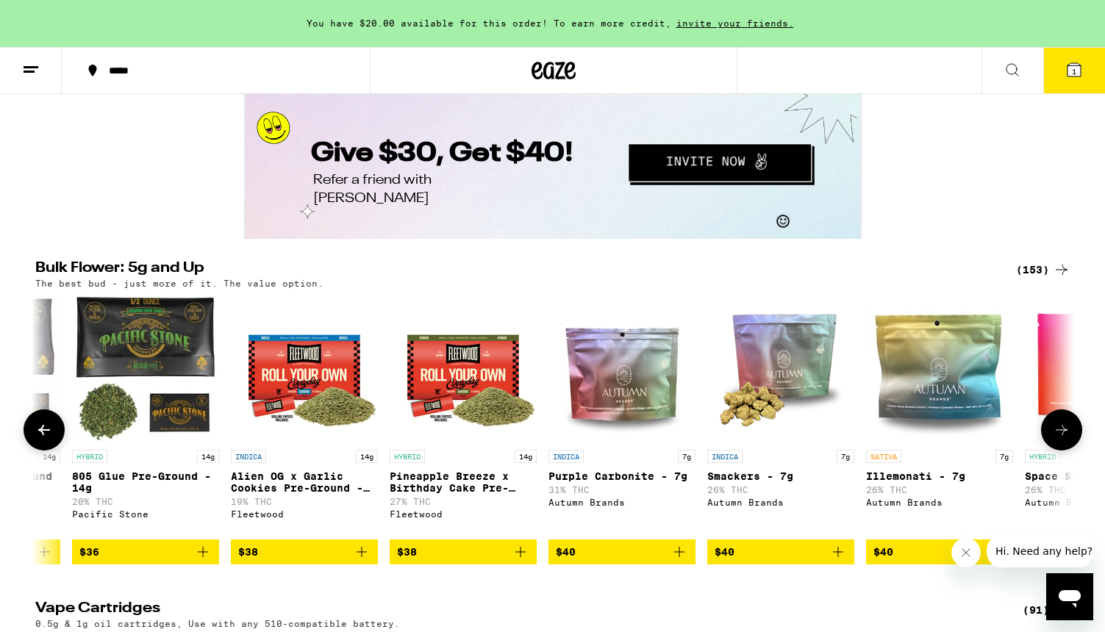
click at [49, 435] on icon at bounding box center [44, 430] width 12 height 10
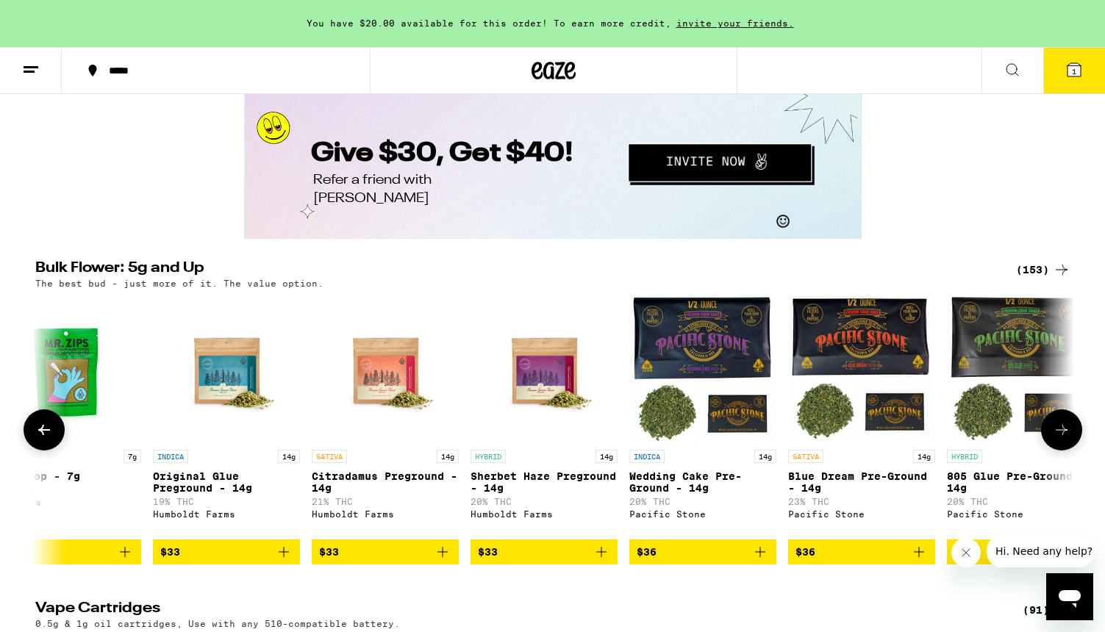
click at [49, 435] on icon at bounding box center [44, 430] width 12 height 10
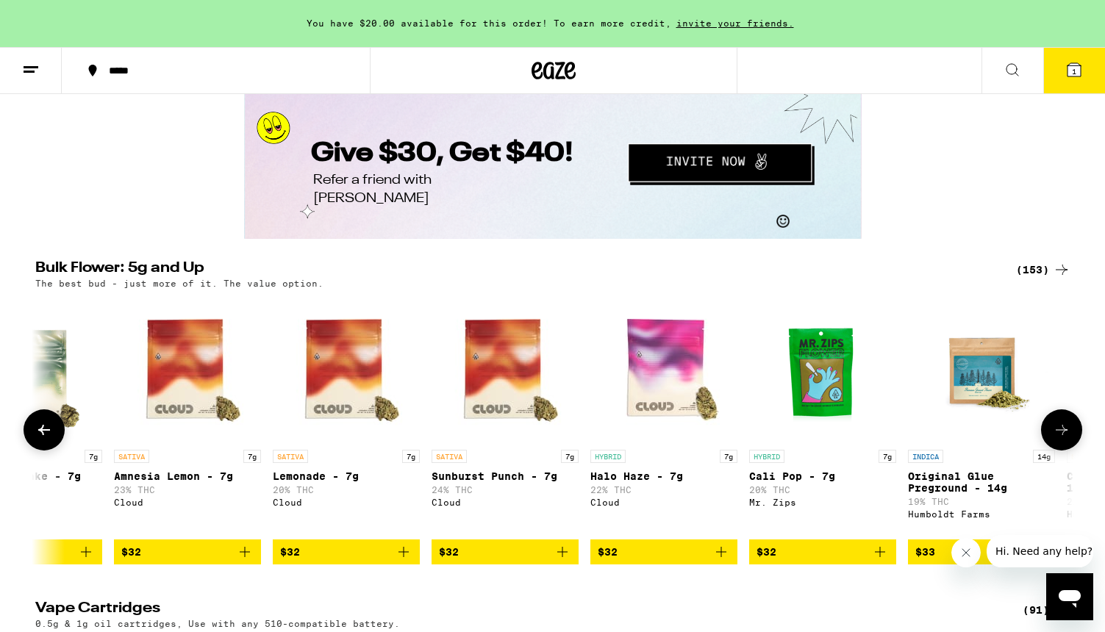
scroll to position [0, 1389]
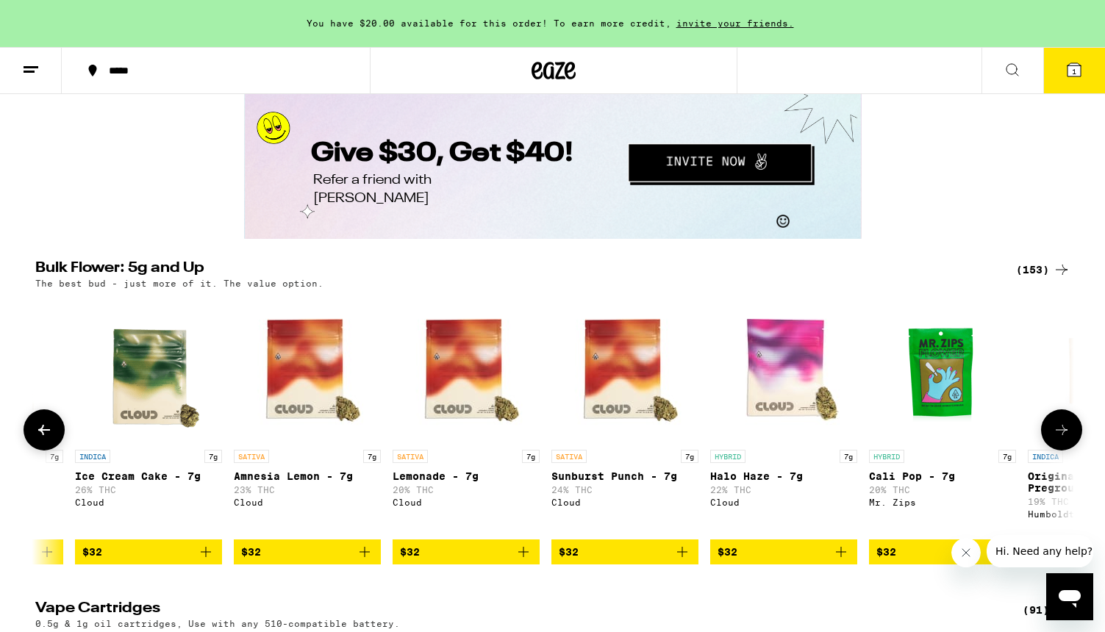
click at [49, 435] on icon at bounding box center [44, 430] width 12 height 10
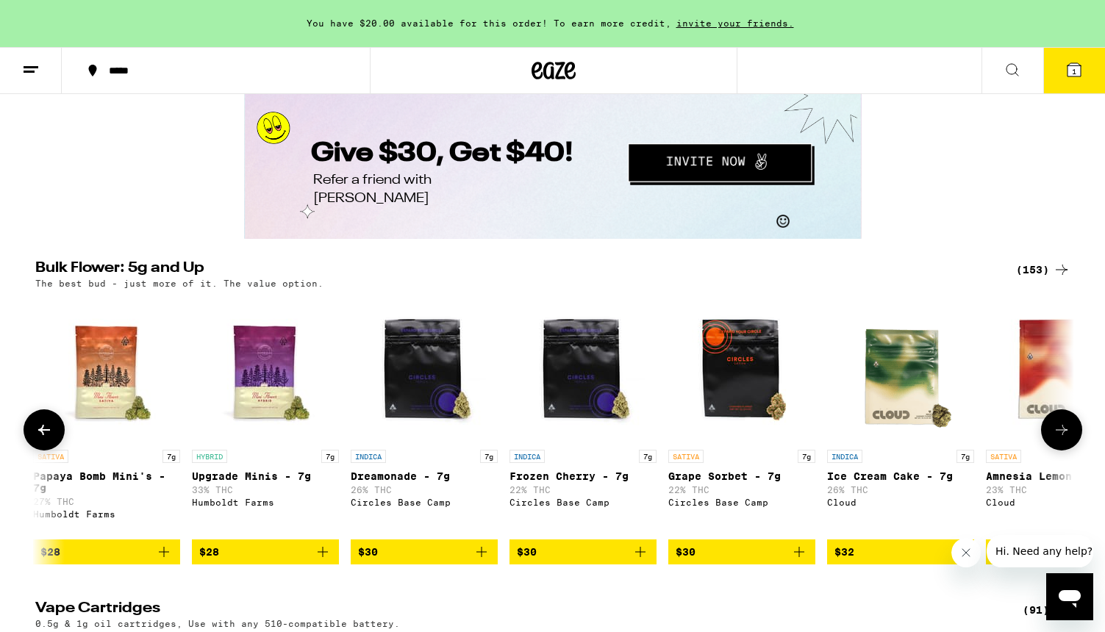
scroll to position [0, 515]
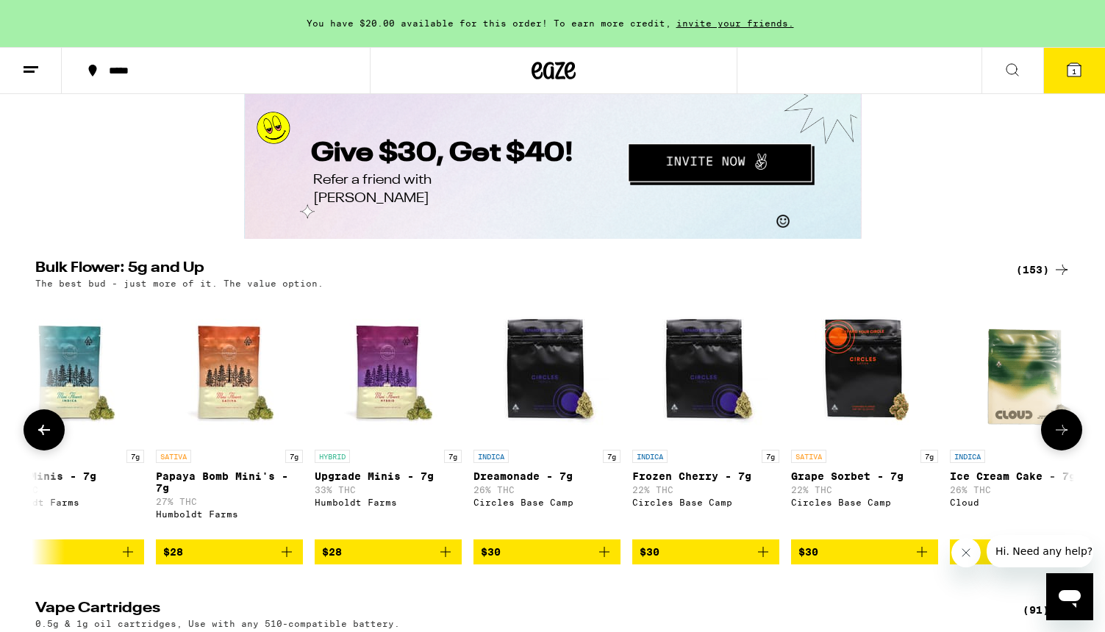
click at [49, 435] on icon at bounding box center [44, 430] width 12 height 10
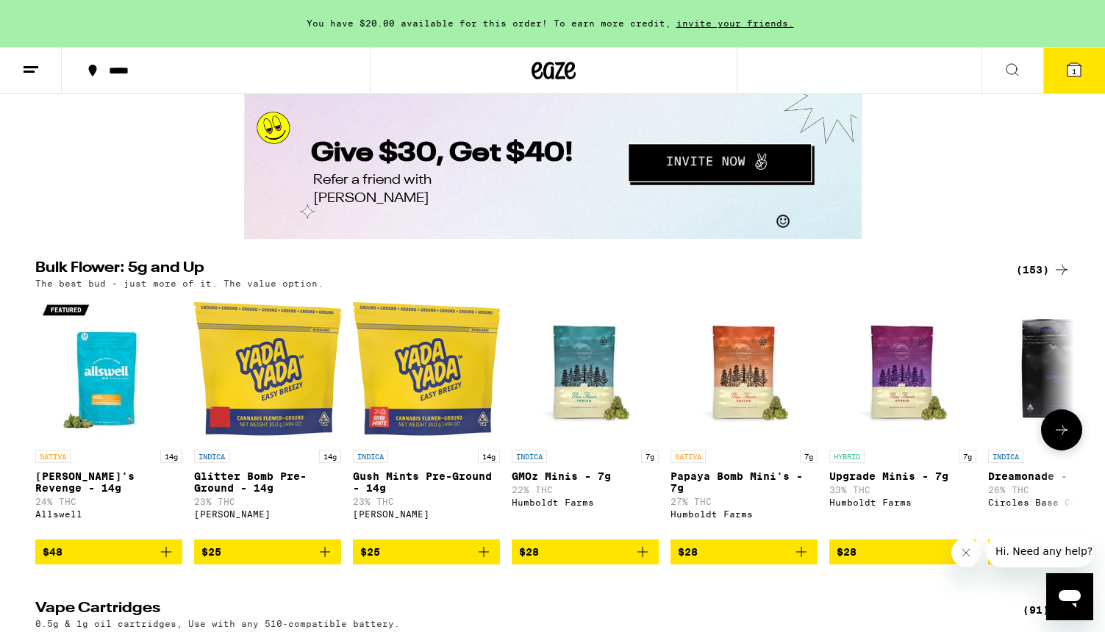
click at [49, 451] on div at bounding box center [44, 429] width 41 height 41
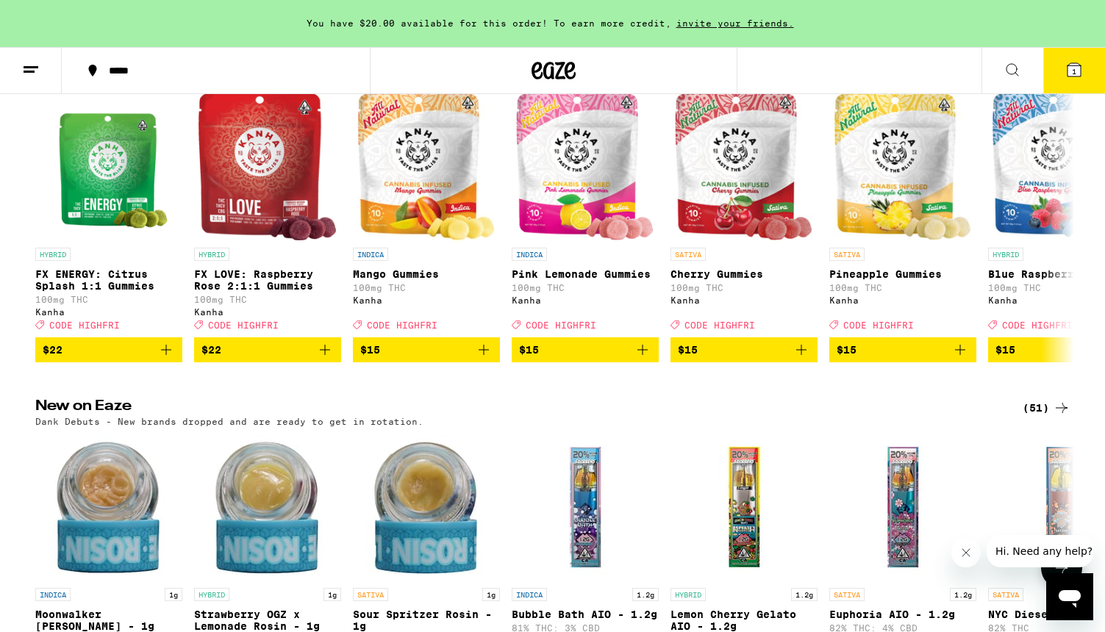
scroll to position [892, 0]
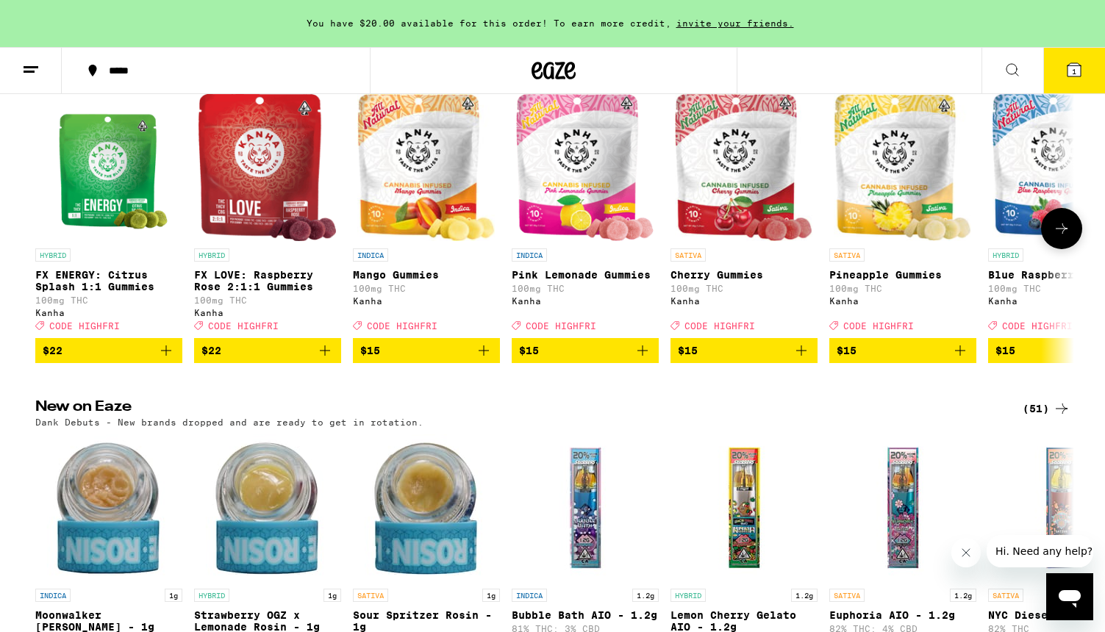
click at [256, 359] on span "$22" at bounding box center [267, 351] width 132 height 18
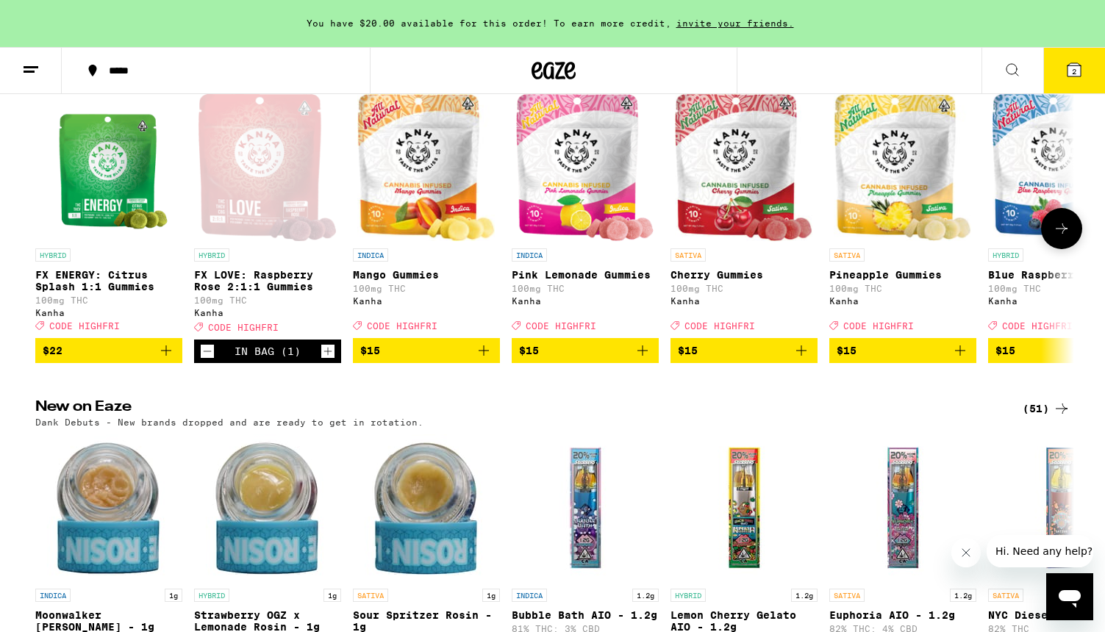
click at [772, 359] on span "$15" at bounding box center [744, 351] width 132 height 18
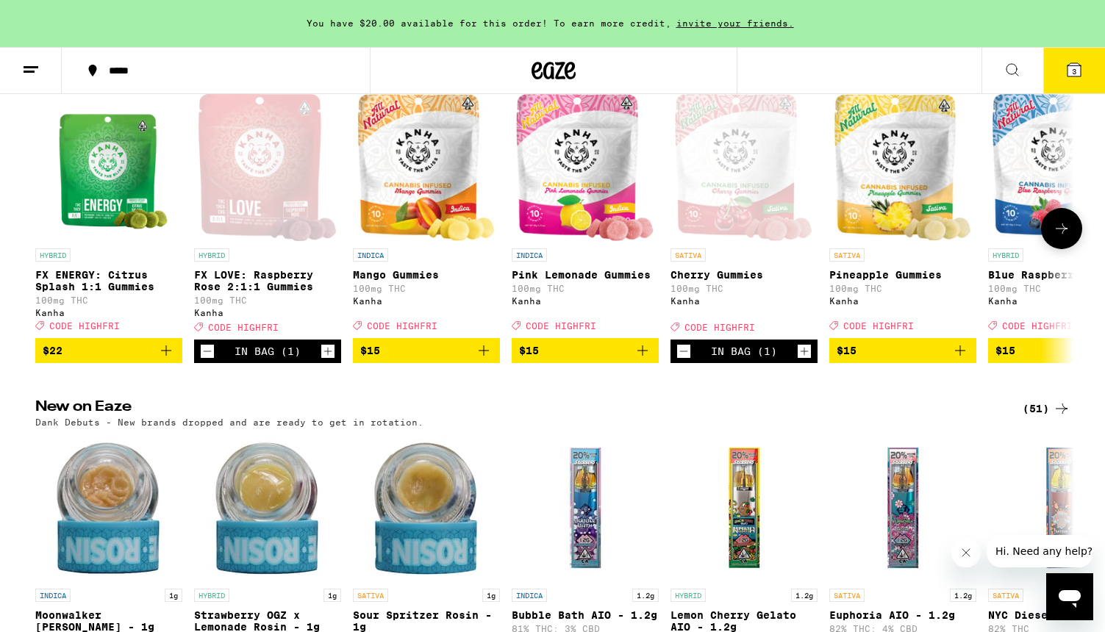
click at [1065, 237] on icon at bounding box center [1062, 229] width 18 height 18
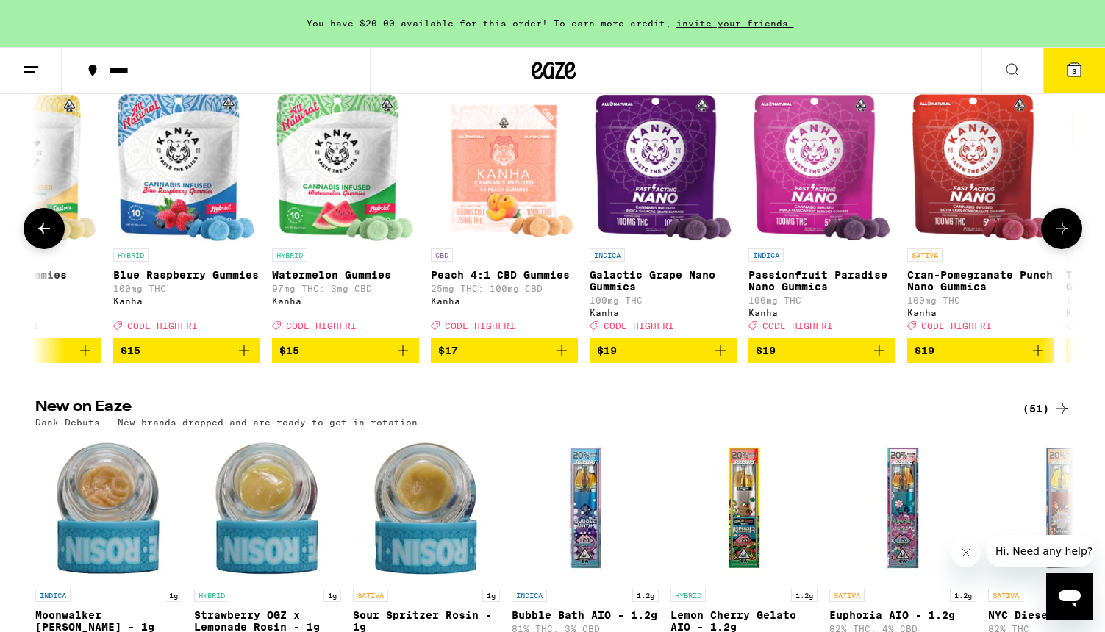
click at [986, 359] on span "$19" at bounding box center [980, 351] width 132 height 18
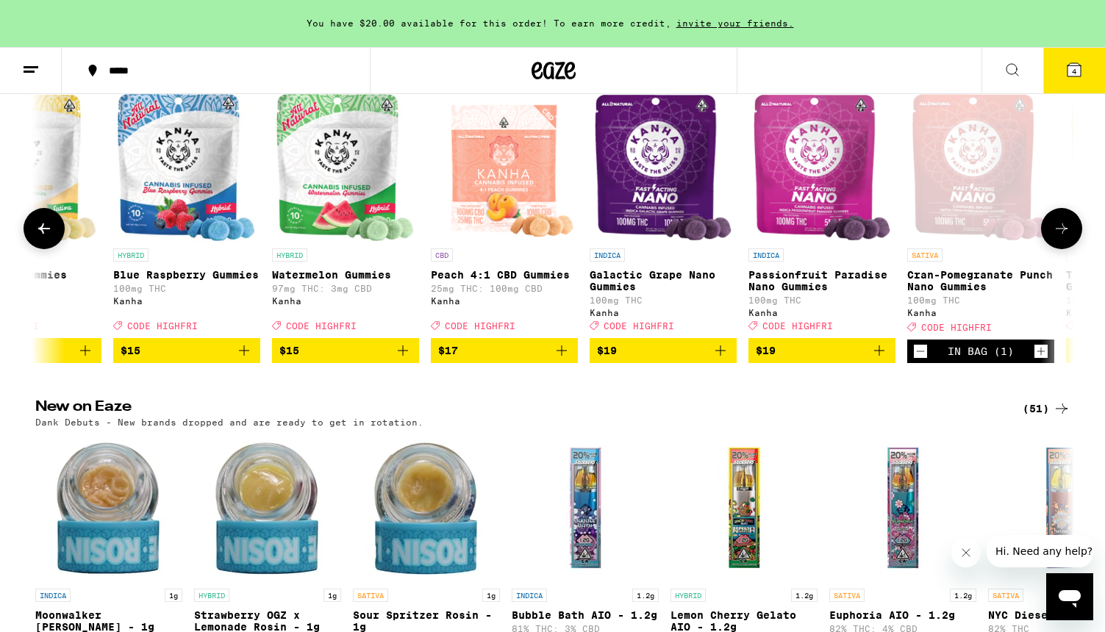
click at [1053, 237] on icon at bounding box center [1062, 229] width 18 height 18
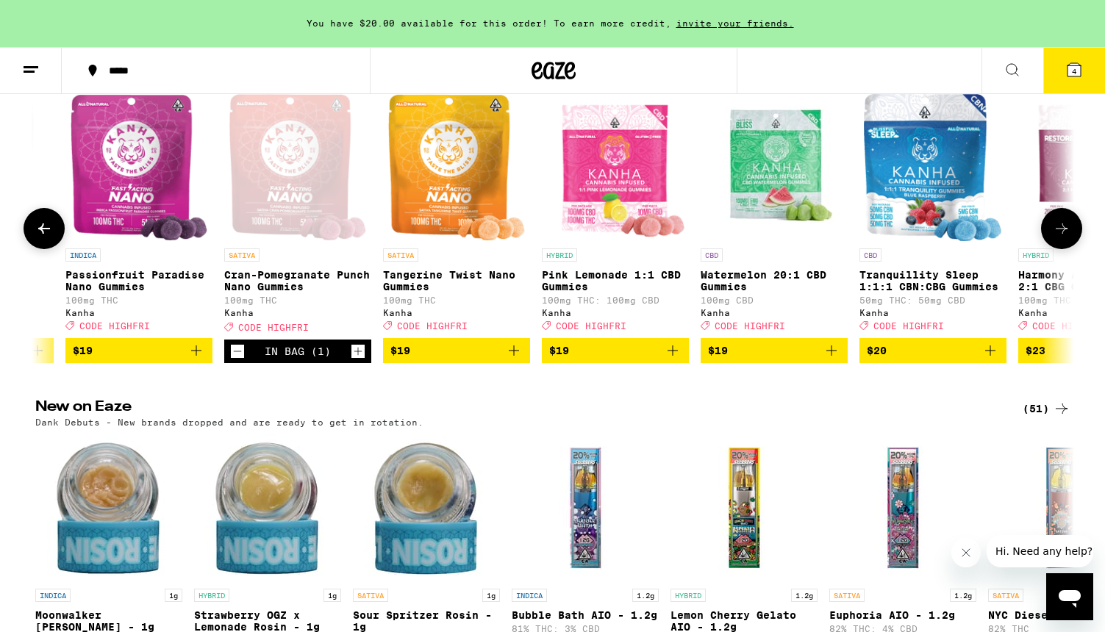
scroll to position [0, 1664]
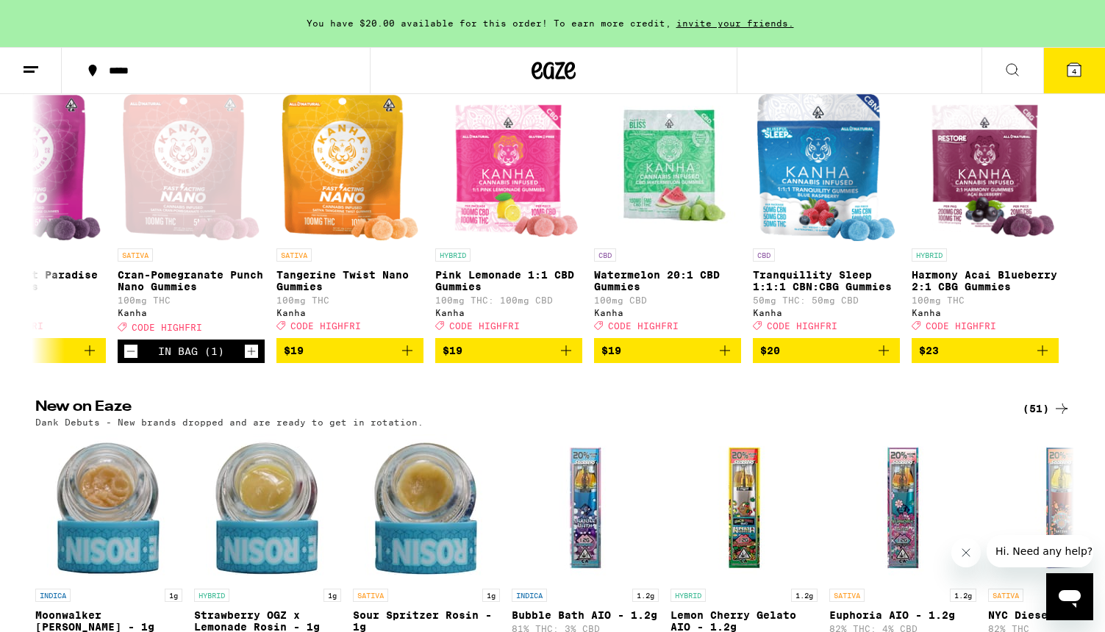
click at [1081, 67] on icon at bounding box center [1073, 69] width 13 height 13
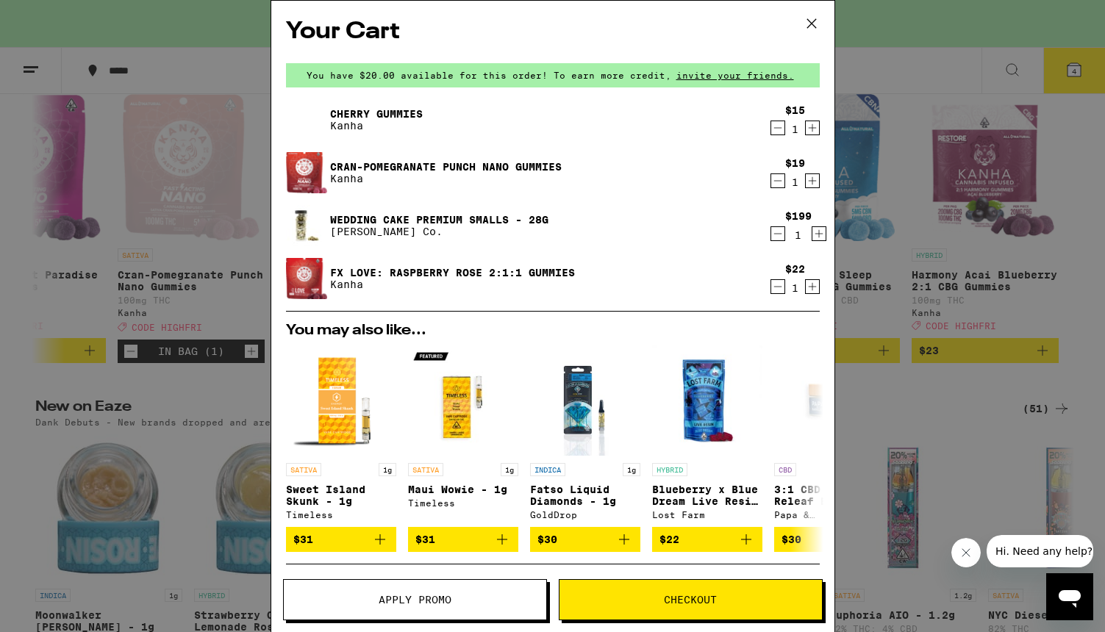
click at [523, 598] on span "Apply Promo" at bounding box center [415, 600] width 262 height 10
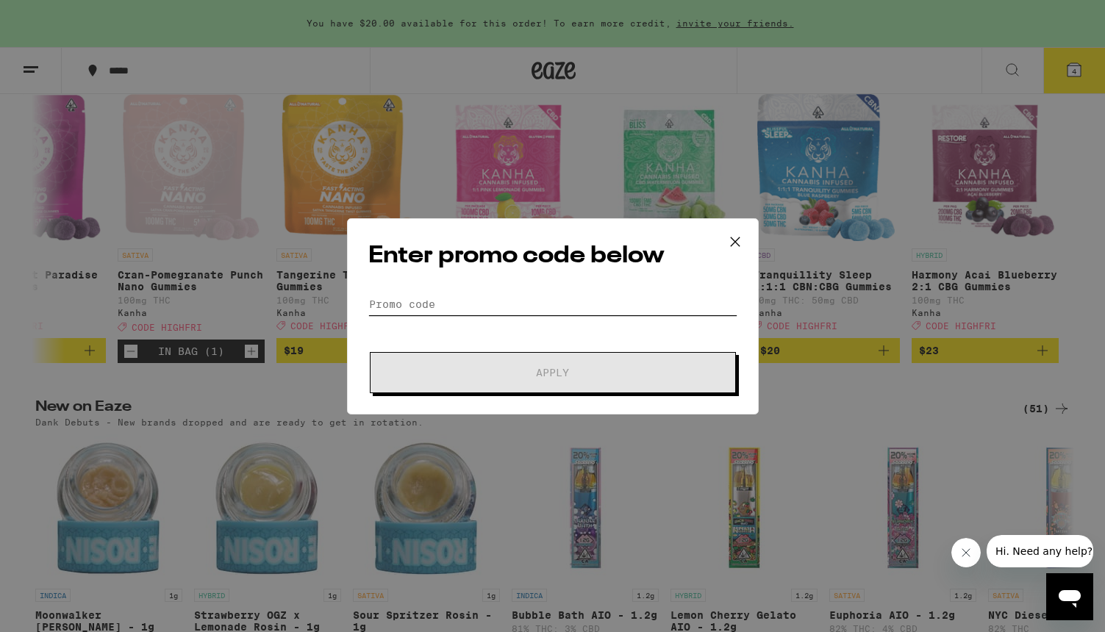
click at [513, 307] on input "Promo Code" at bounding box center [552, 304] width 369 height 22
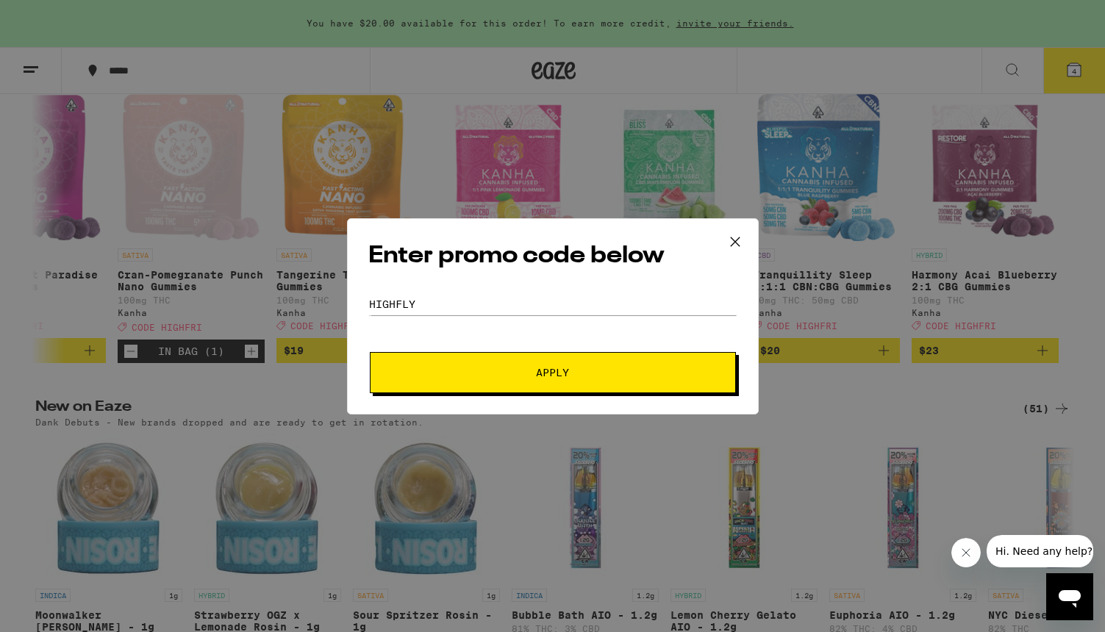
click at [590, 366] on button "Apply" at bounding box center [553, 372] width 366 height 41
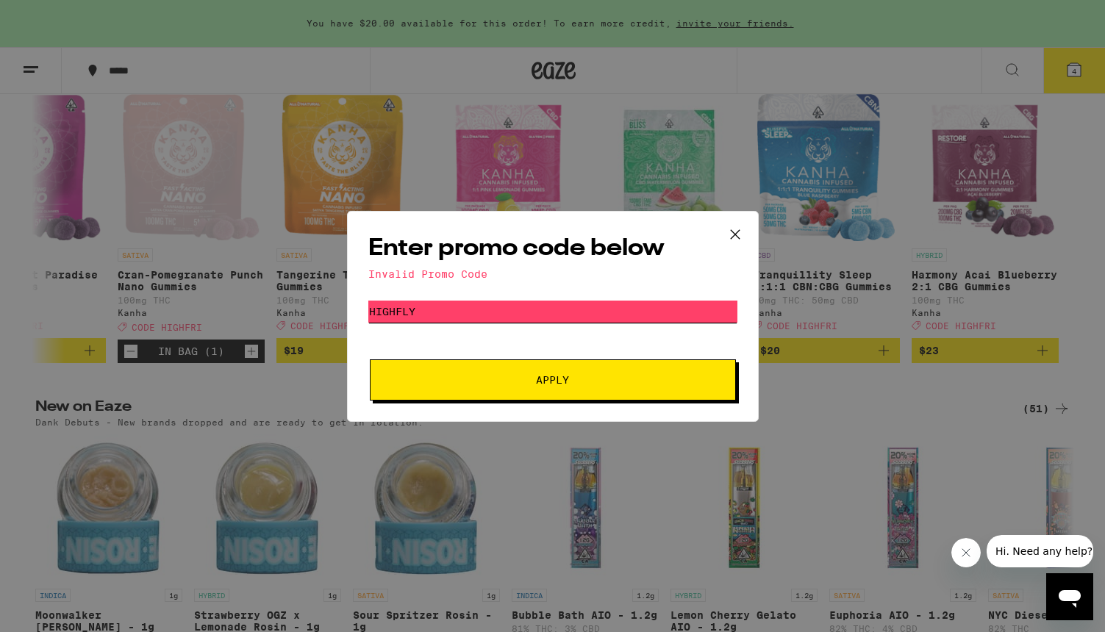
click at [499, 304] on input "HIGHFLY" at bounding box center [552, 312] width 369 height 22
click at [567, 385] on span "Apply" at bounding box center [552, 380] width 33 height 10
click at [418, 316] on input "HIGHFRY" at bounding box center [552, 312] width 369 height 22
type input "HIGHFRI"
click at [473, 370] on button "Apply" at bounding box center [553, 379] width 366 height 41
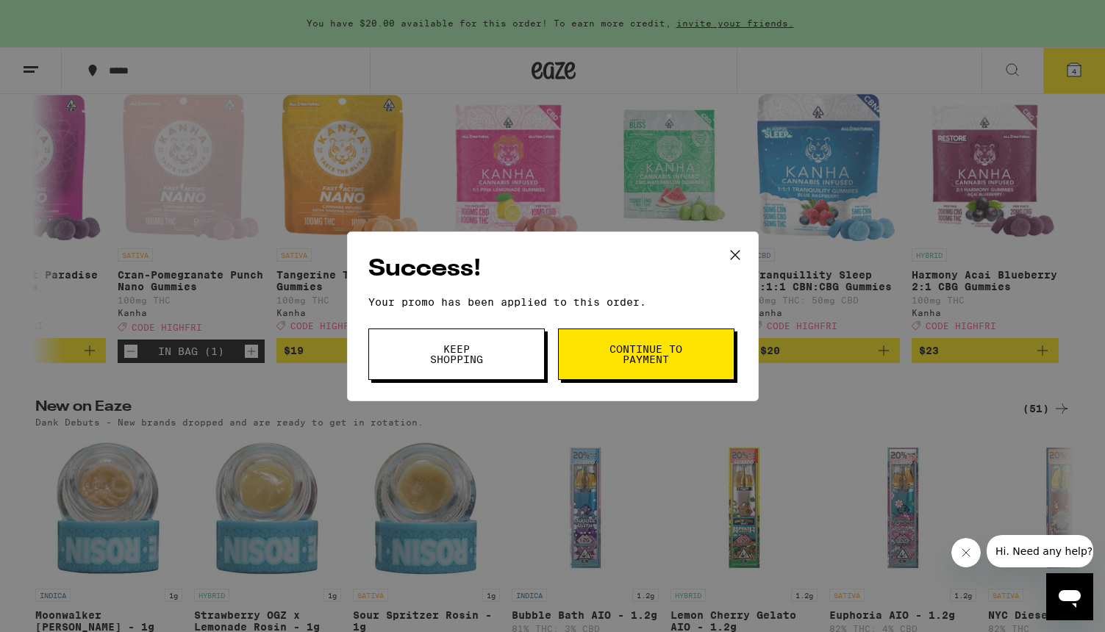
click at [648, 351] on span "Continue to payment" at bounding box center [646, 354] width 75 height 21
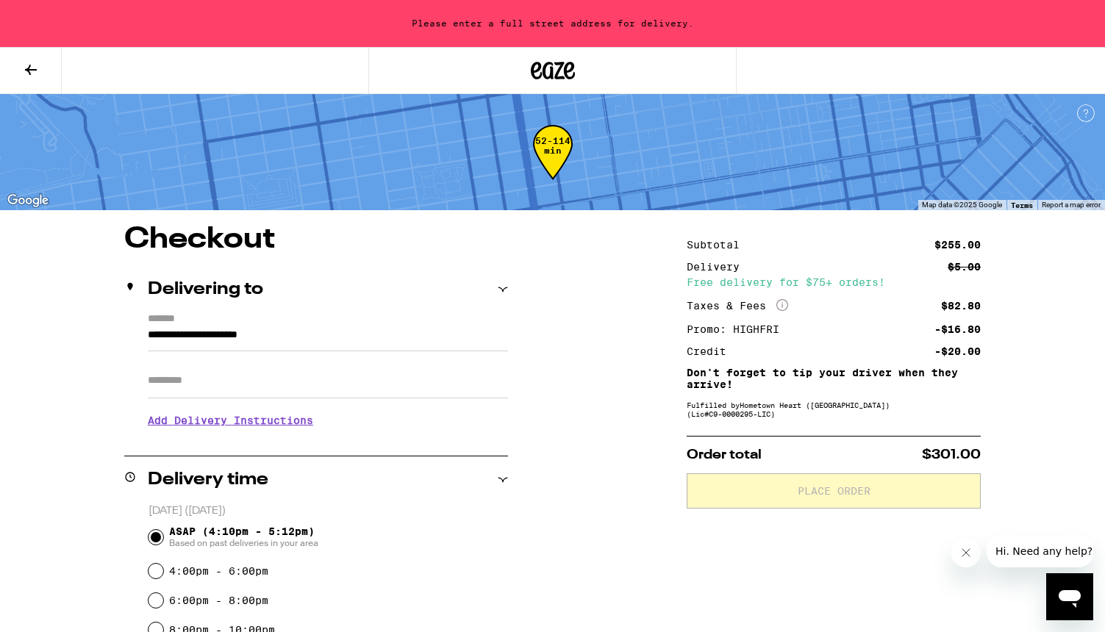
click at [243, 346] on input "**********" at bounding box center [328, 338] width 360 height 25
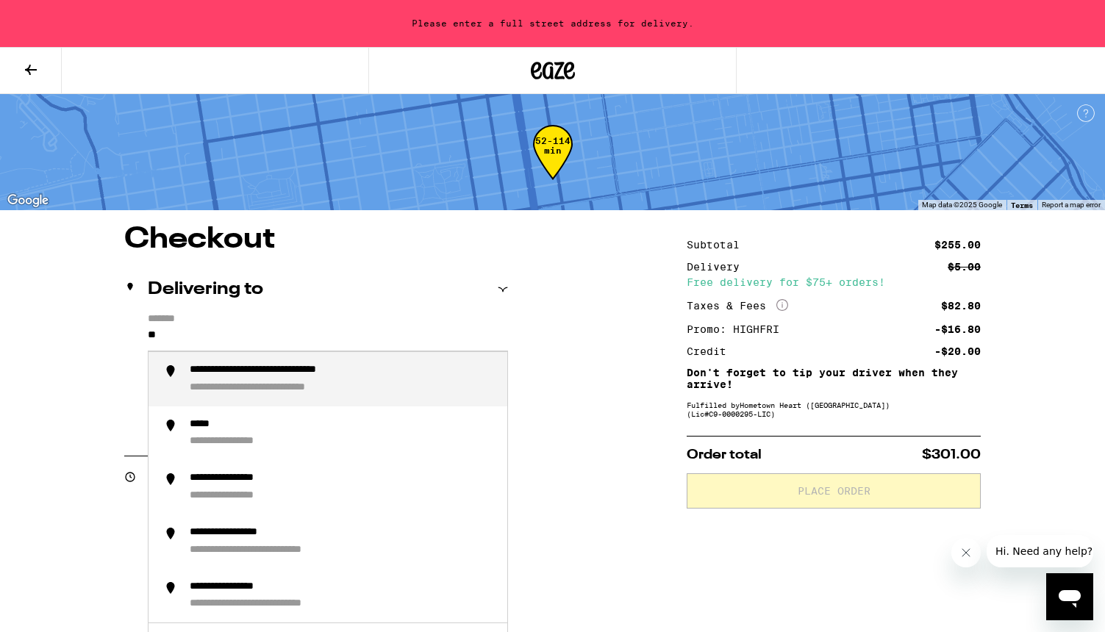
type input "*"
click at [312, 370] on div "**********" at bounding box center [253, 370] width 126 height 13
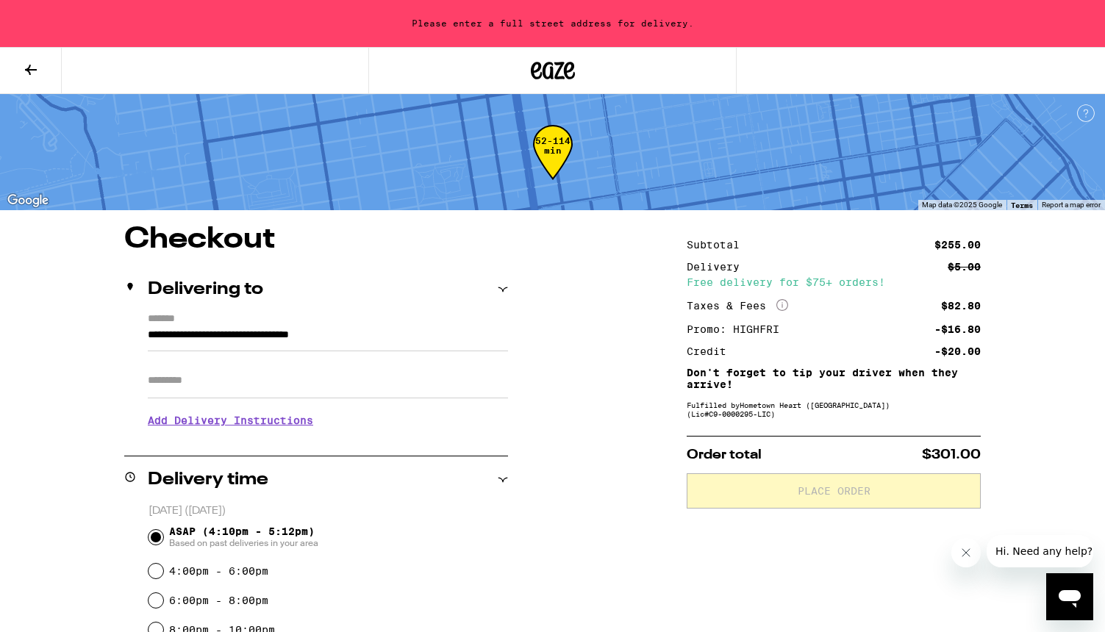
type input "**********"
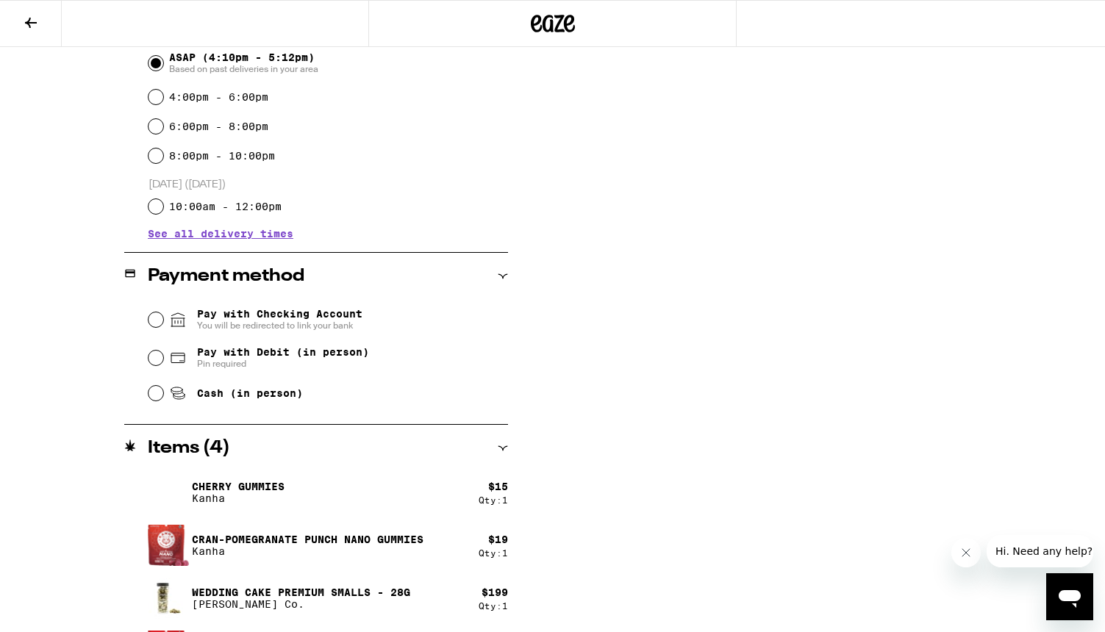
scroll to position [429, 0]
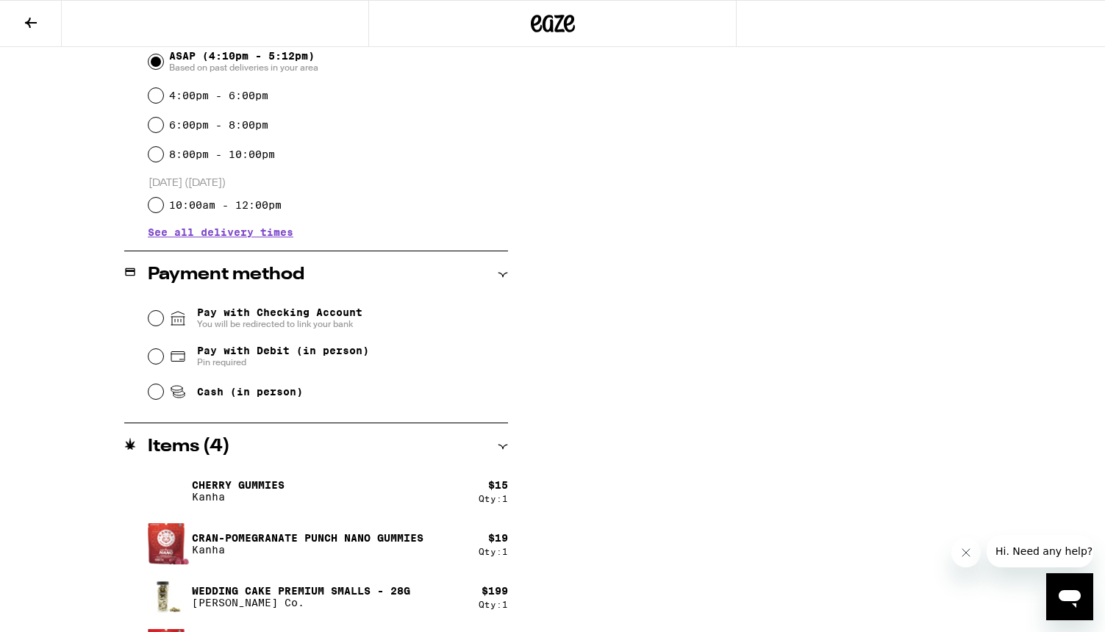
click at [154, 359] on input "Pay with Debit (in person) Pin required" at bounding box center [155, 356] width 15 height 15
radio input "true"
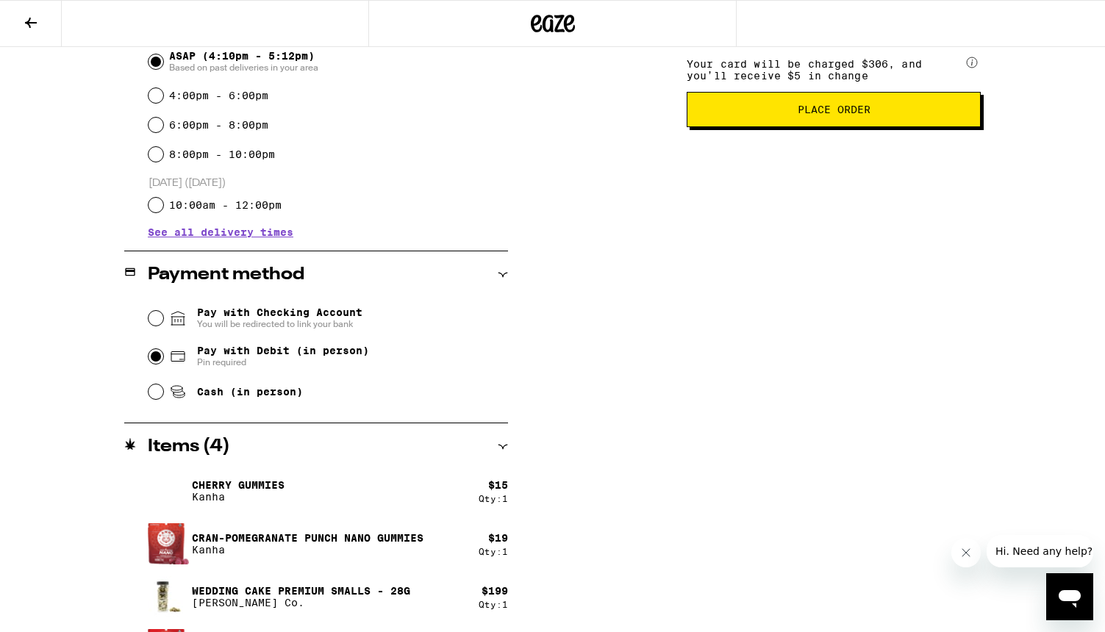
click at [826, 114] on span "Place Order" at bounding box center [834, 109] width 73 height 10
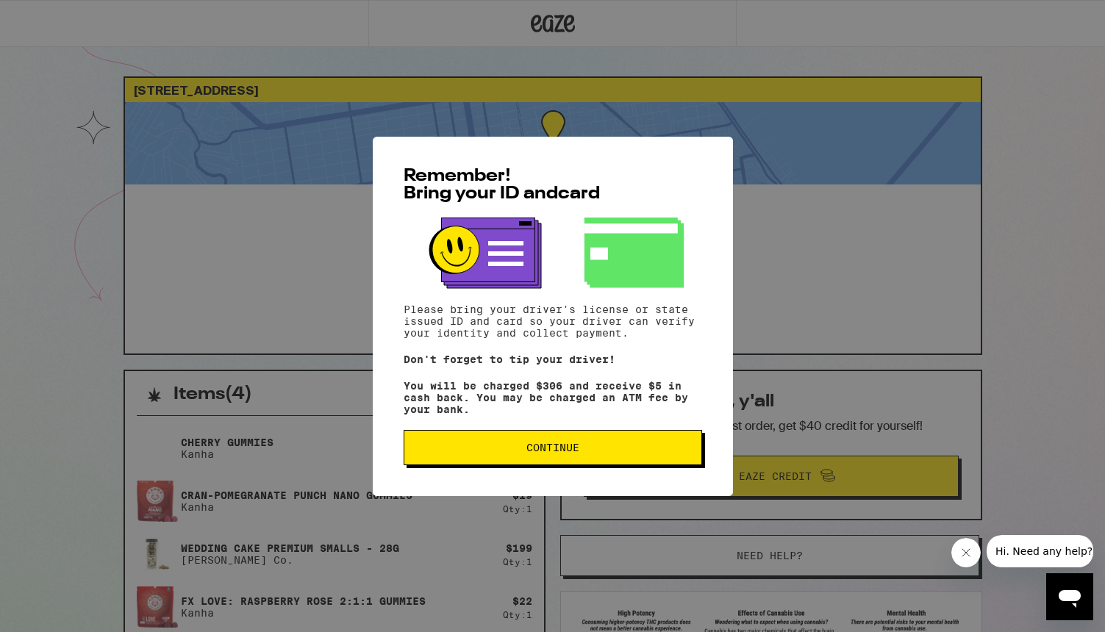
click at [616, 451] on span "Continue" at bounding box center [552, 448] width 273 height 10
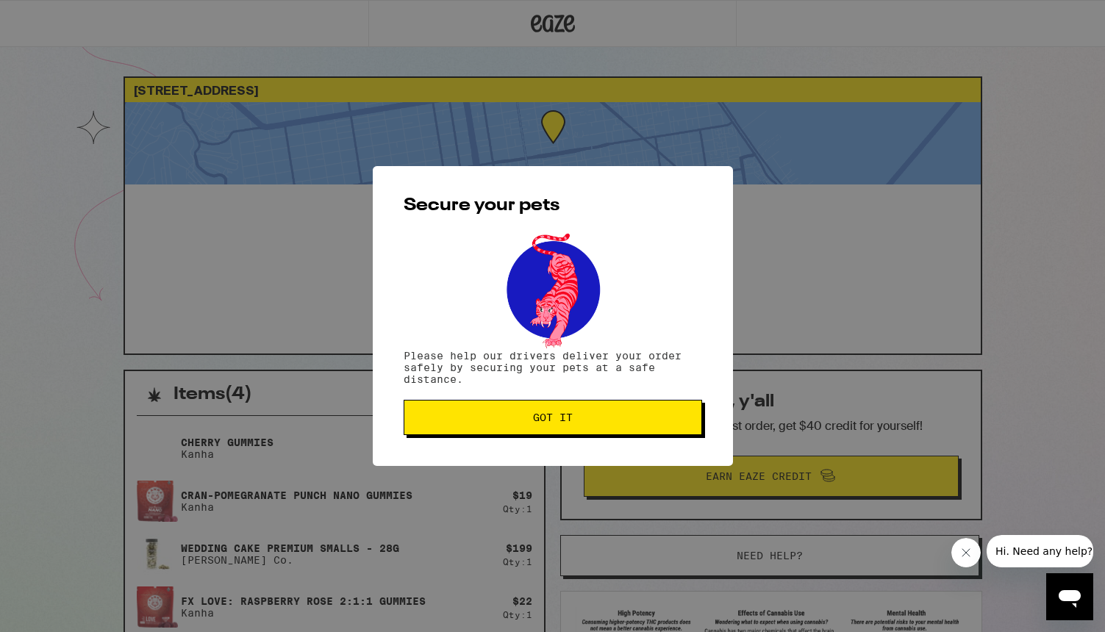
click at [598, 422] on span "Got it" at bounding box center [552, 417] width 273 height 10
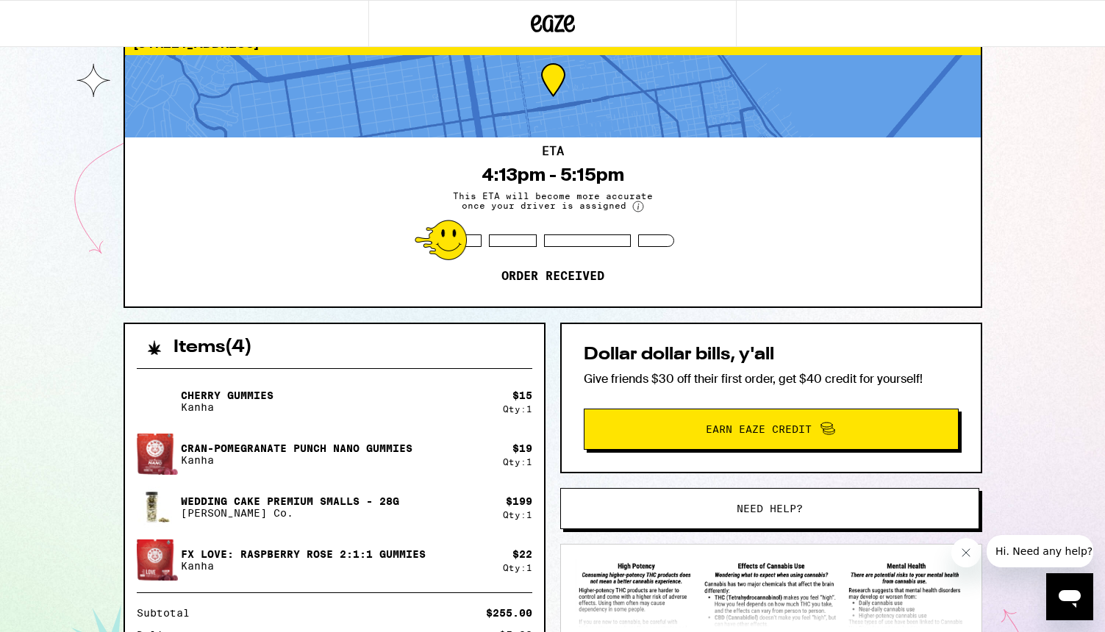
scroll to position [51, 0]
